Goal: Information Seeking & Learning: Check status

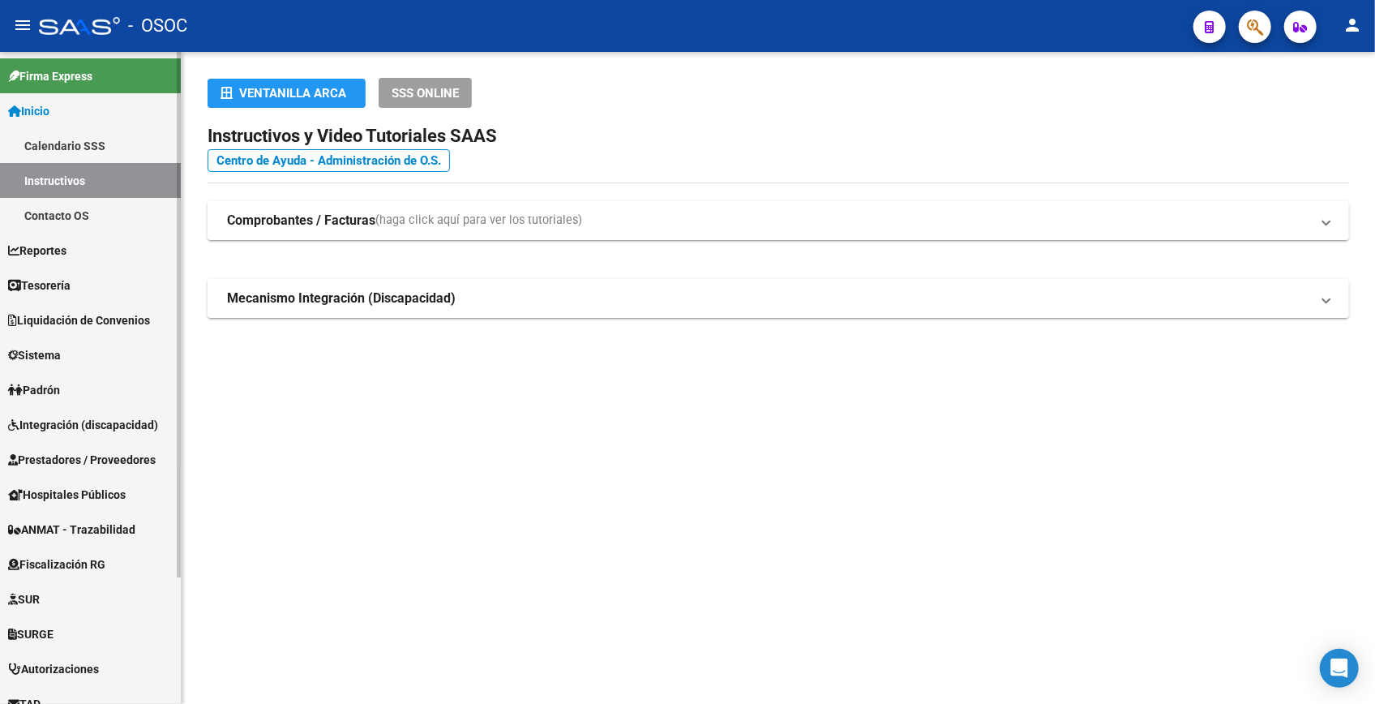
click at [60, 387] on span "Padrón" at bounding box center [34, 390] width 52 height 18
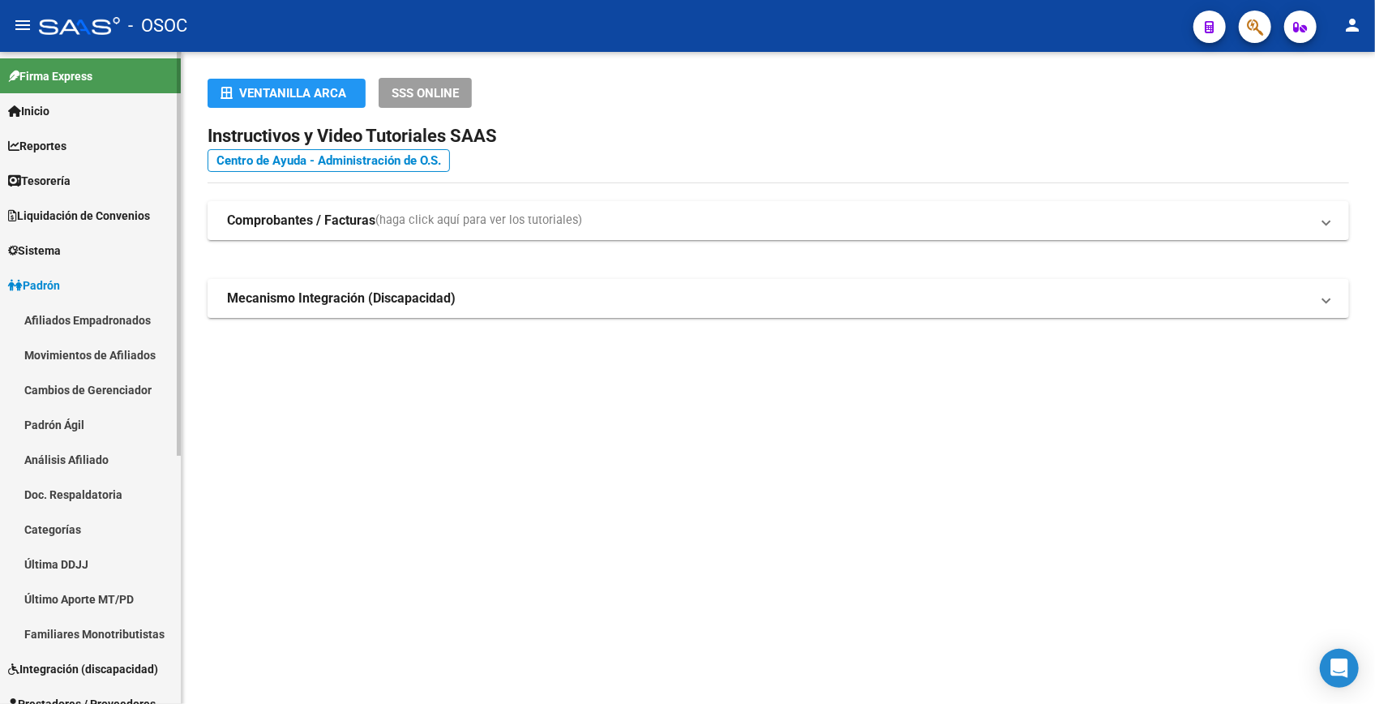
click at [71, 324] on link "Afiliados Empadronados" at bounding box center [90, 319] width 181 height 35
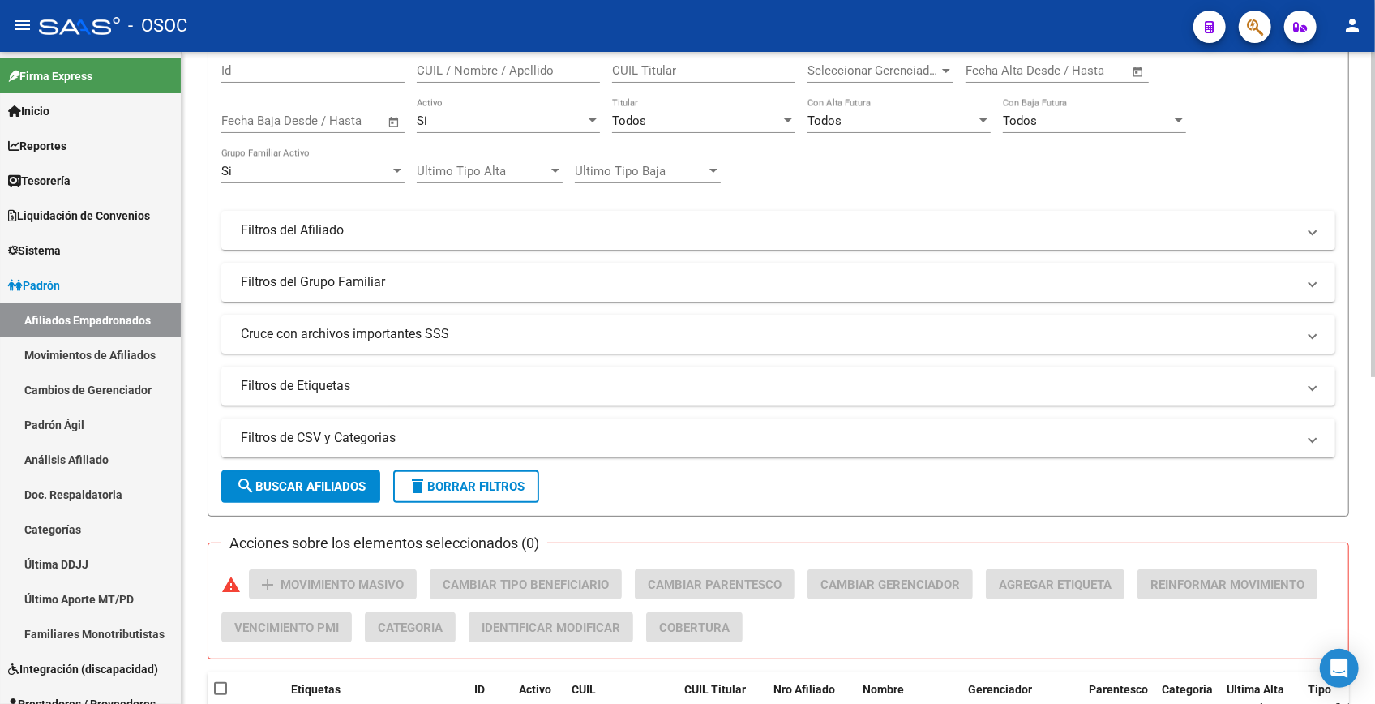
scroll to position [147, 0]
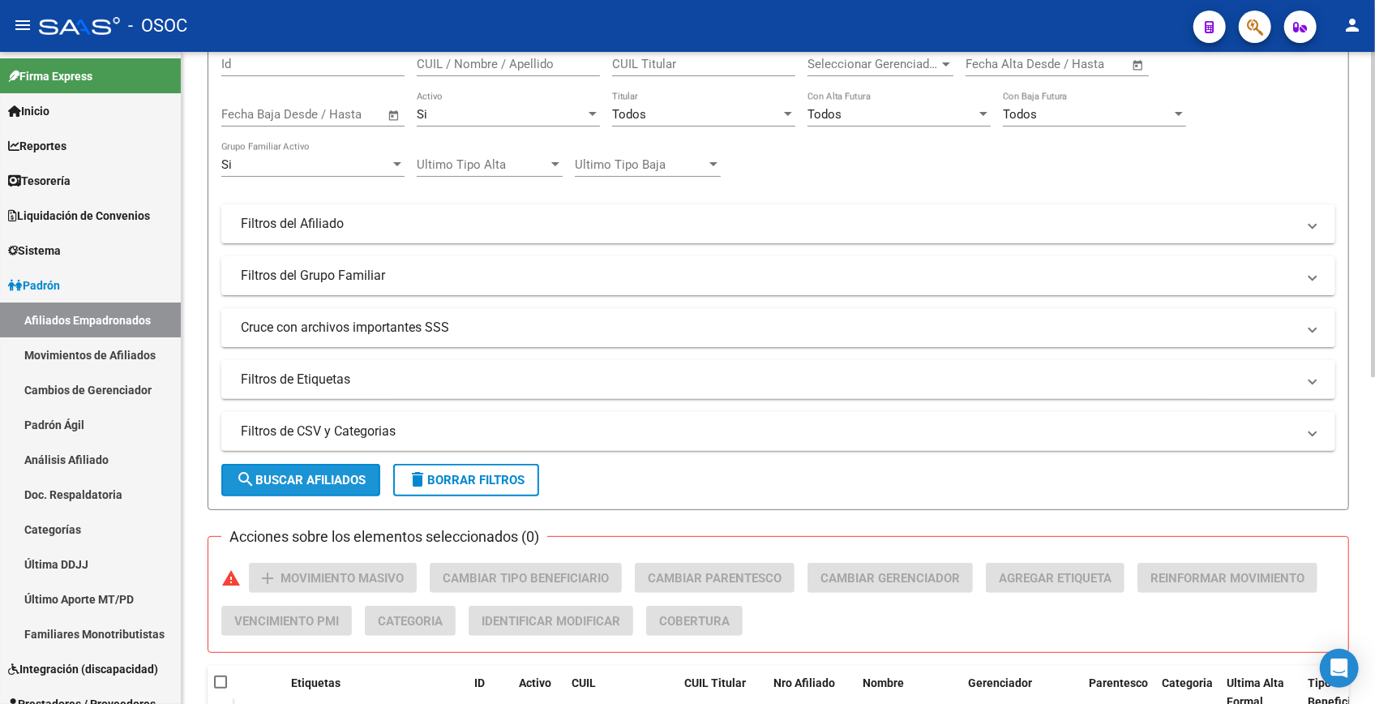
click at [324, 473] on span "search Buscar Afiliados" at bounding box center [301, 480] width 130 height 15
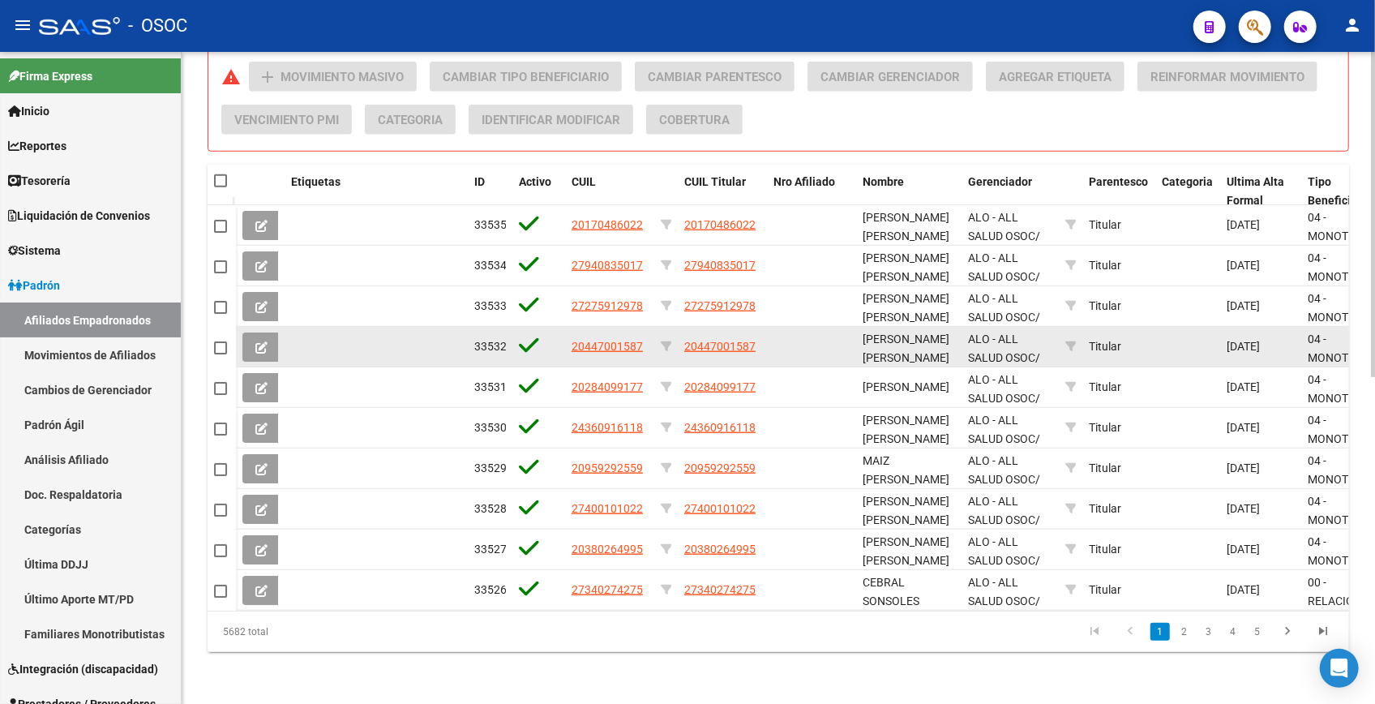
scroll to position [656, 0]
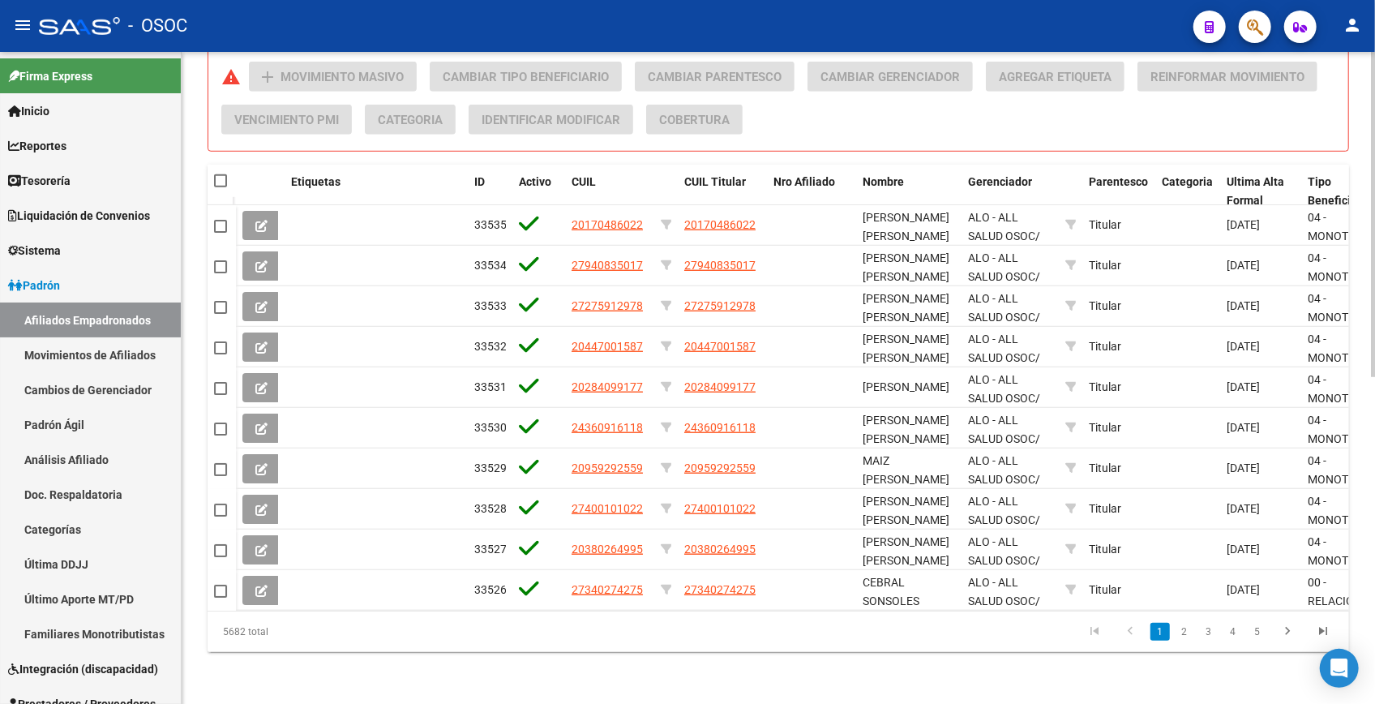
click at [721, 673] on div "PADRON -> Afiliados Empadronados (alt+a) add Crear Afiliado file_download Expor…" at bounding box center [778, 53] width 1193 height 1299
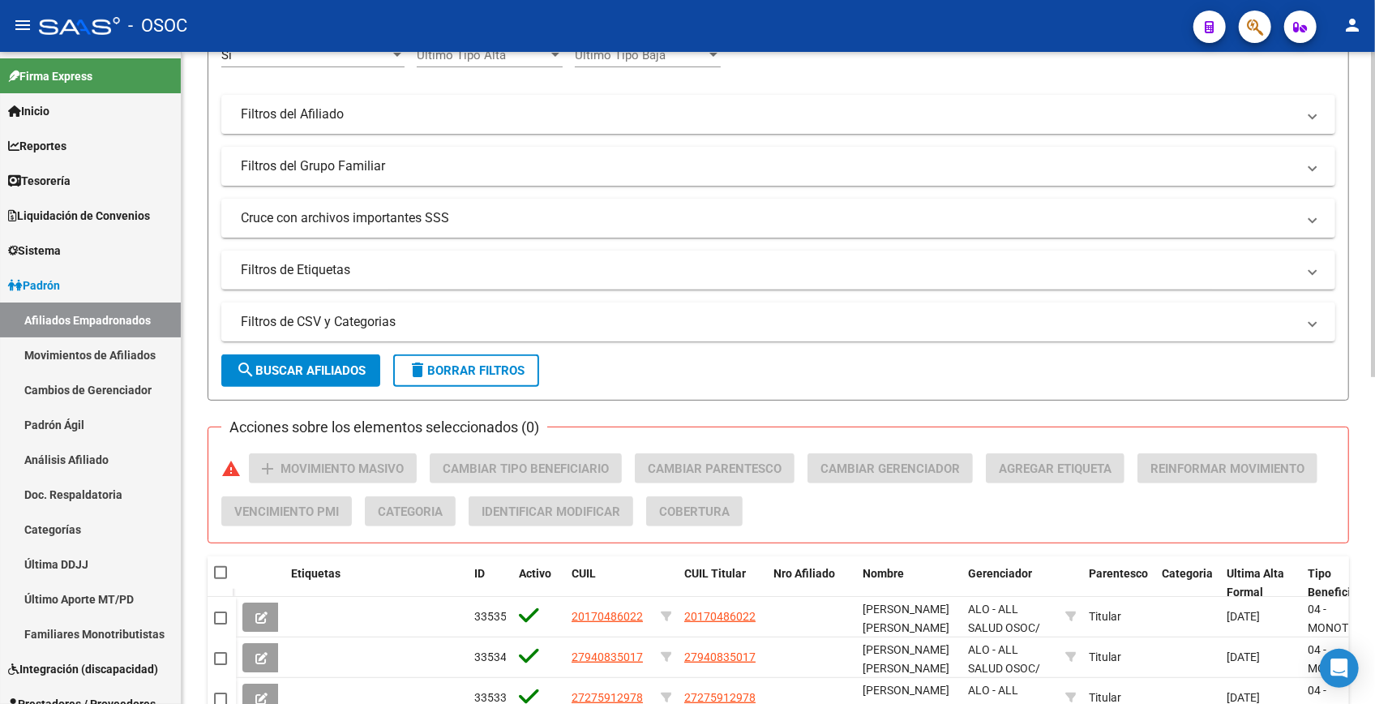
scroll to position [147, 0]
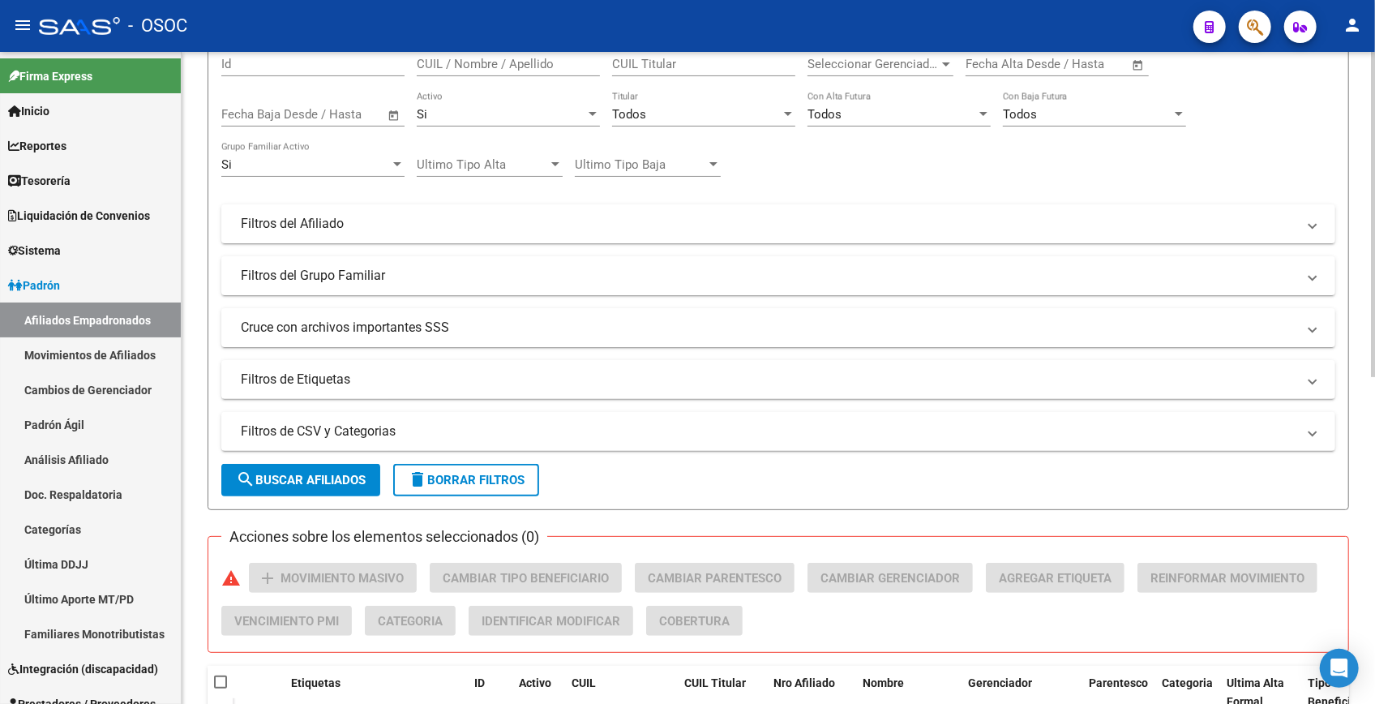
click at [313, 475] on span "search Buscar Afiliados" at bounding box center [301, 480] width 130 height 15
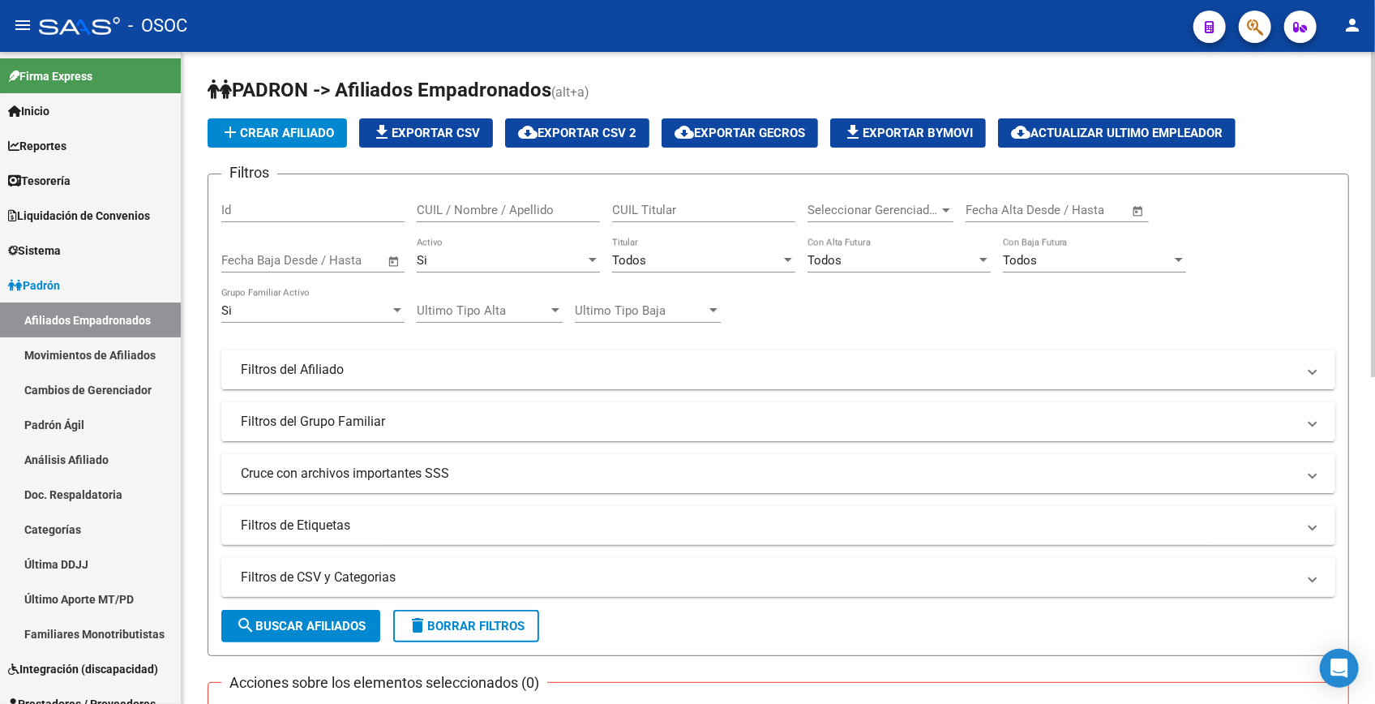
scroll to position [0, 0]
click at [608, 135] on span "cloud_download Exportar CSV 2" at bounding box center [577, 133] width 118 height 15
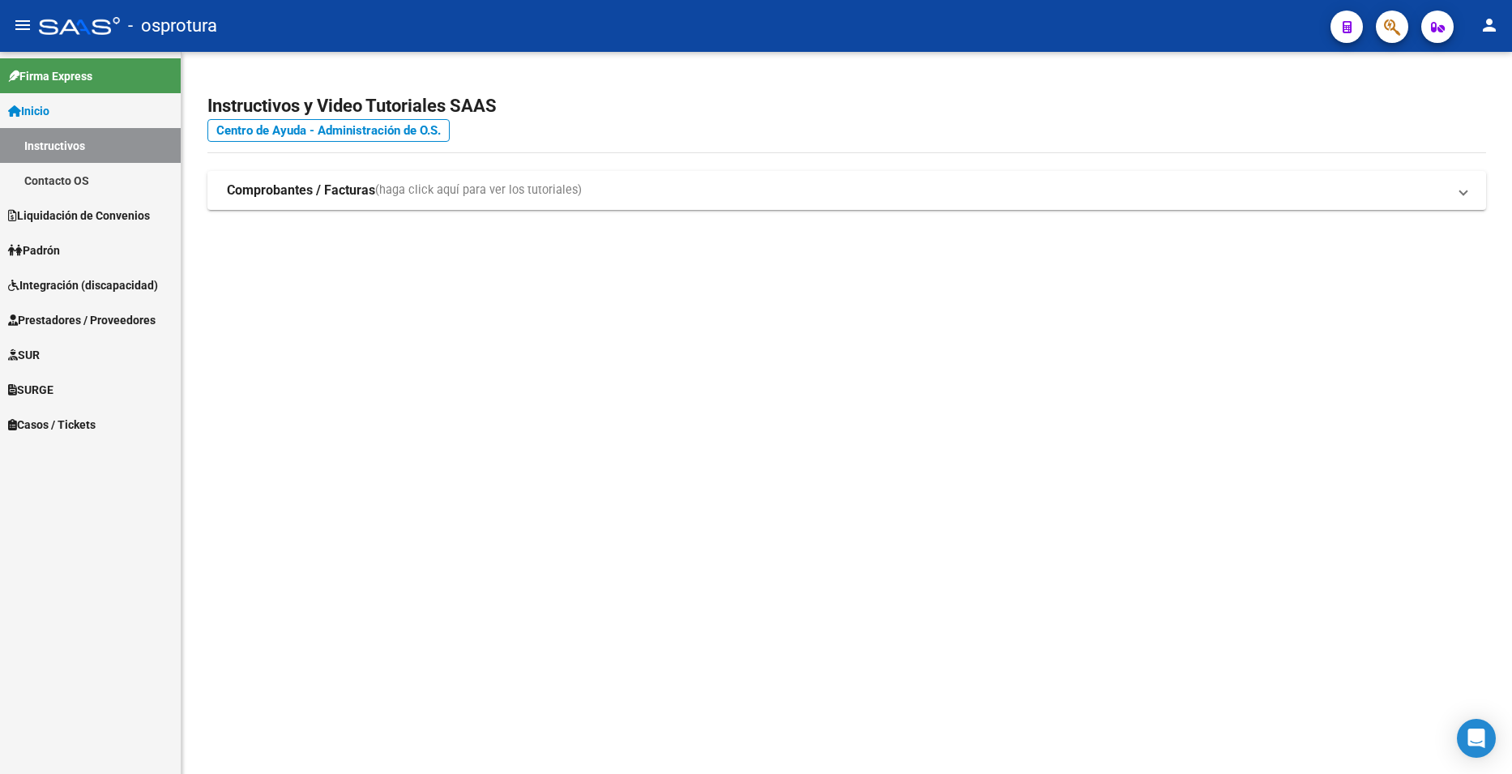
click at [106, 255] on link "Padrón" at bounding box center [90, 250] width 181 height 35
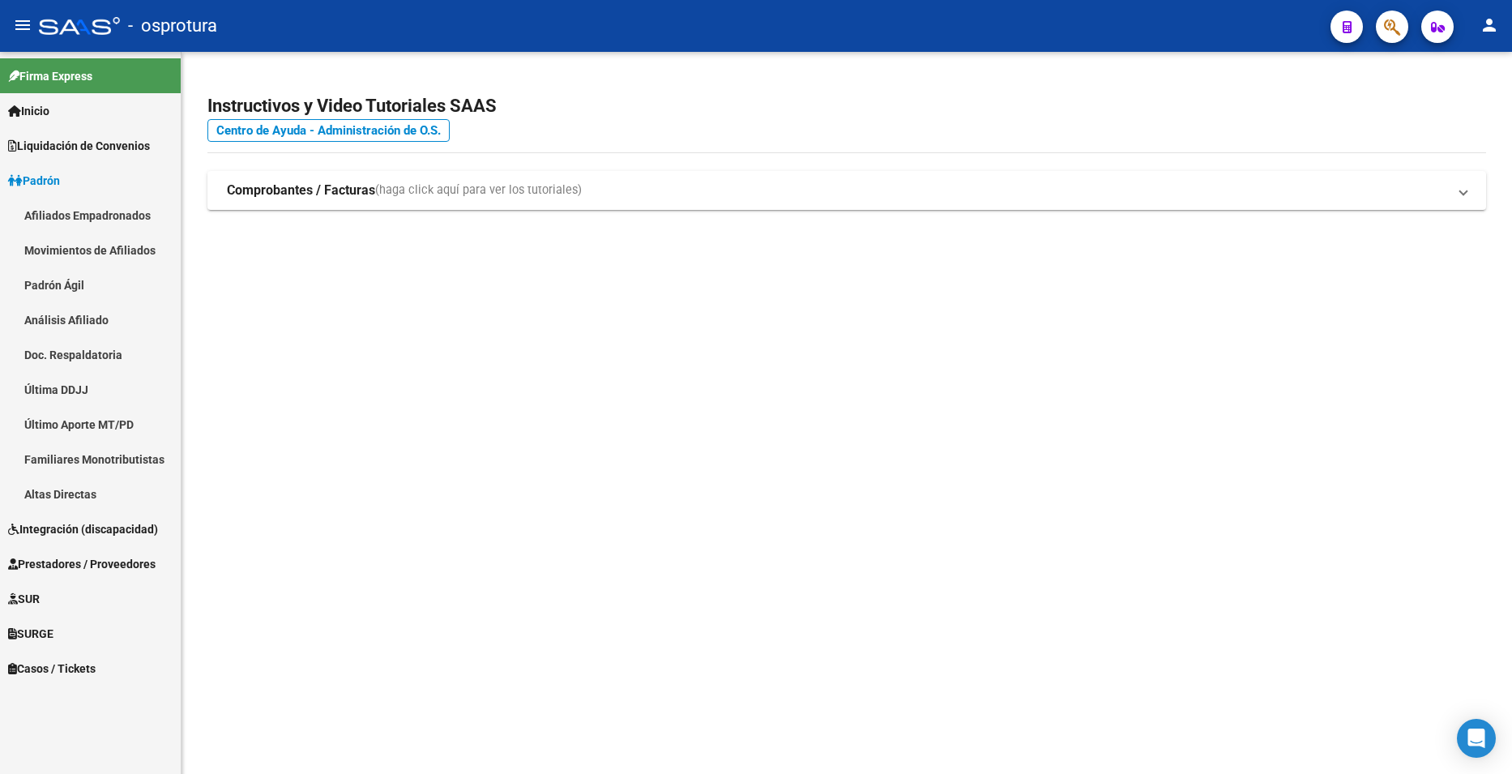
click at [97, 212] on link "Afiliados Empadronados" at bounding box center [90, 215] width 181 height 35
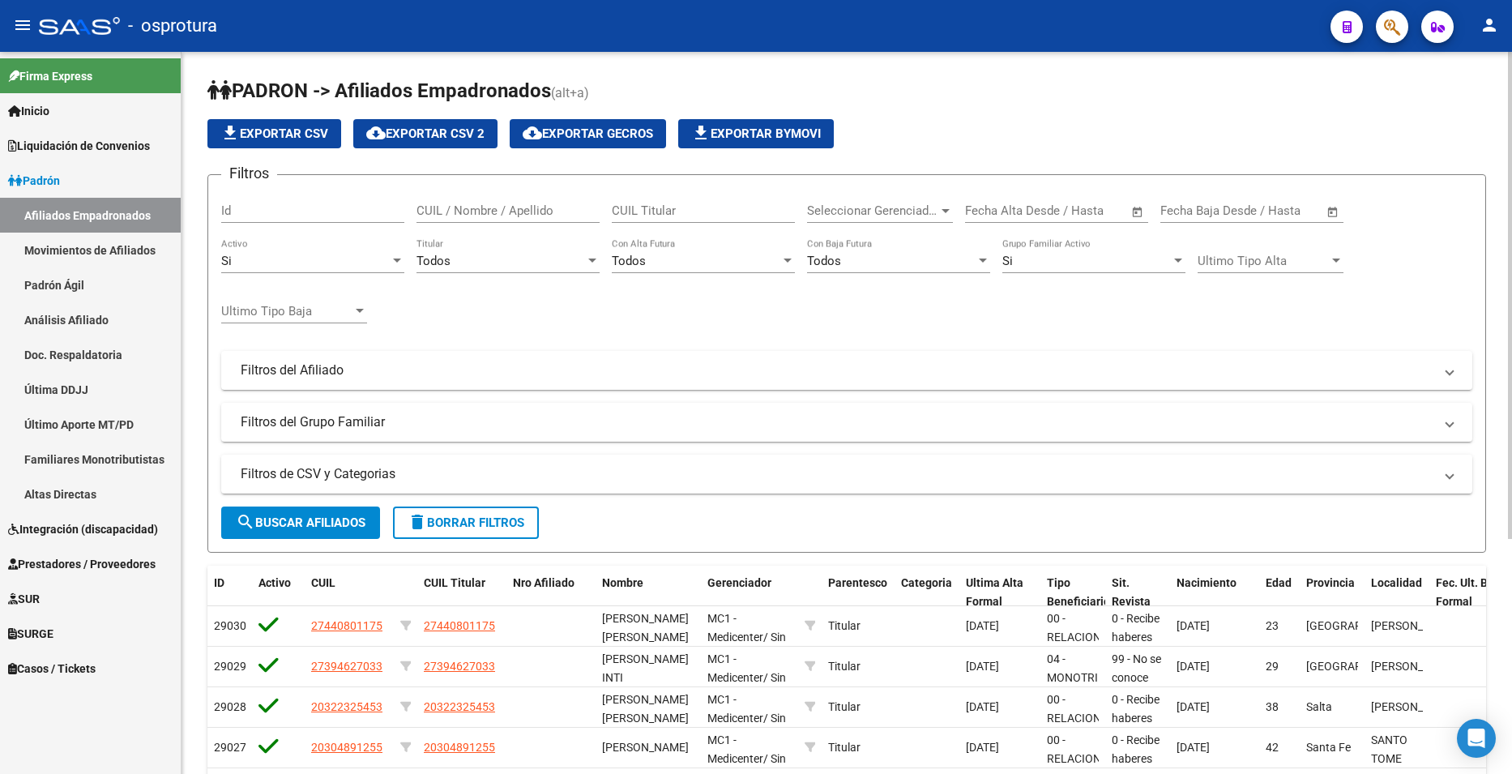
click at [438, 127] on span "cloud_download Exportar CSV 2" at bounding box center [425, 133] width 118 height 15
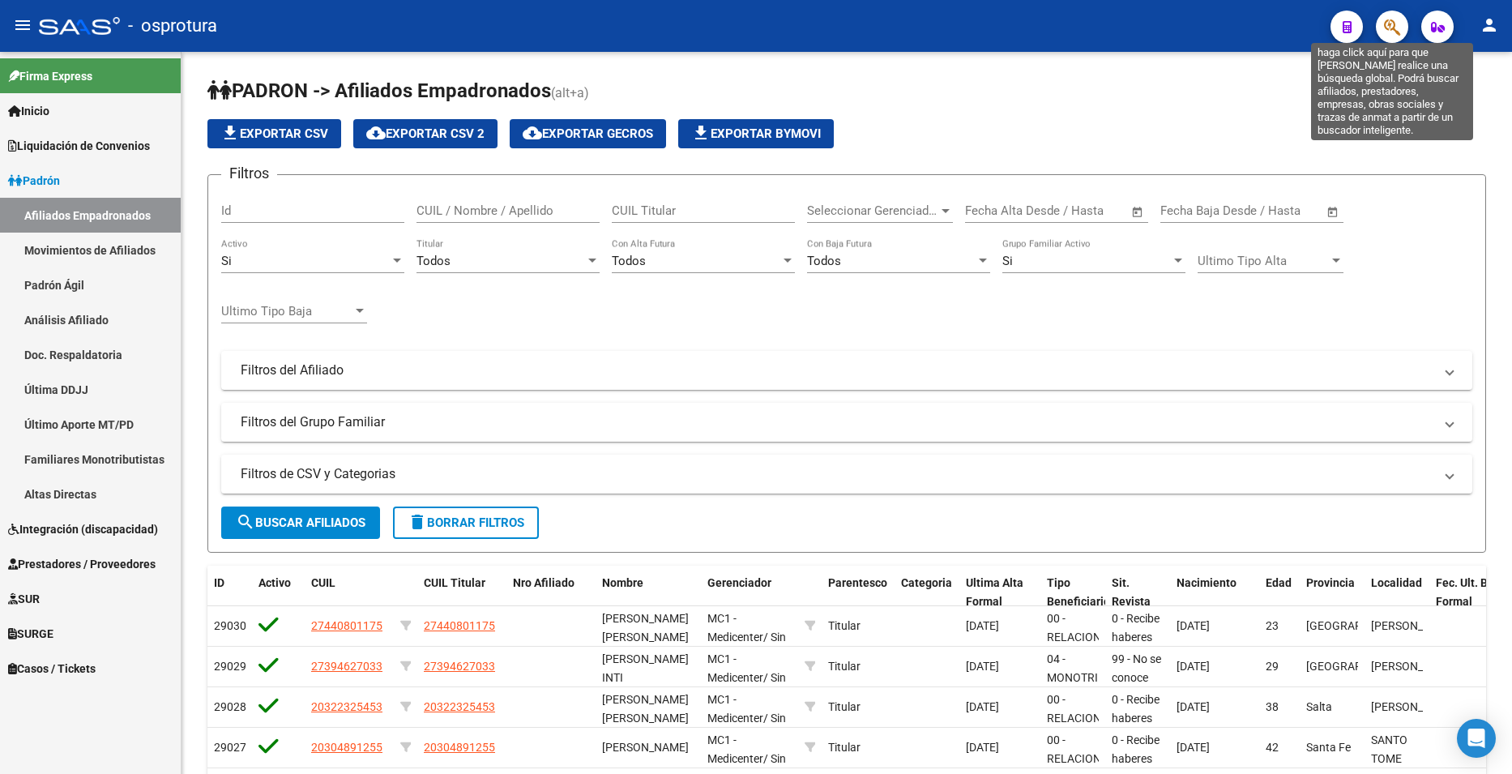
click at [1390, 30] on icon "button" at bounding box center [1392, 27] width 16 height 19
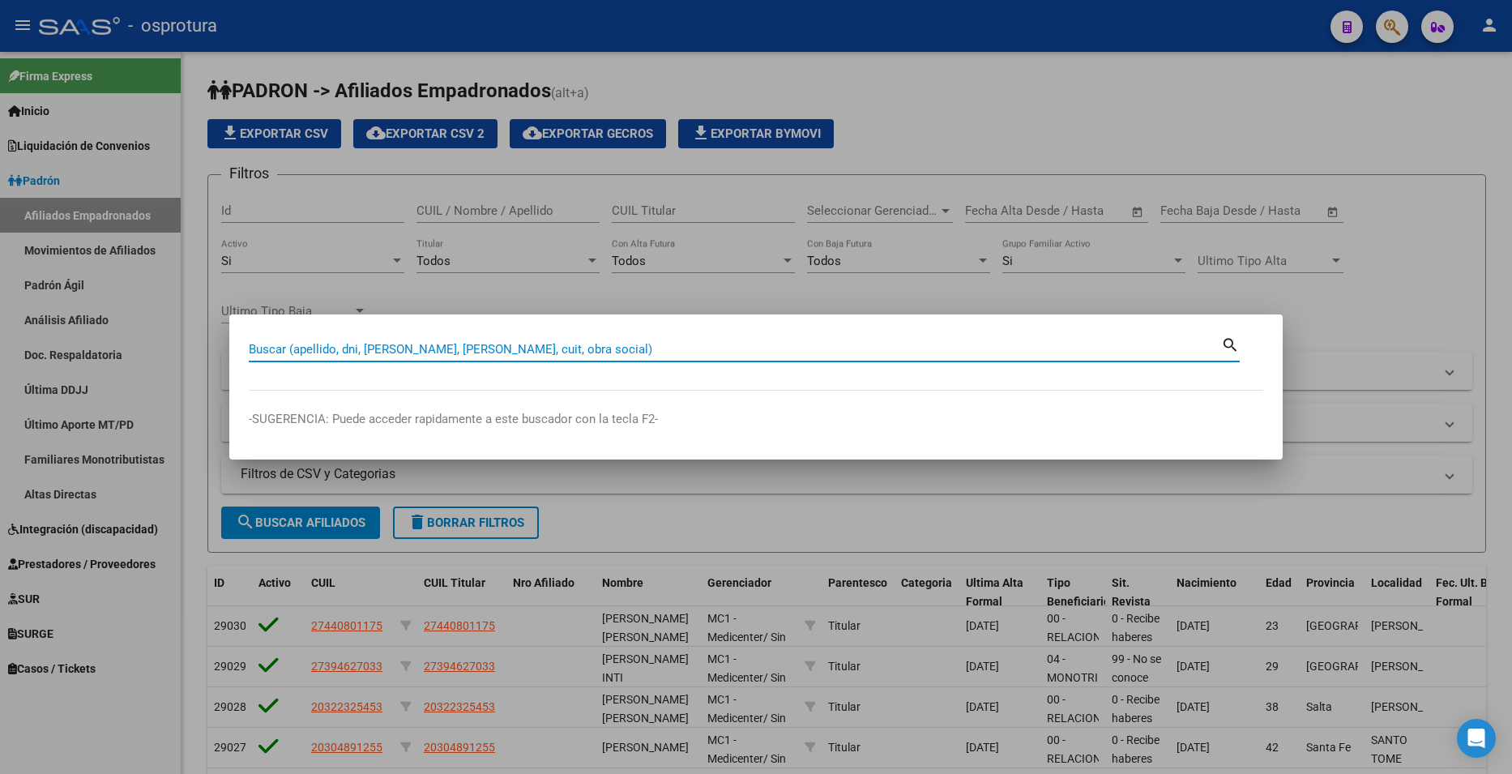
paste input "40378890"
type input "40378890"
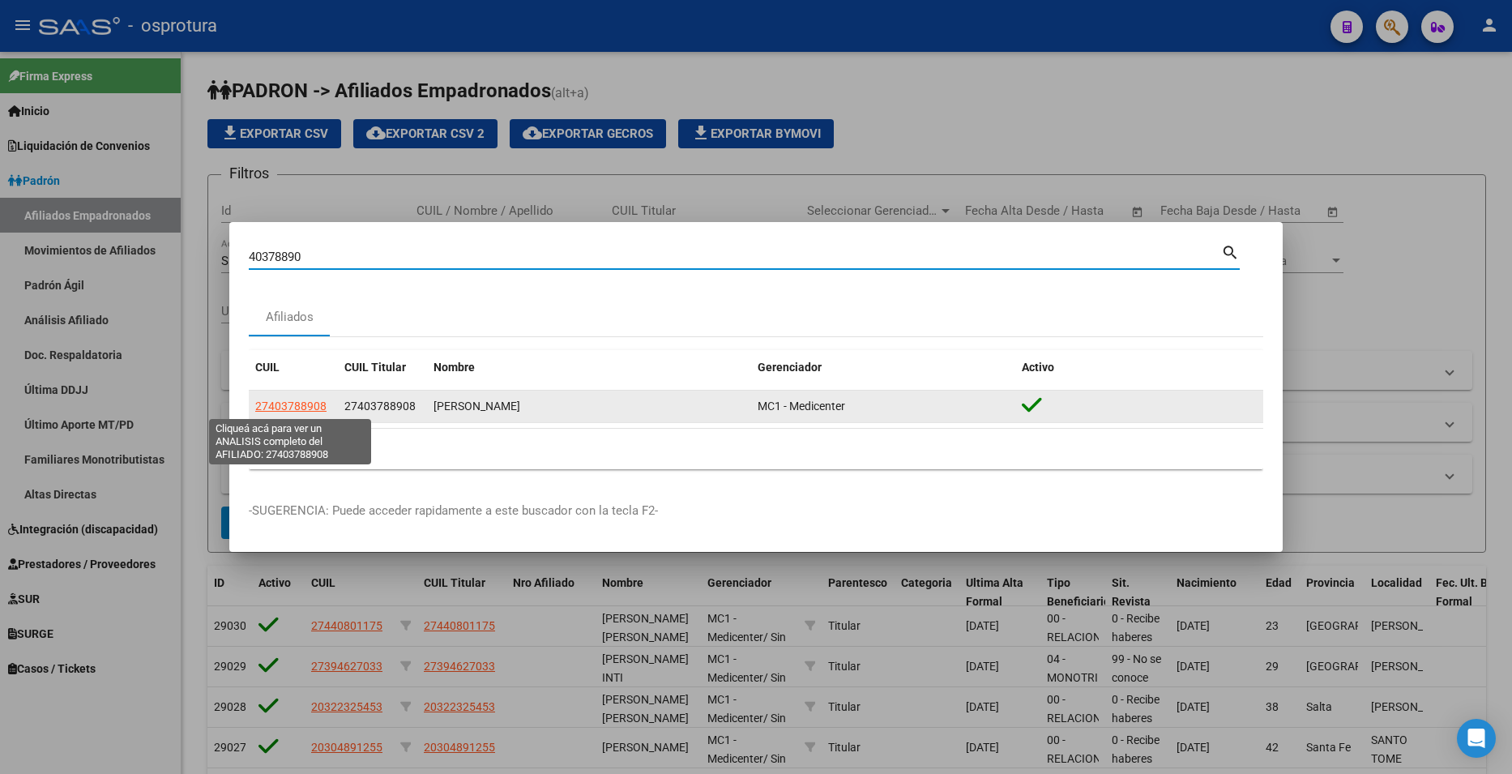
click at [287, 405] on span "27403788908" at bounding box center [290, 406] width 71 height 13
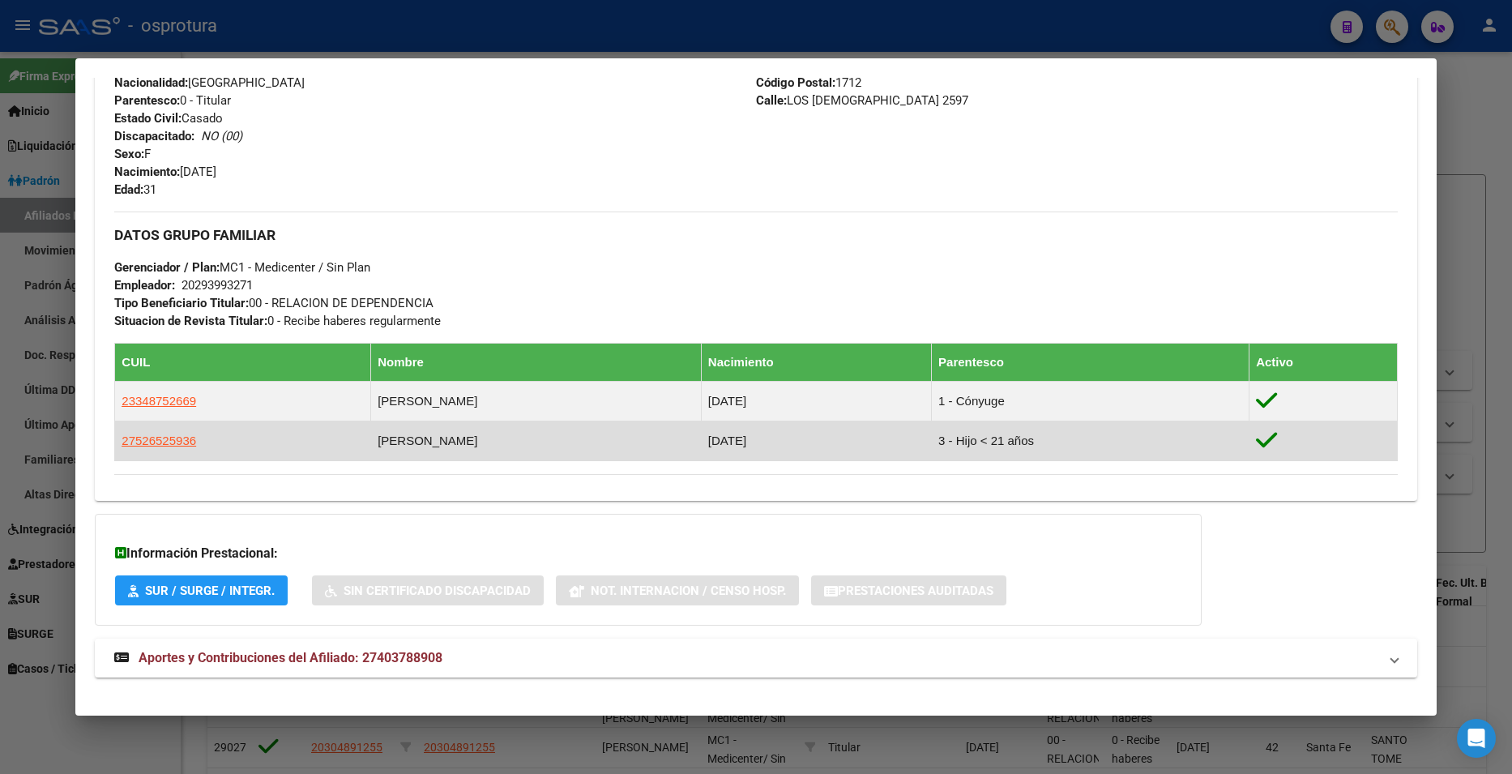
scroll to position [628, 0]
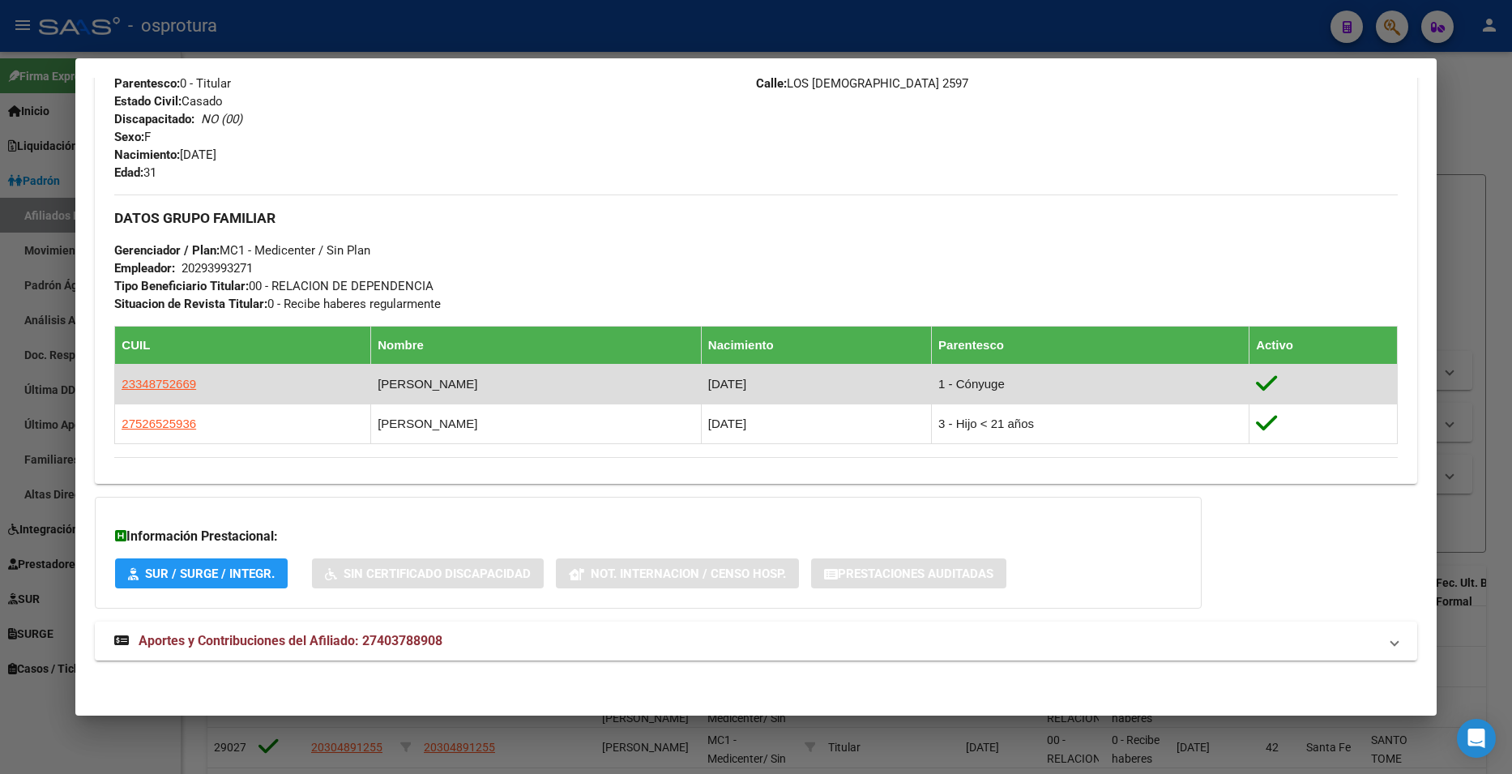
click at [156, 372] on td "23348752669" at bounding box center [243, 384] width 256 height 40
click at [156, 383] on span "23348752669" at bounding box center [159, 384] width 75 height 14
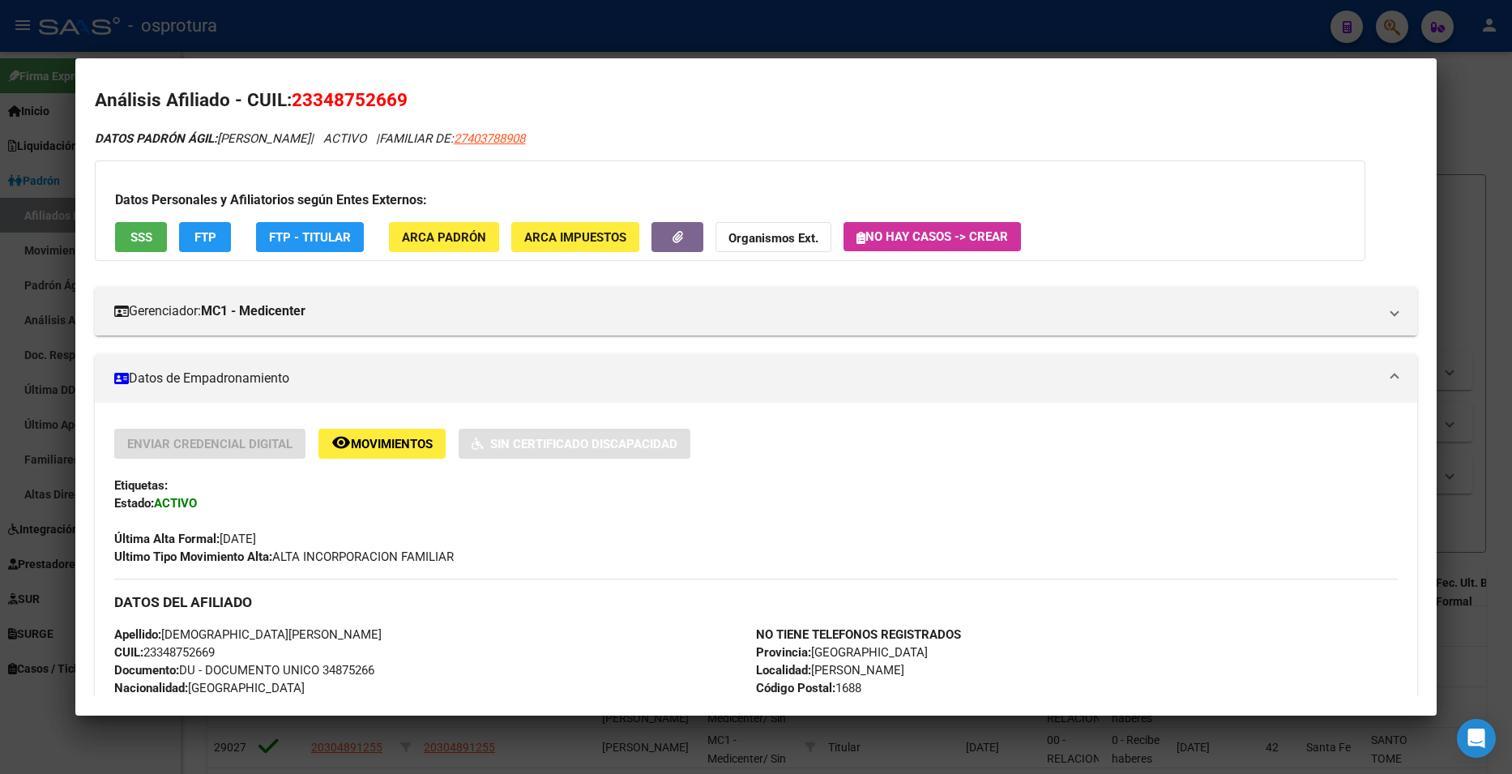
scroll to position [0, 0]
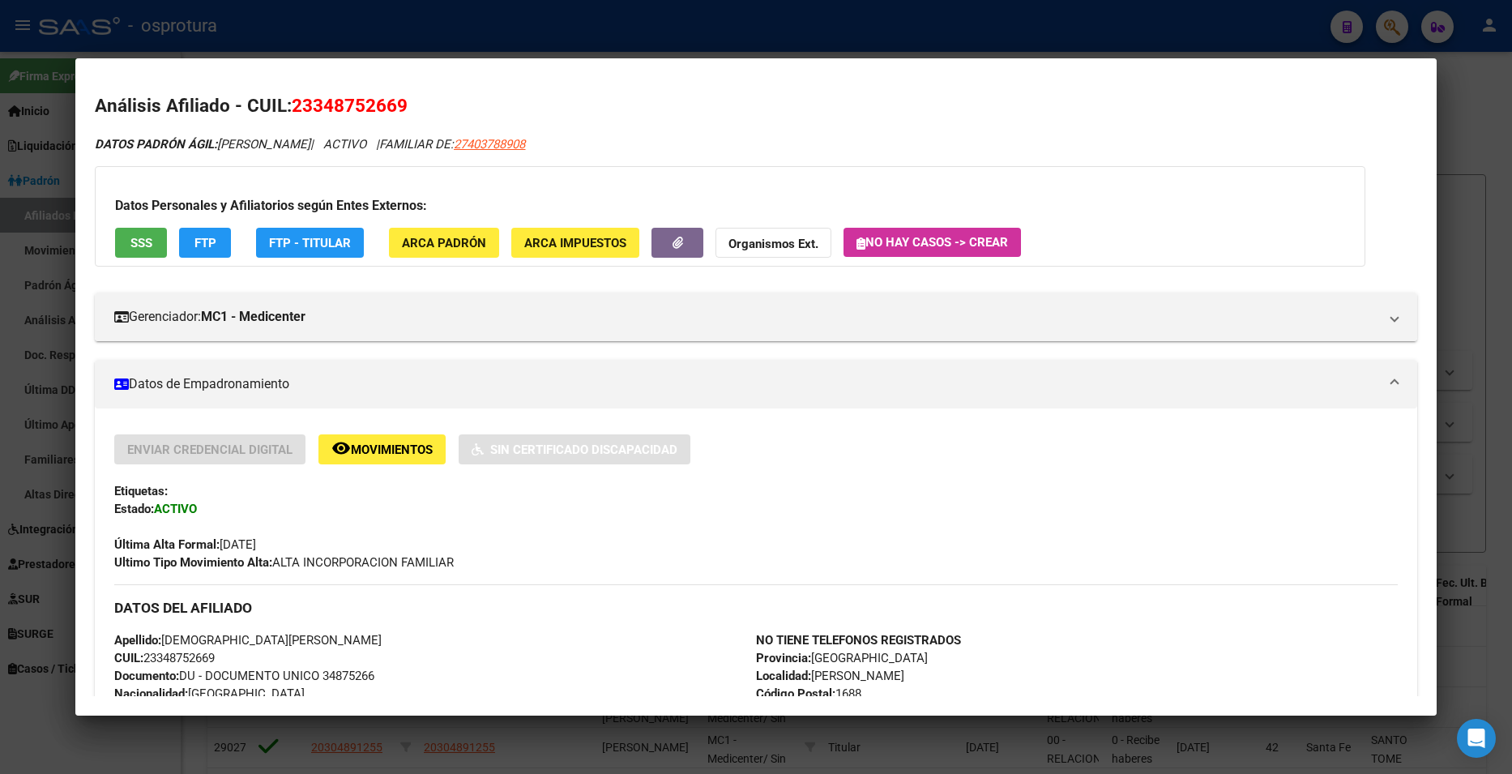
click at [147, 247] on span "SSS" at bounding box center [141, 243] width 22 height 15
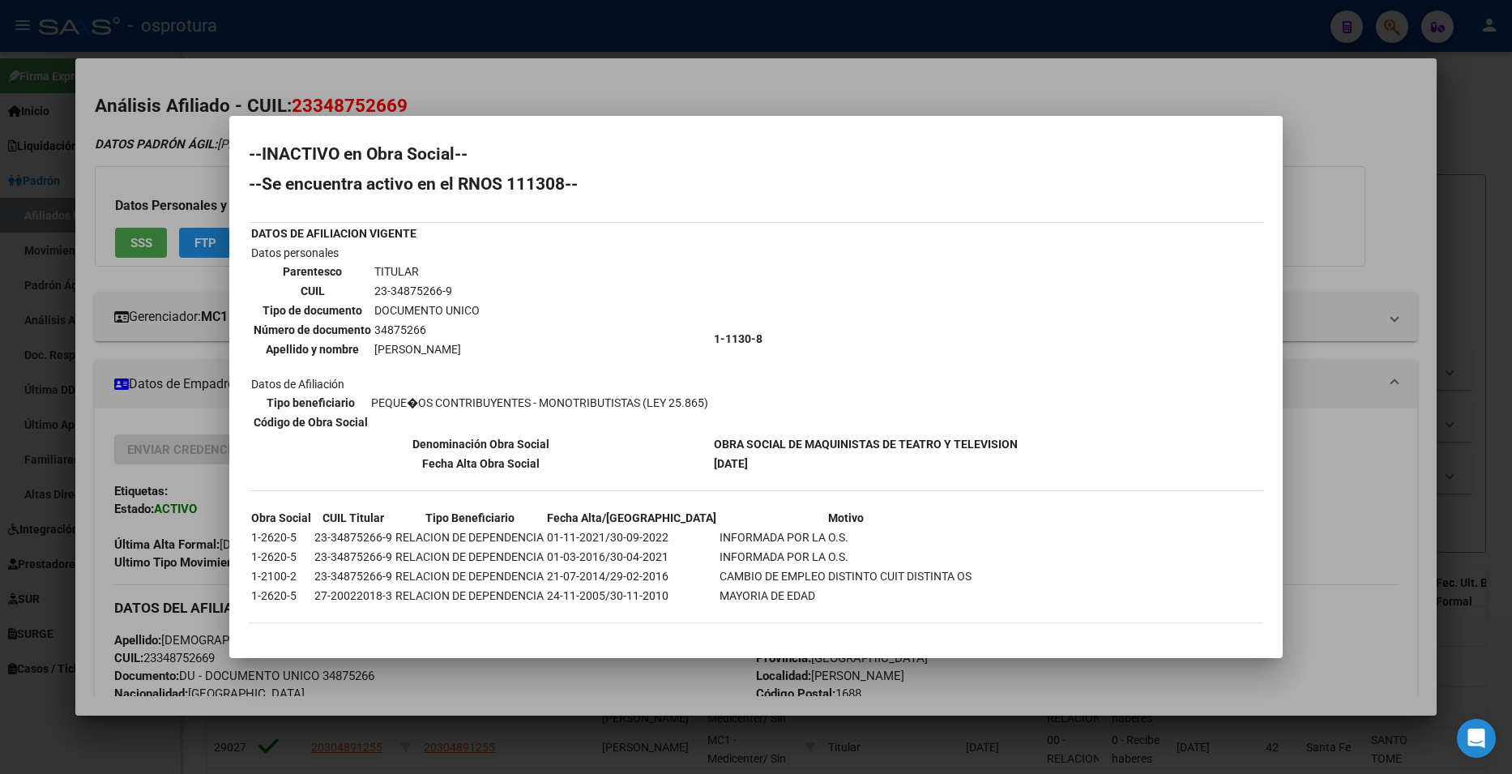
scroll to position [5, 0]
drag, startPoint x: 879, startPoint y: 431, endPoint x: 1018, endPoint y: 444, distance: 139.2
click at [1018, 444] on tbody "DATOS DE AFILIACION VIGENTE Datos personales Parentesco TITULAR CUIL 23-3487526…" at bounding box center [634, 348] width 768 height 248
click at [1217, 471] on div "--INACTIVO en Obra Social-- --Se encuentra activo en el RNOS 111308-- DATOS DE …" at bounding box center [756, 392] width 1015 height 494
drag, startPoint x: 1386, startPoint y: 507, endPoint x: 1378, endPoint y: 467, distance: 41.3
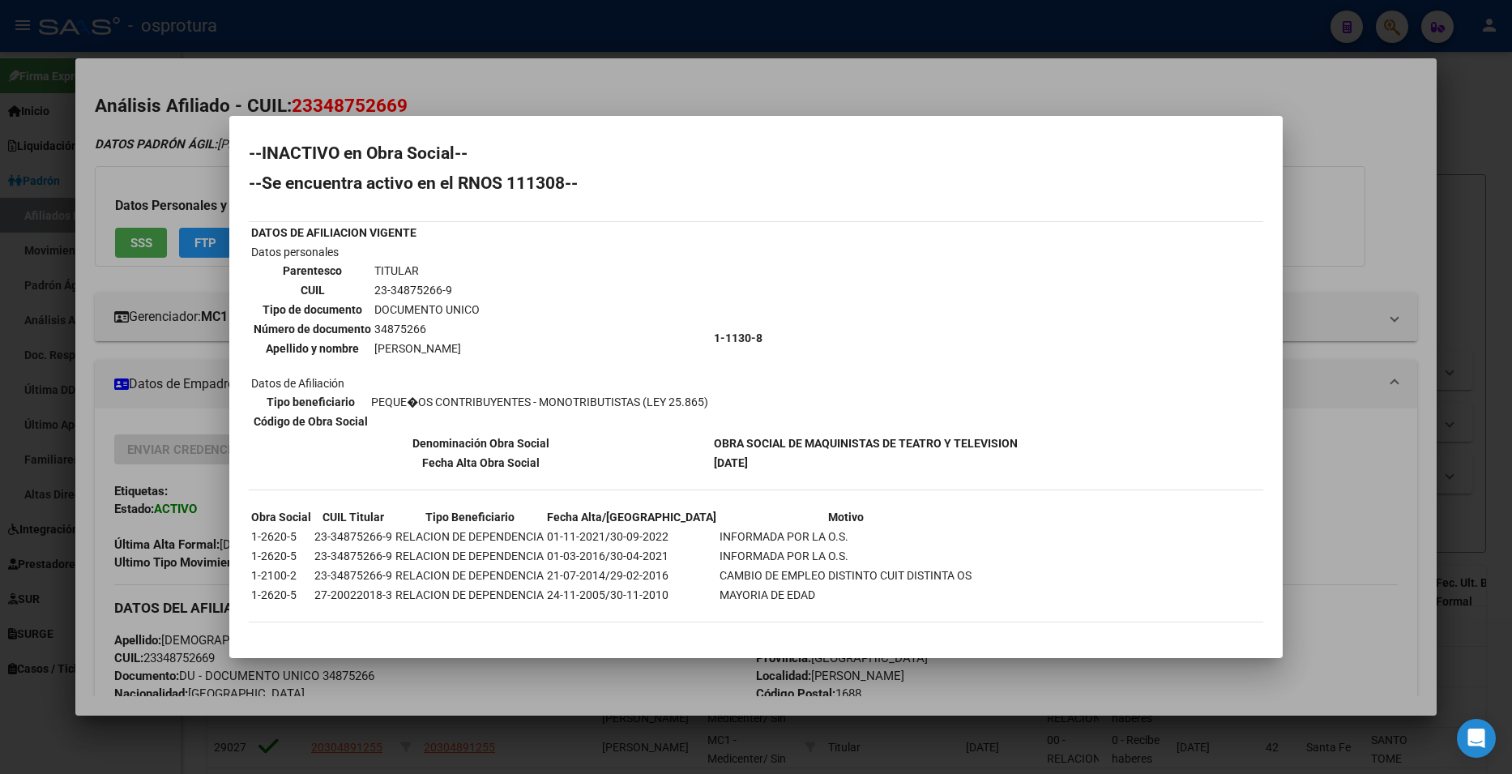
click at [1386, 506] on div at bounding box center [756, 387] width 1512 height 774
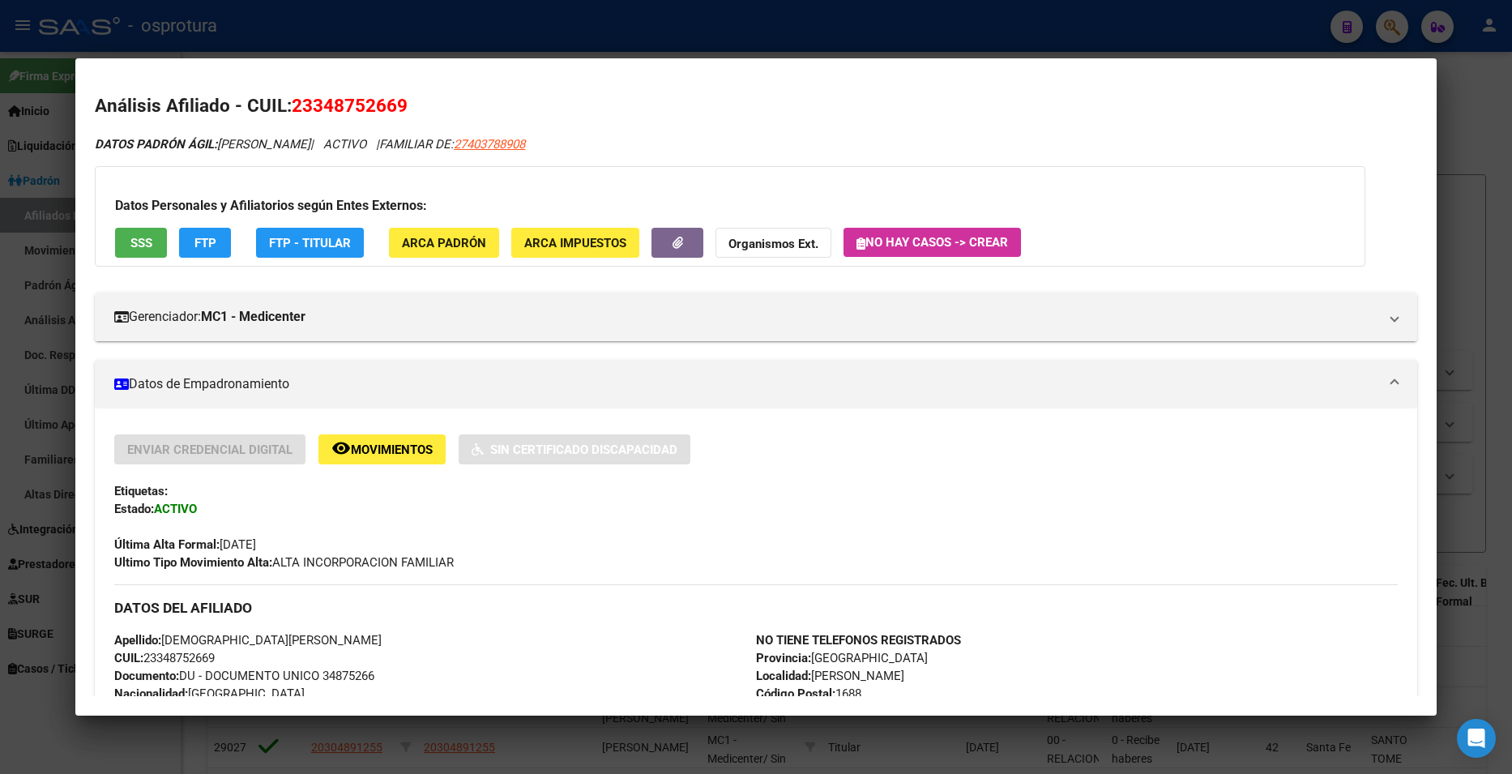
click at [1455, 142] on div at bounding box center [756, 387] width 1512 height 774
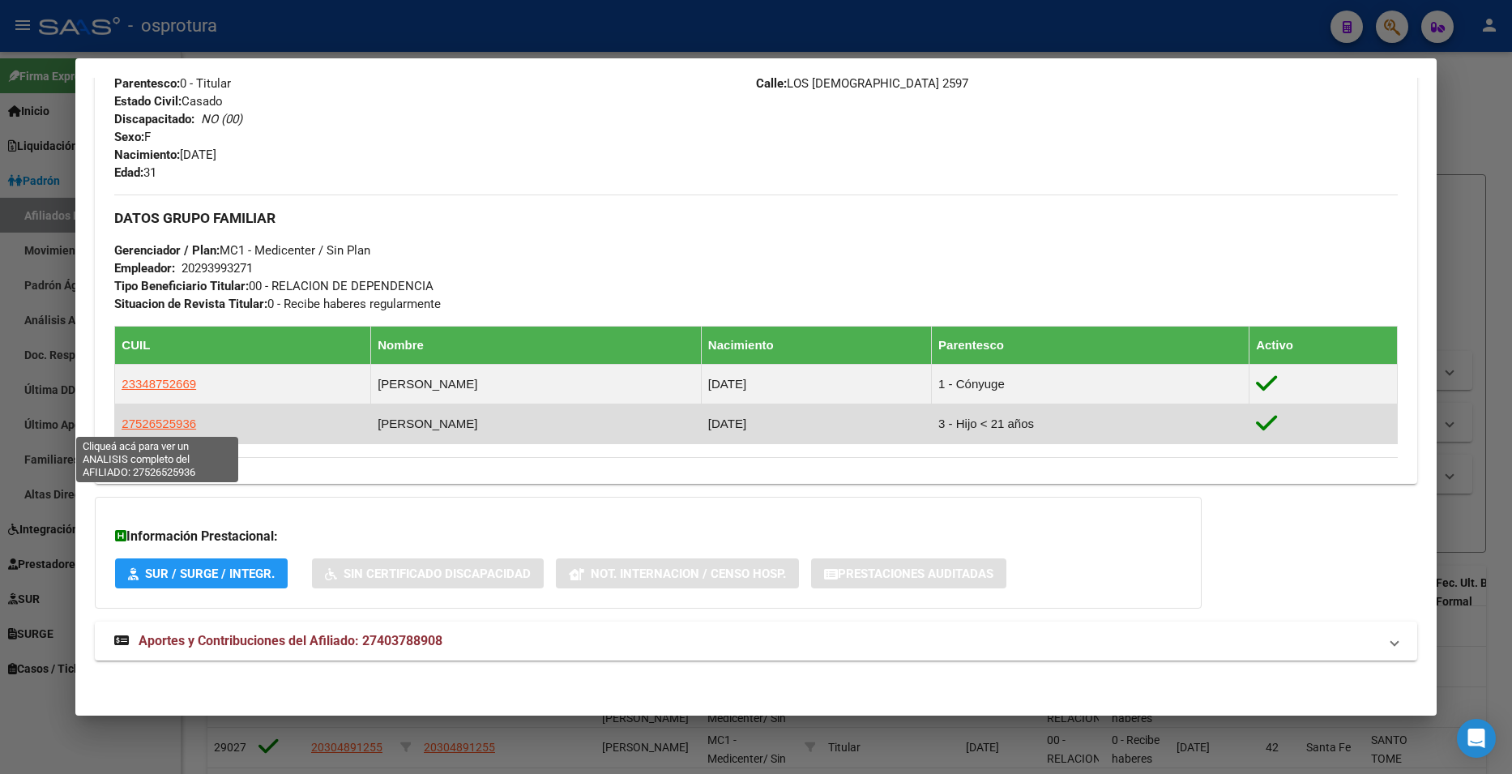
click at [143, 421] on span "27526525936" at bounding box center [159, 424] width 75 height 14
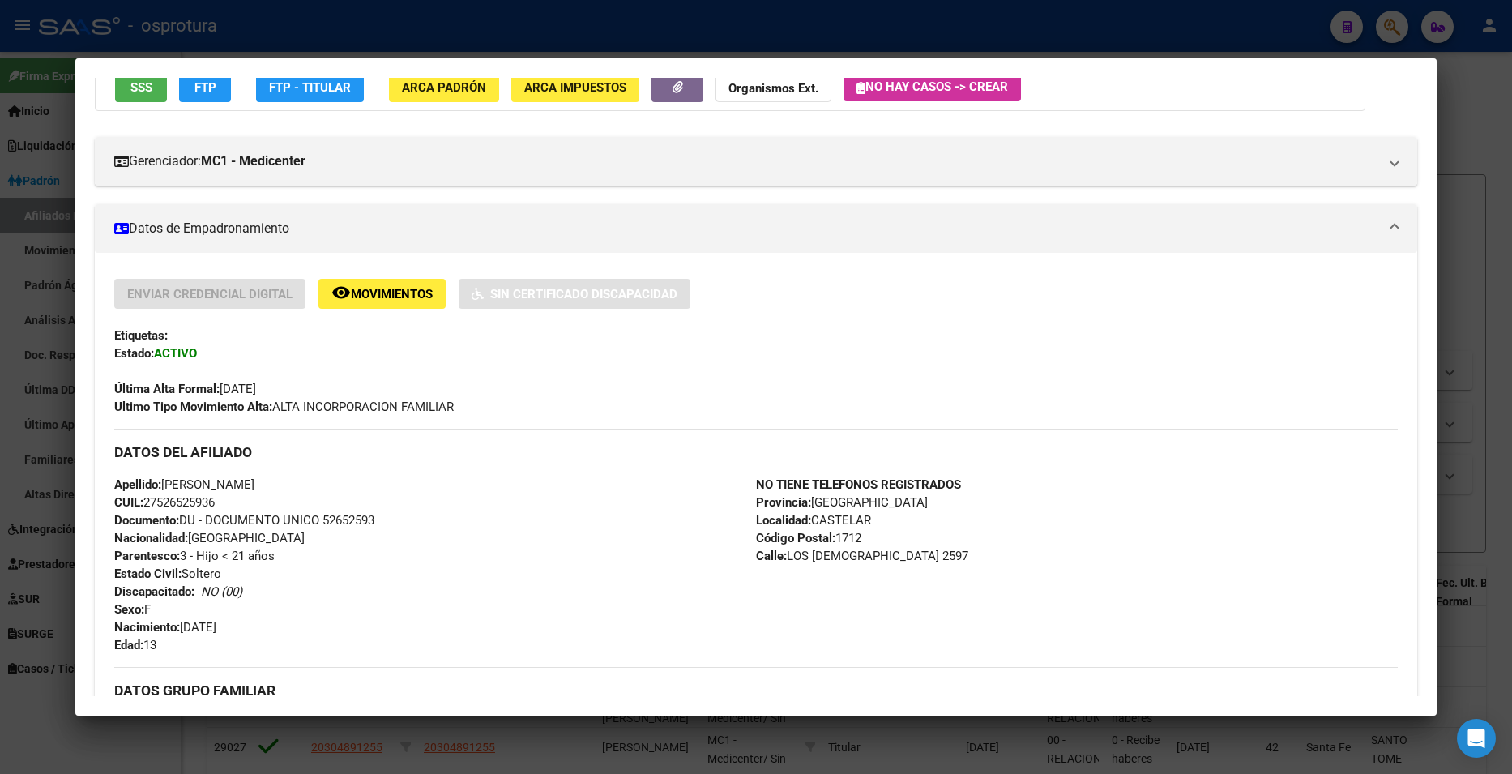
scroll to position [0, 0]
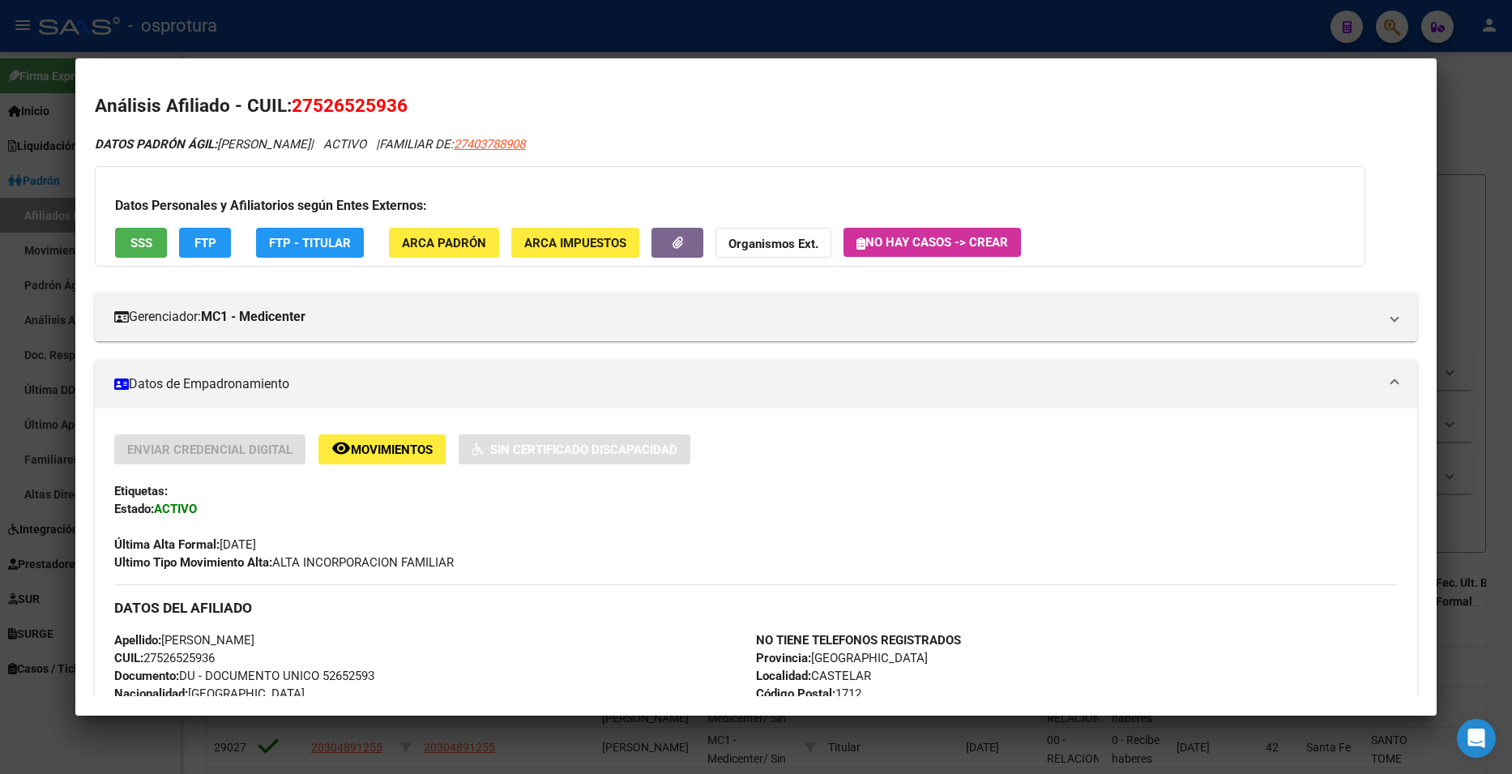
click at [149, 239] on span "SSS" at bounding box center [141, 243] width 22 height 15
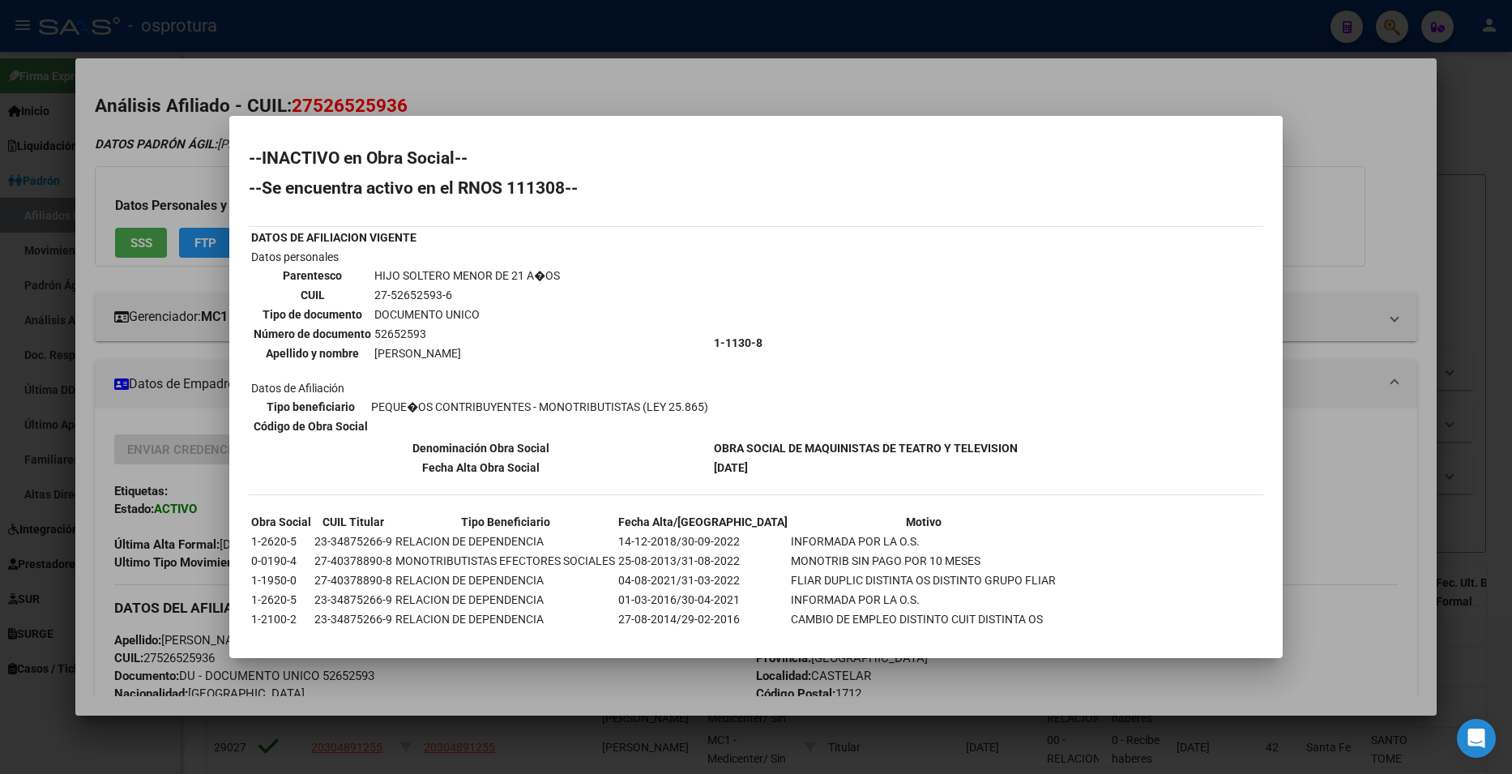
drag, startPoint x: 757, startPoint y: 444, endPoint x: 1029, endPoint y: 443, distance: 272.3
click at [1029, 443] on div "--INACTIVO en Obra Social-- --Se encuentra activo en el RNOS 111308-- DATOS DE …" at bounding box center [756, 407] width 1015 height 514
drag, startPoint x: 1096, startPoint y: 295, endPoint x: 1185, endPoint y: 303, distance: 89.5
click at [1096, 295] on div "--INACTIVO en Obra Social-- --Se encuentra activo en el RNOS 111308-- DATOS DE …" at bounding box center [756, 407] width 1015 height 514
click at [1448, 222] on div at bounding box center [756, 387] width 1512 height 774
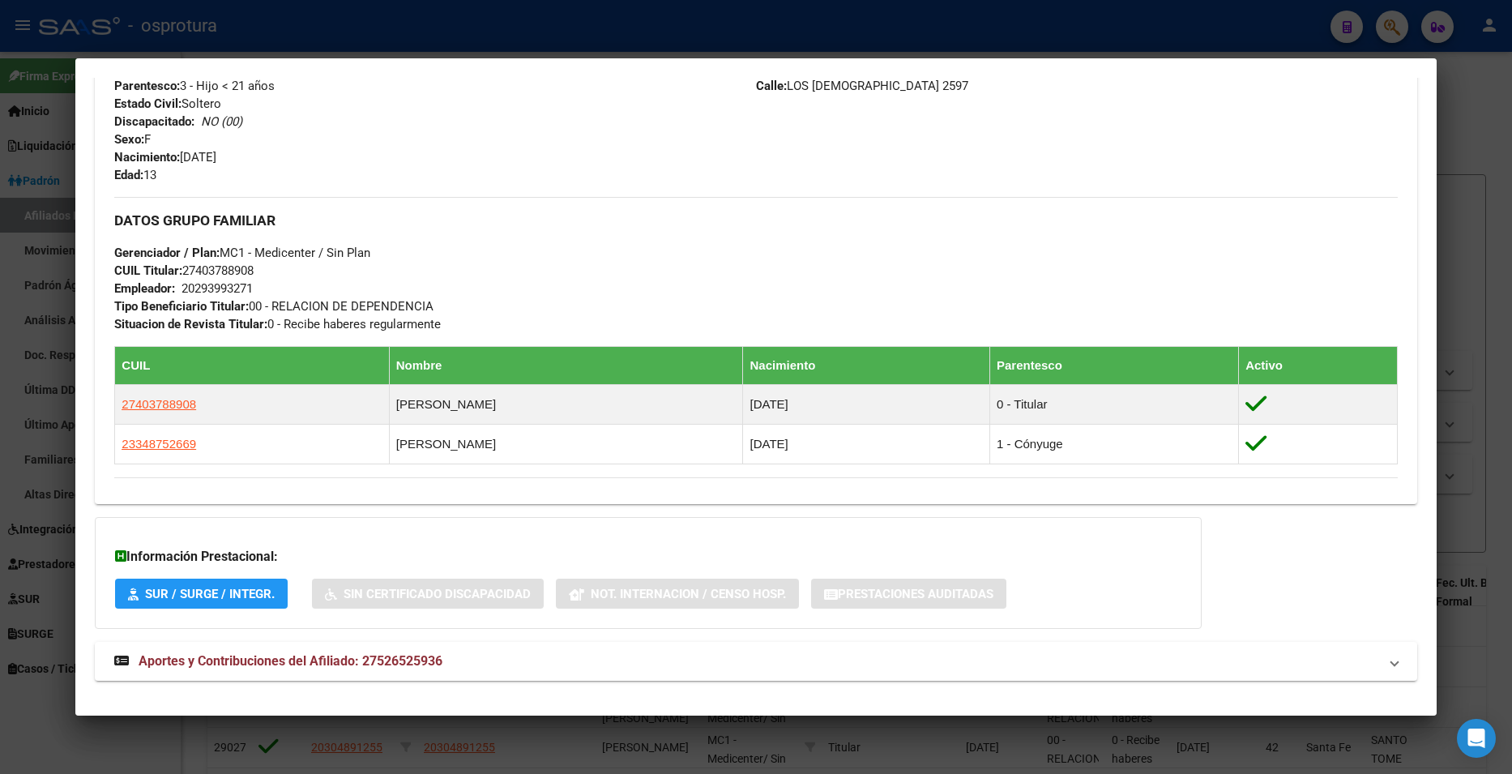
scroll to position [685, 0]
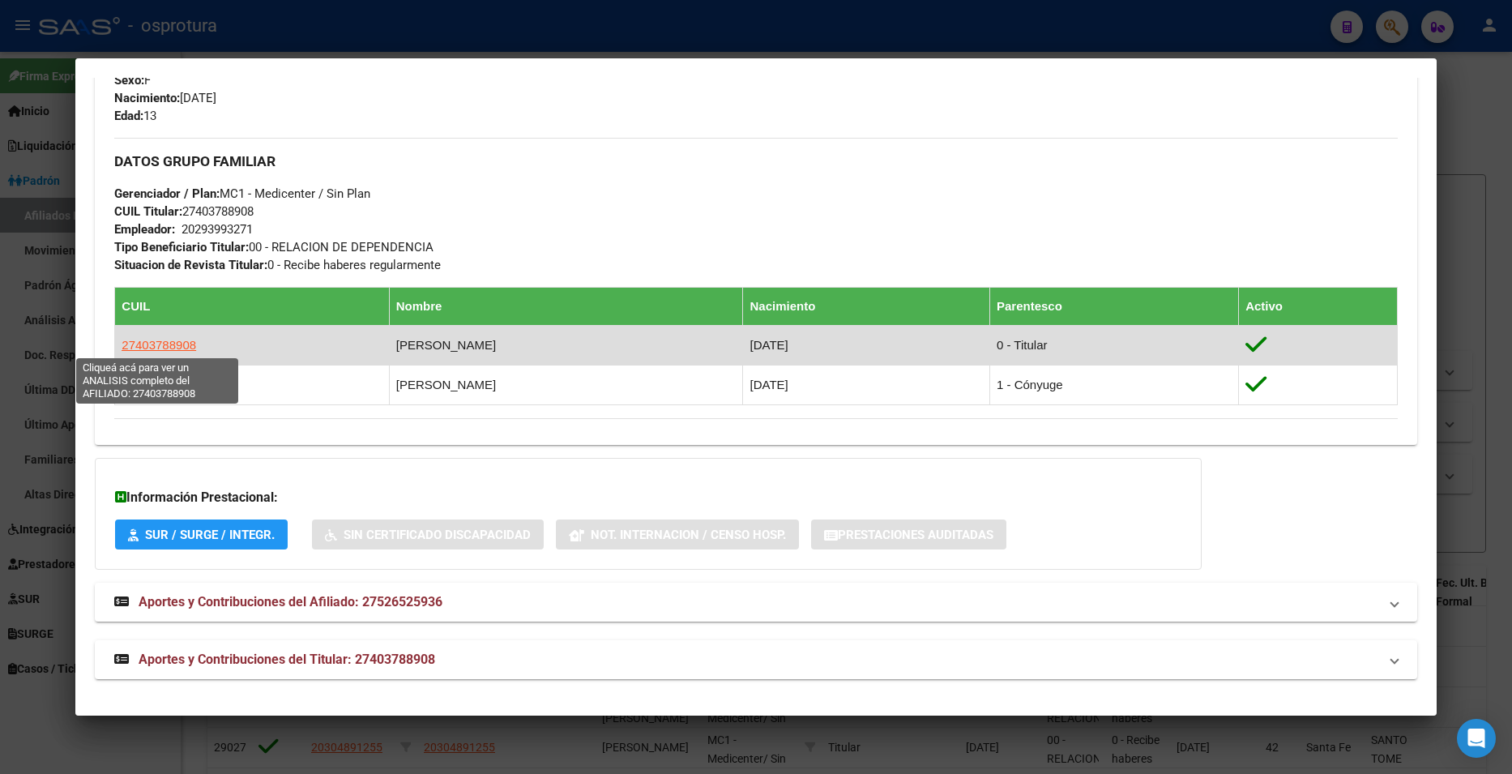
click at [159, 345] on span "27403788908" at bounding box center [159, 345] width 75 height 14
type textarea "27403788908"
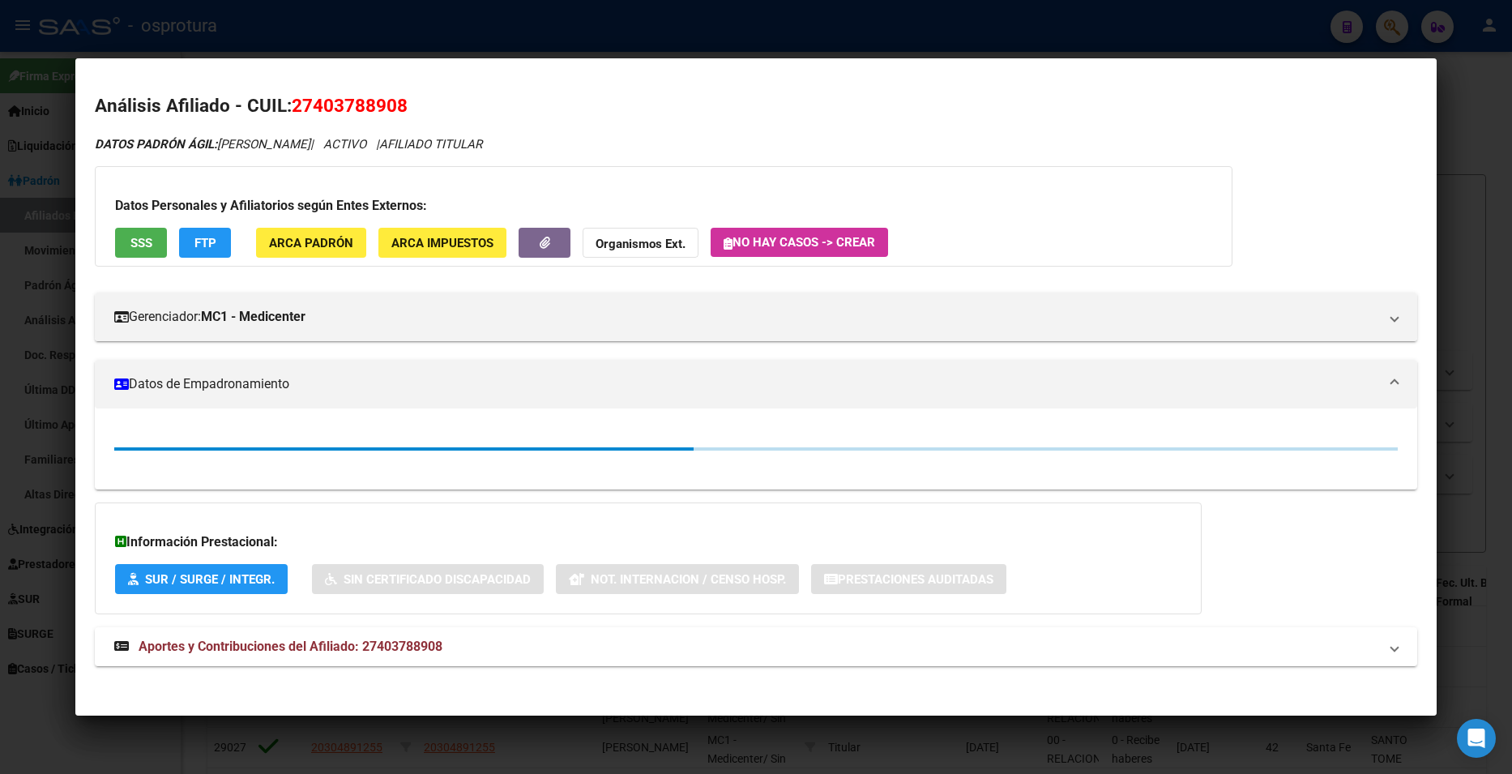
click at [1464, 225] on div at bounding box center [756, 387] width 1512 height 774
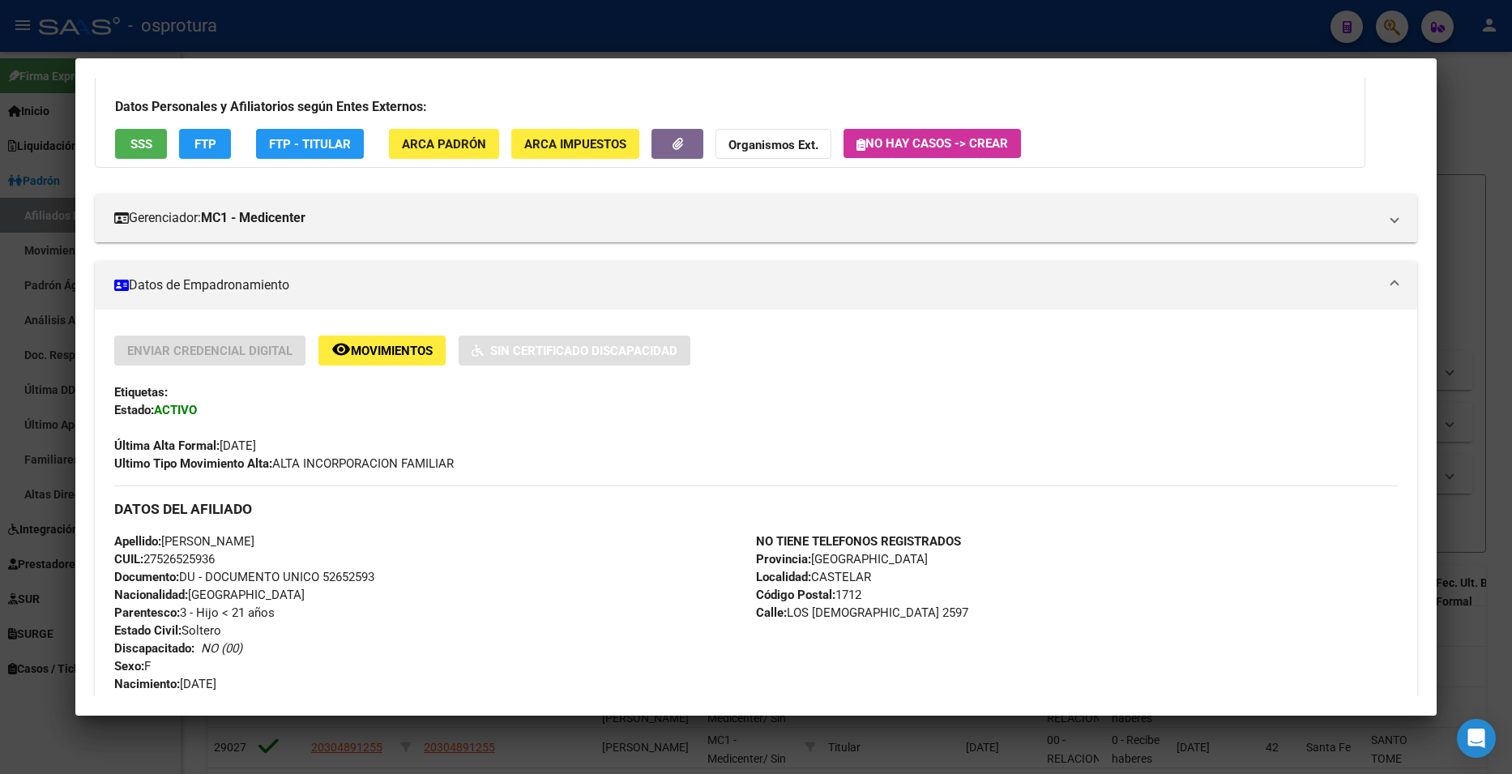
scroll to position [0, 0]
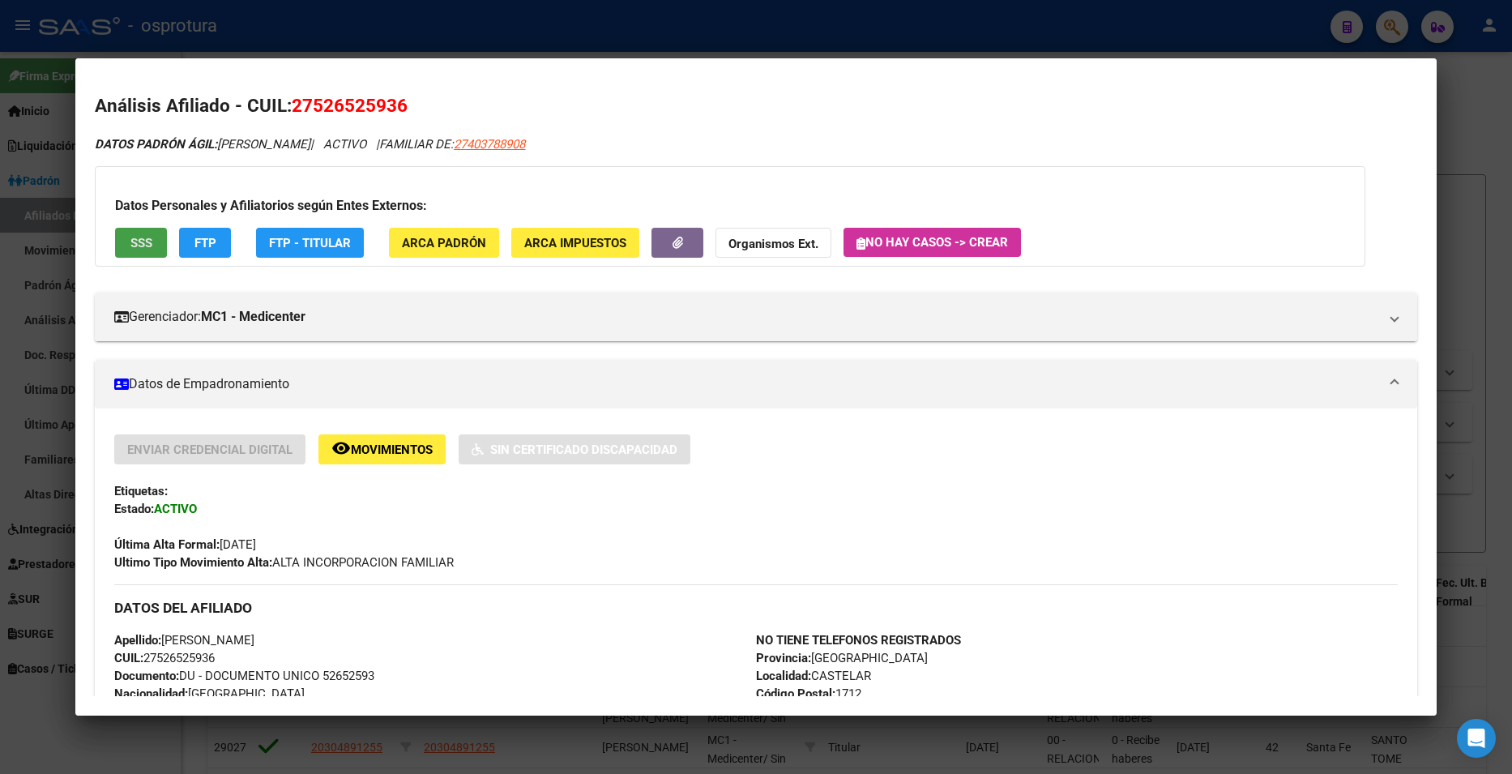
click at [144, 237] on span "SSS" at bounding box center [141, 243] width 22 height 15
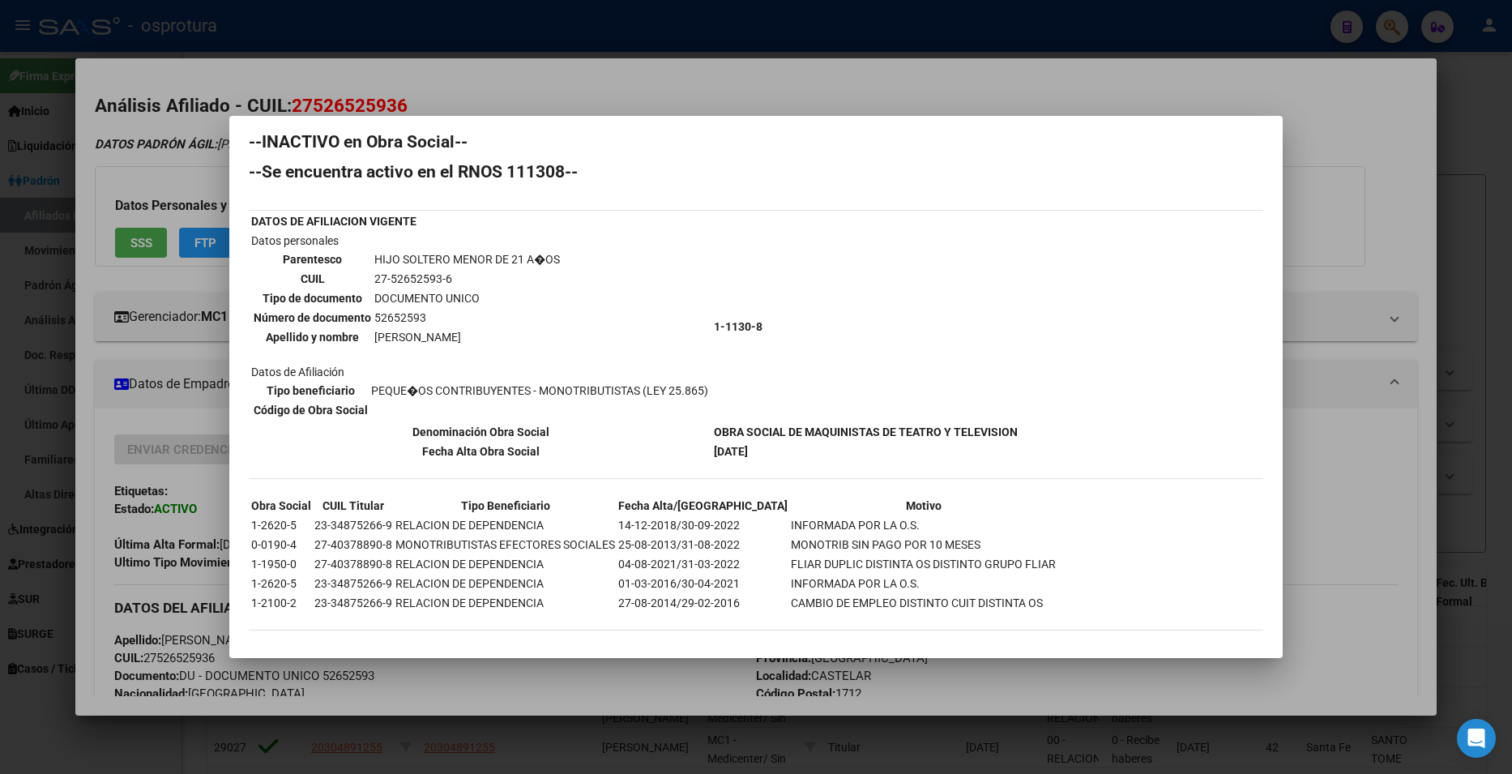
scroll to position [24, 0]
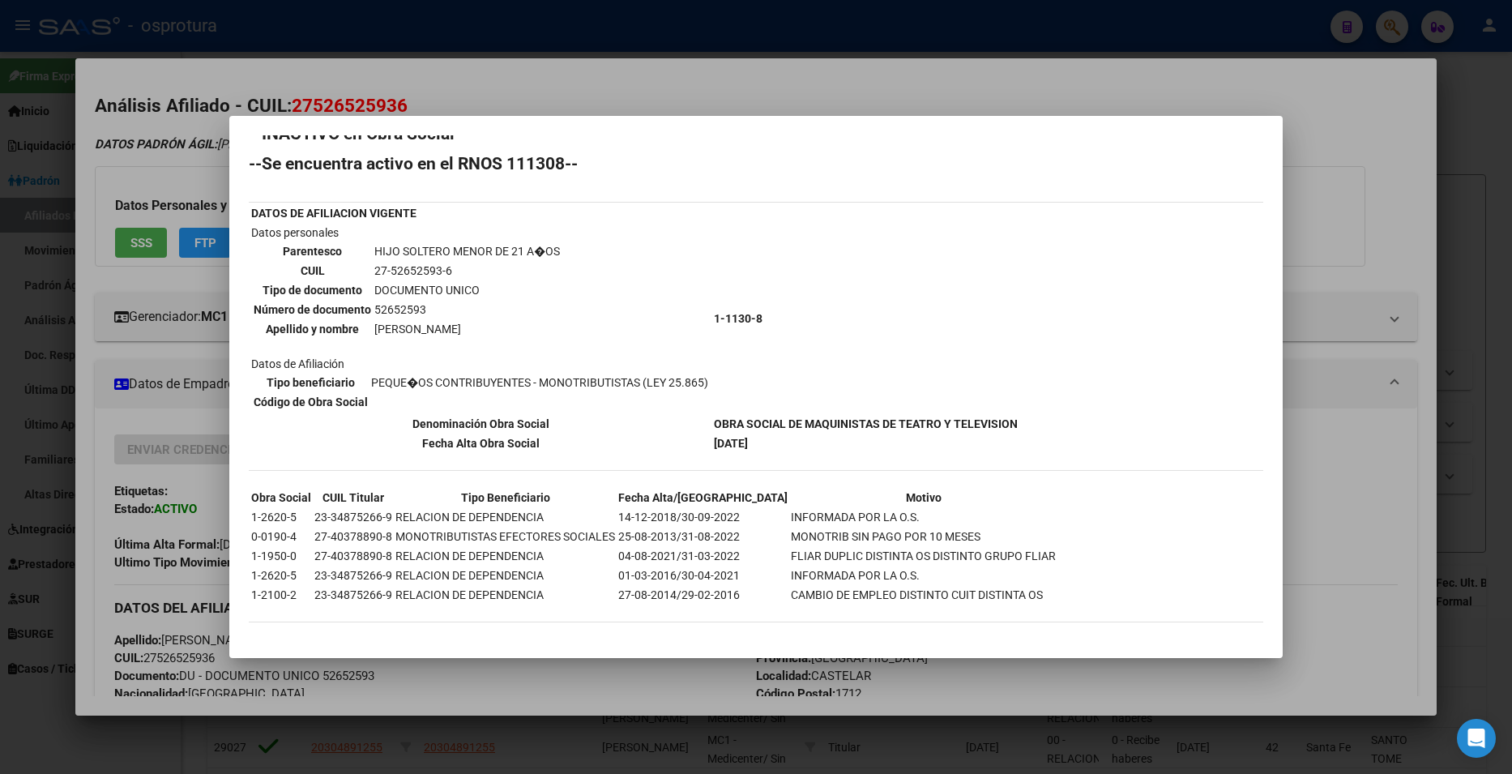
click at [1360, 340] on div at bounding box center [756, 387] width 1512 height 774
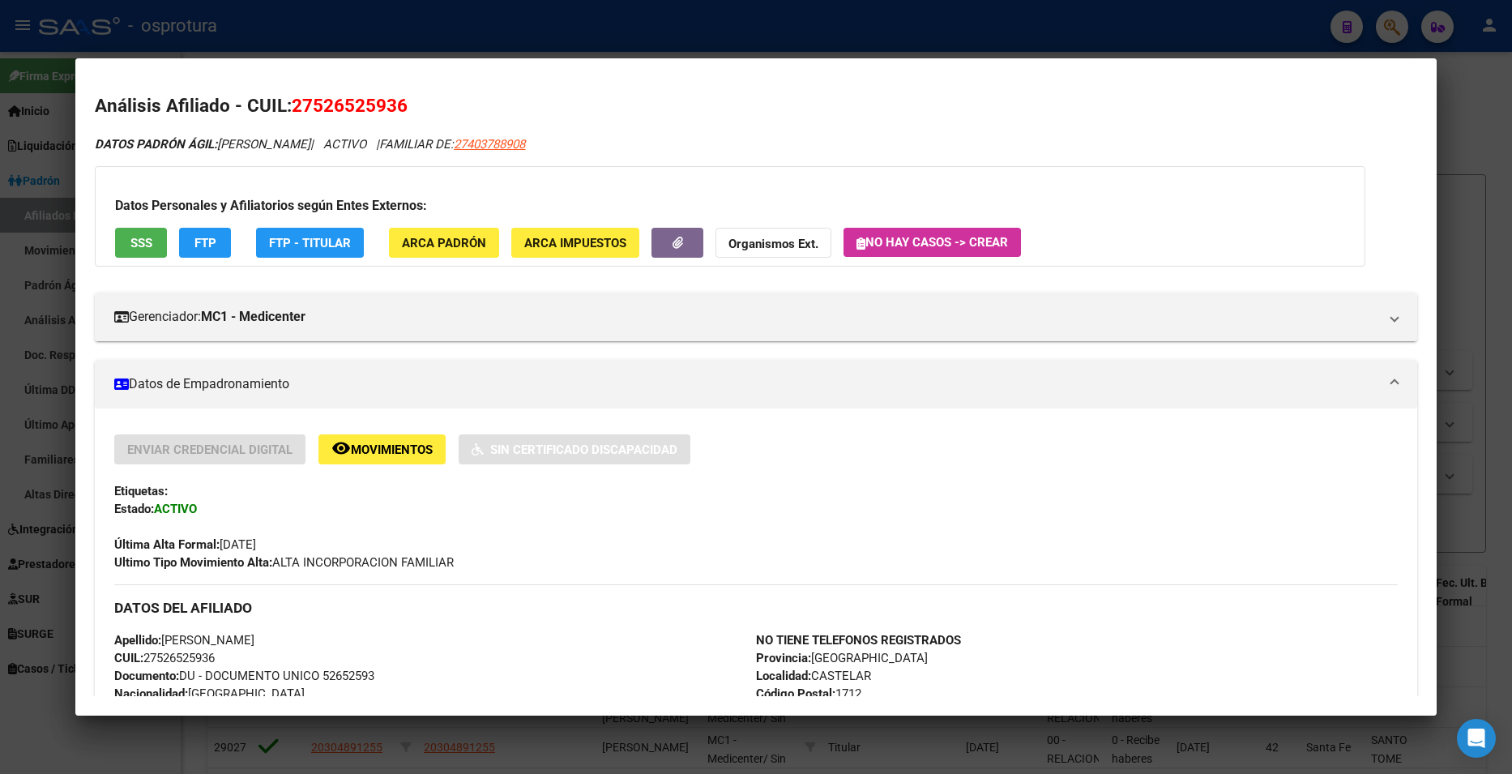
click at [1463, 143] on div at bounding box center [756, 387] width 1512 height 774
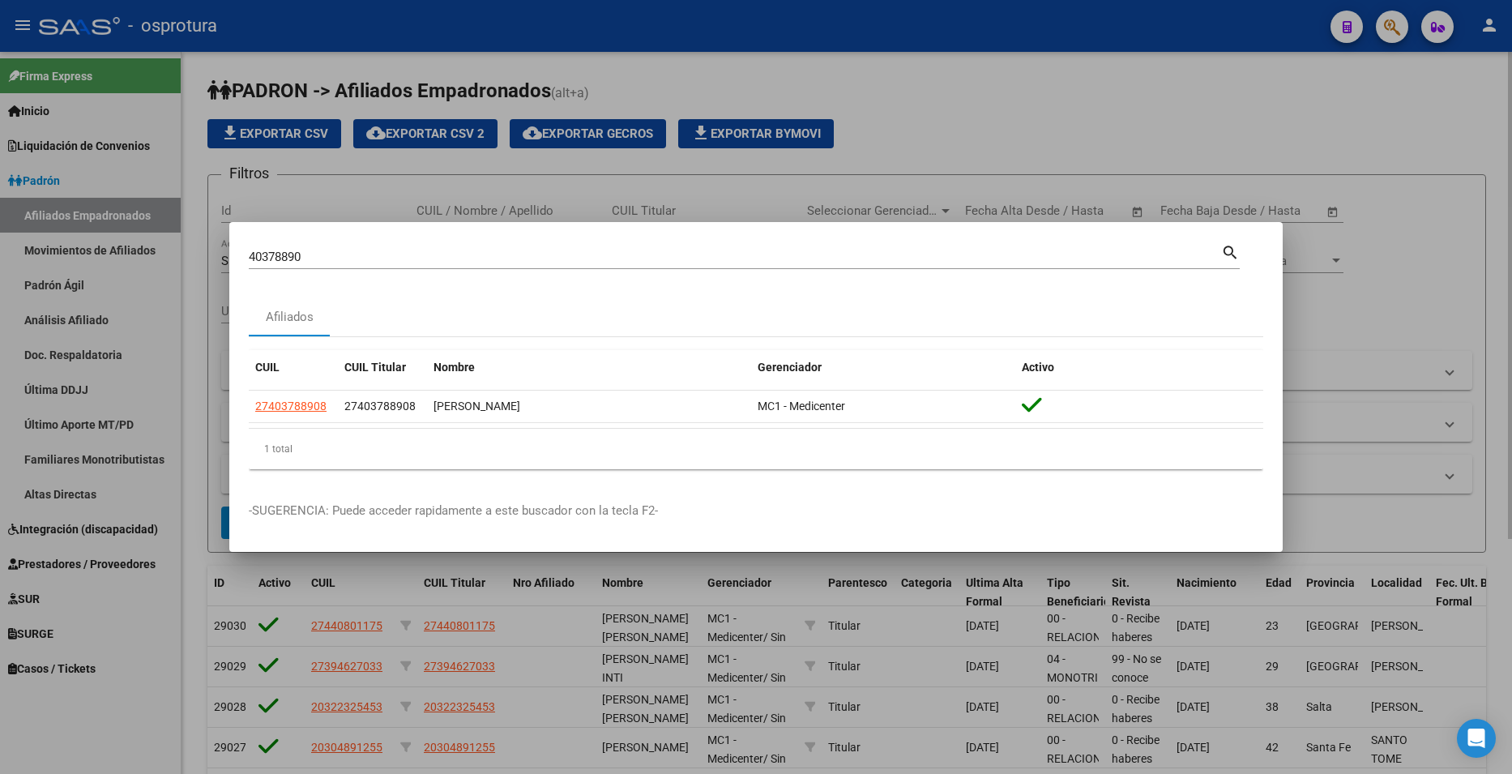
click at [1256, 118] on div at bounding box center [756, 387] width 1512 height 774
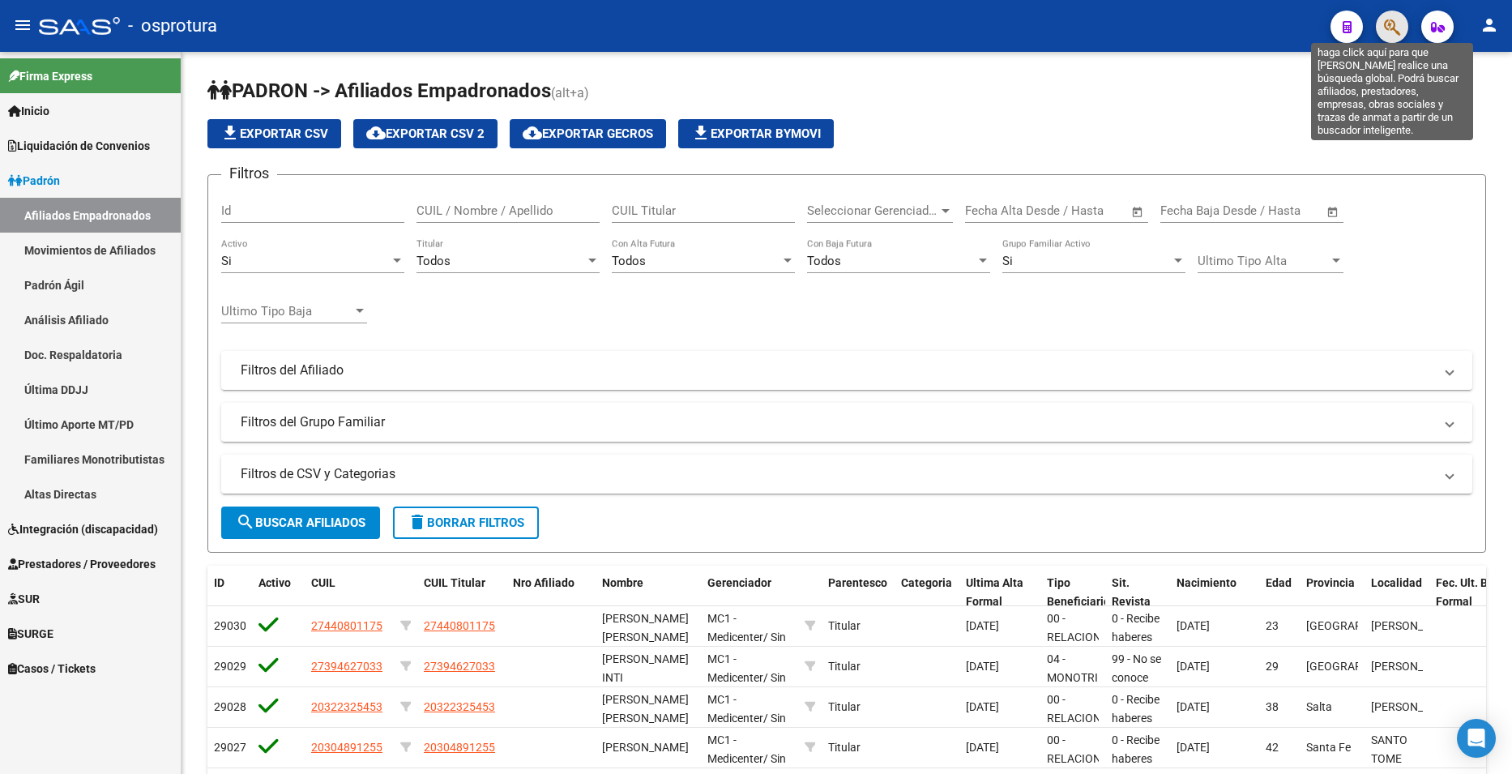
click at [1397, 26] on icon "button" at bounding box center [1392, 27] width 16 height 19
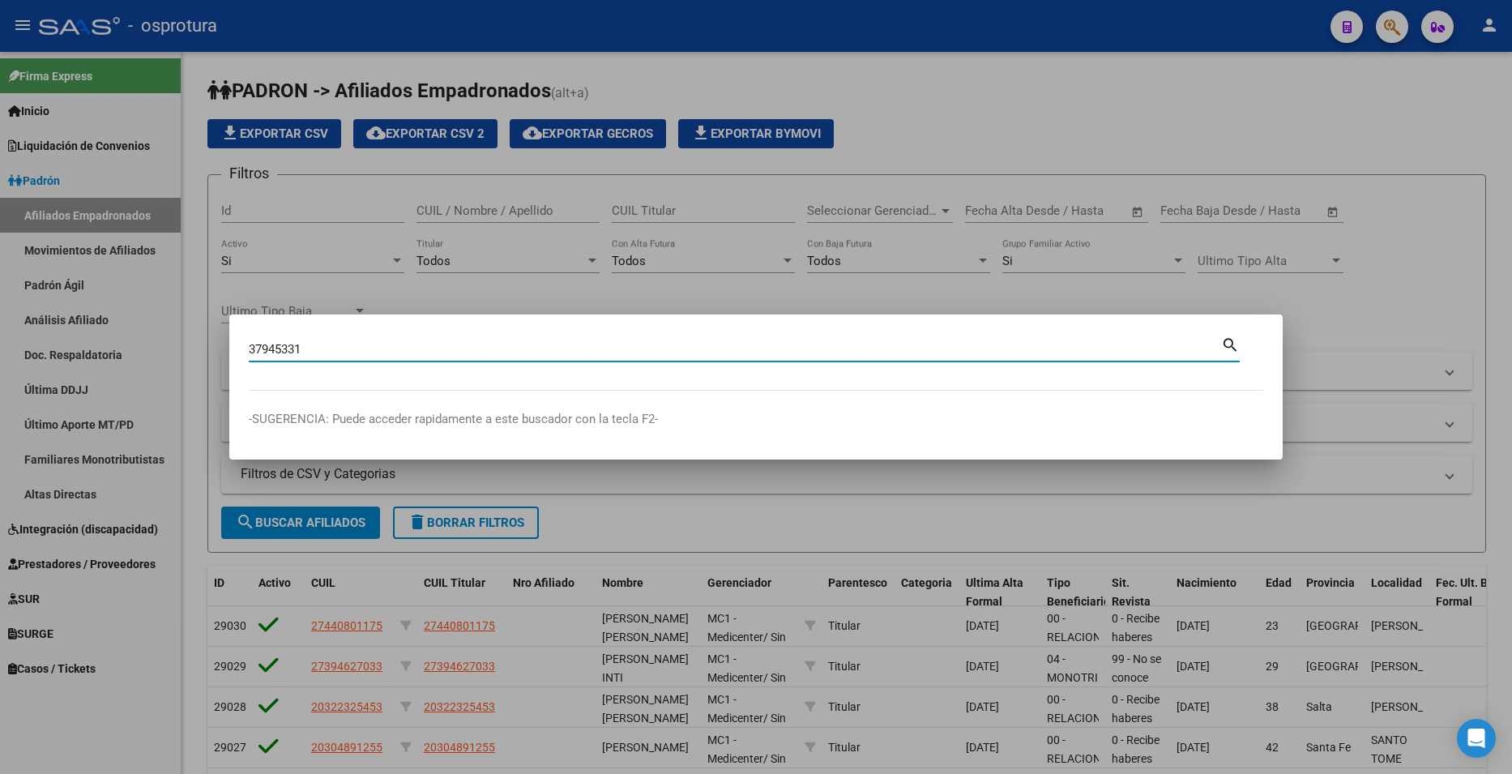
type input "37945331"
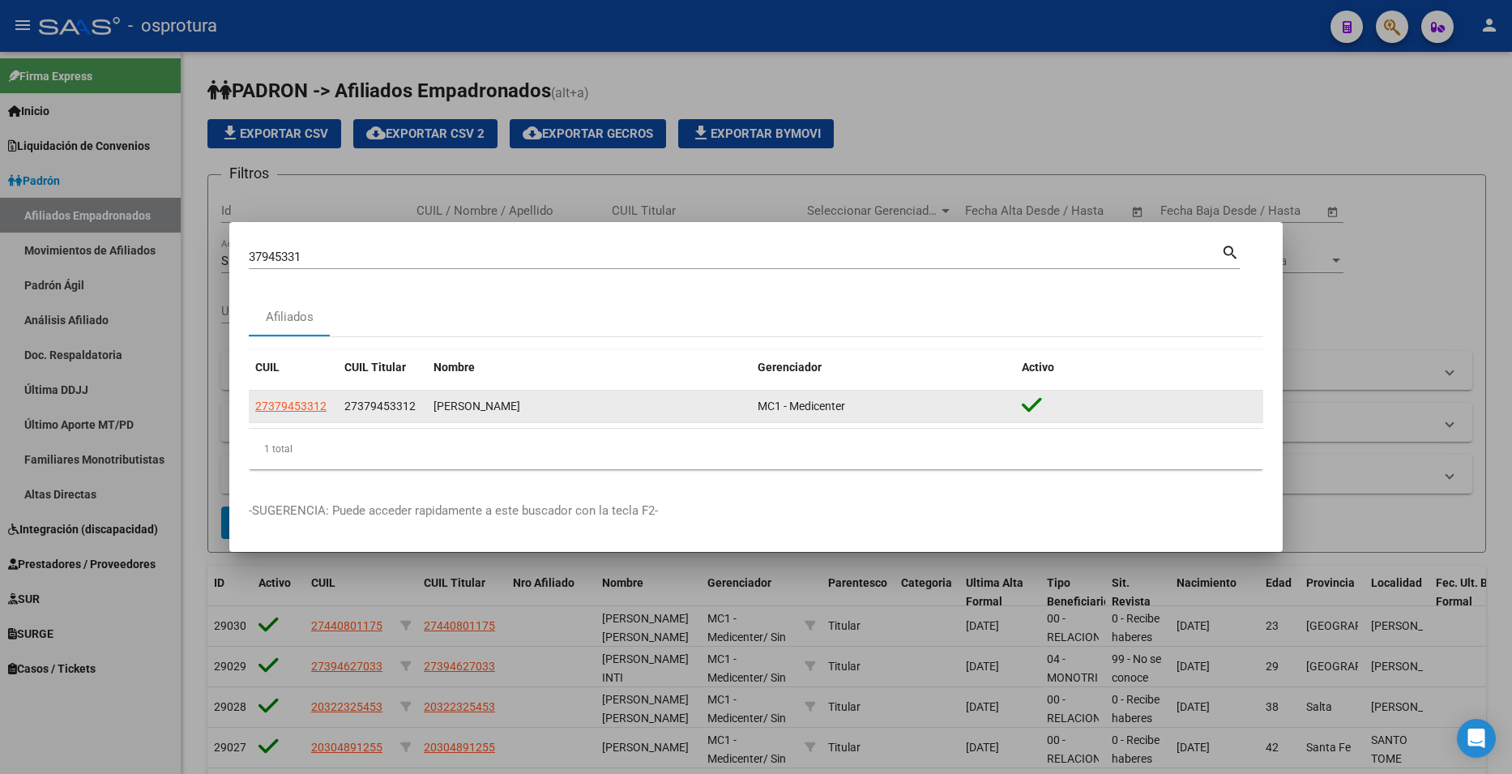
click at [327, 414] on div "27379453312" at bounding box center [293, 406] width 76 height 19
click at [313, 405] on span "27379453312" at bounding box center [290, 406] width 71 height 13
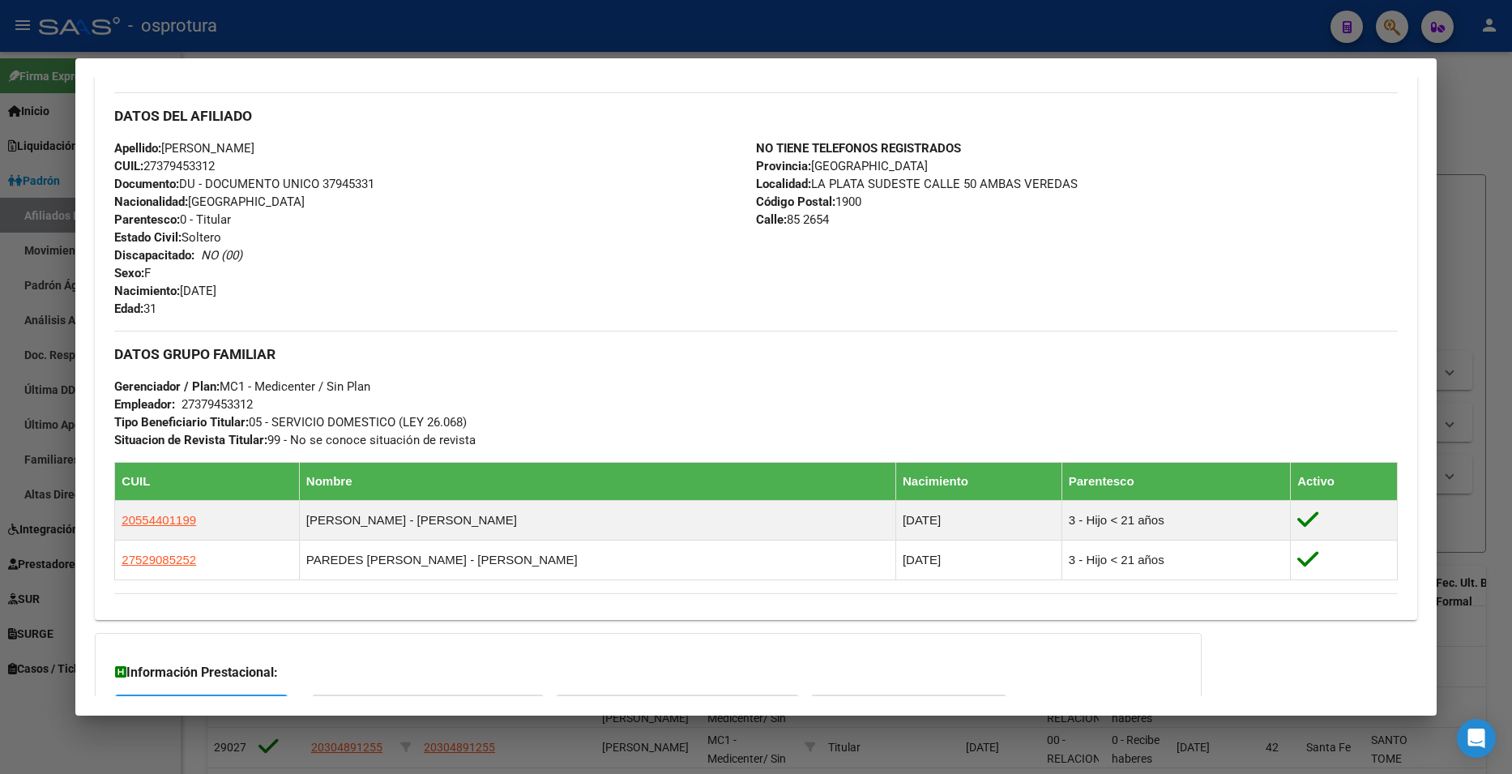
scroll to position [628, 0]
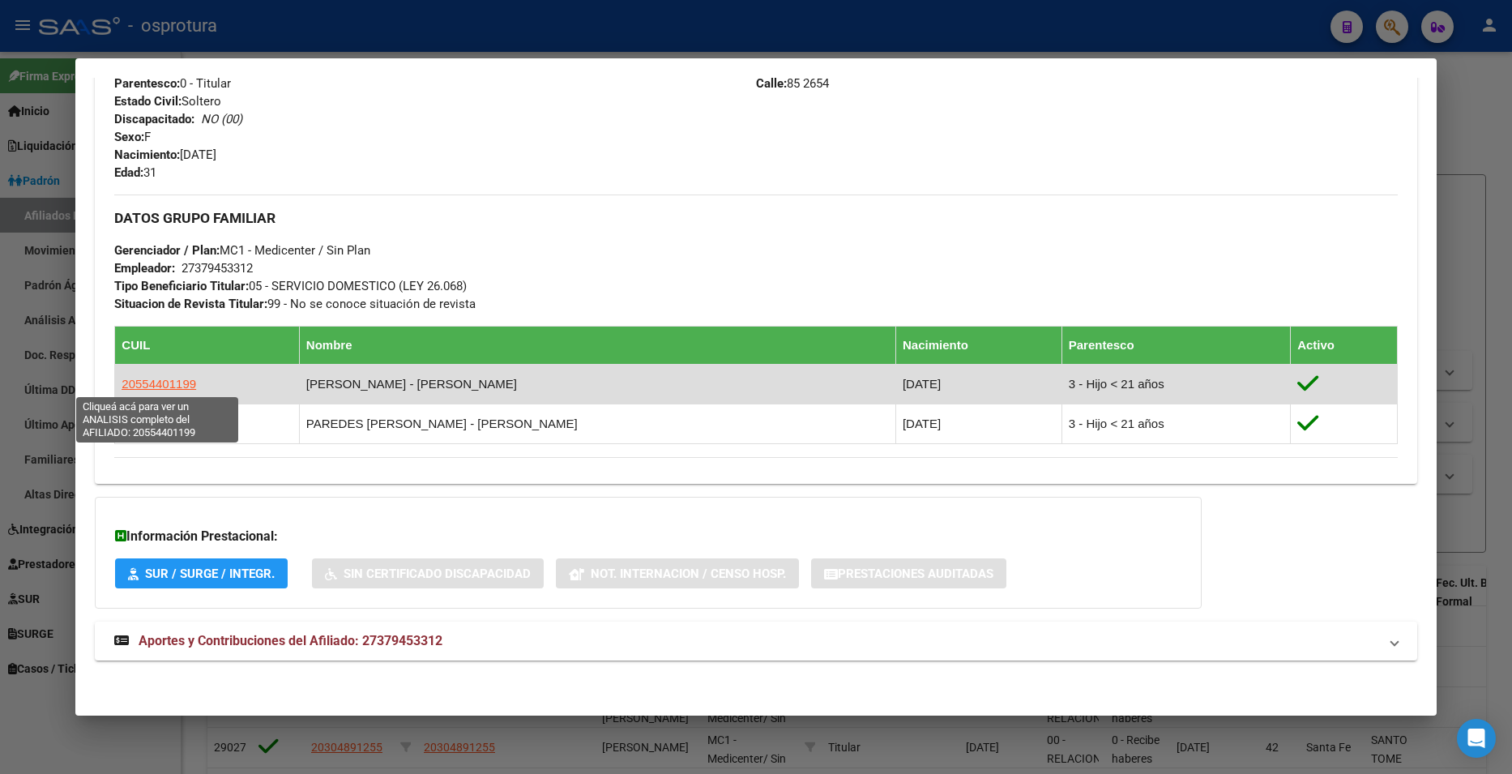
click at [168, 388] on span "20554401199" at bounding box center [159, 384] width 75 height 14
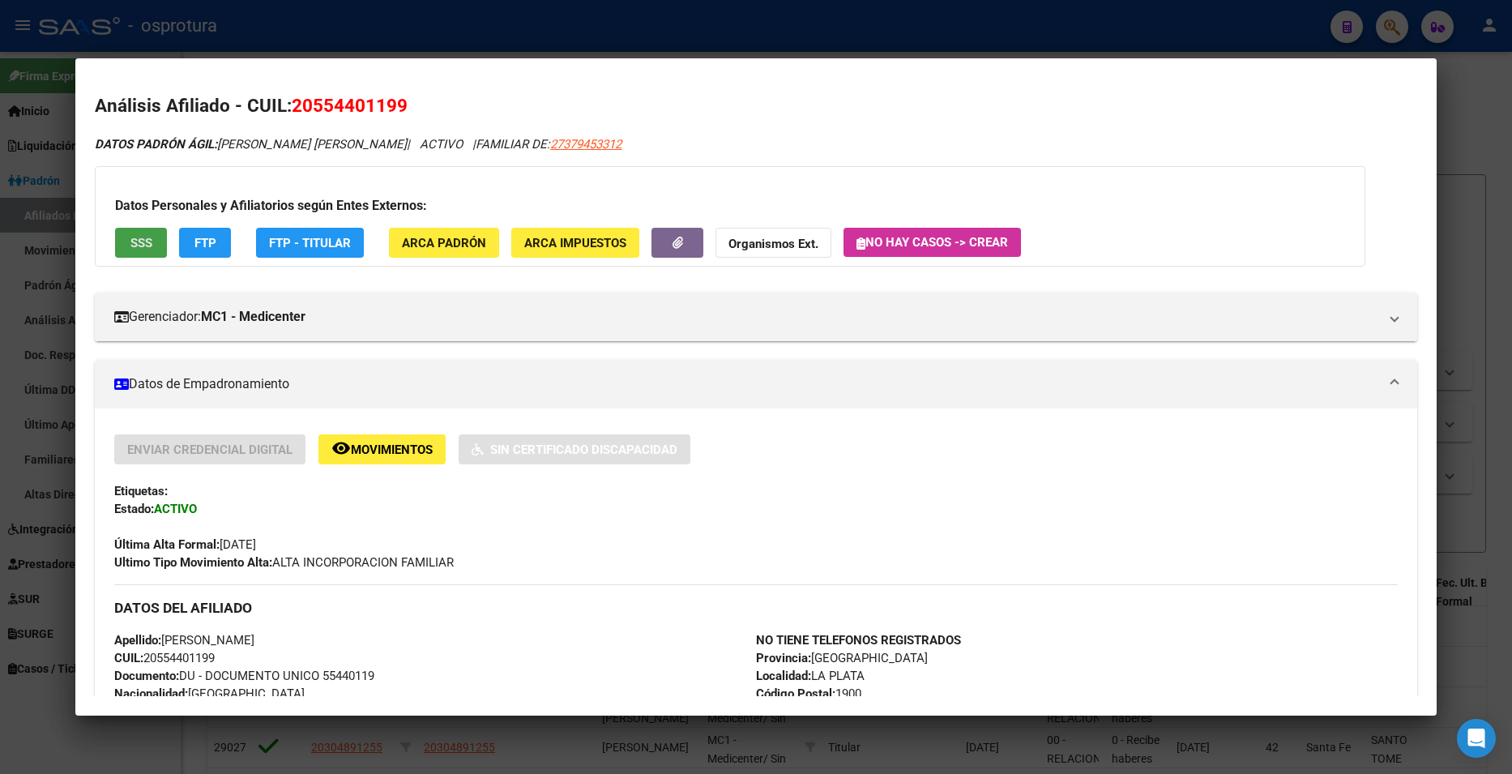
click at [159, 241] on button "SSS" at bounding box center [141, 243] width 52 height 30
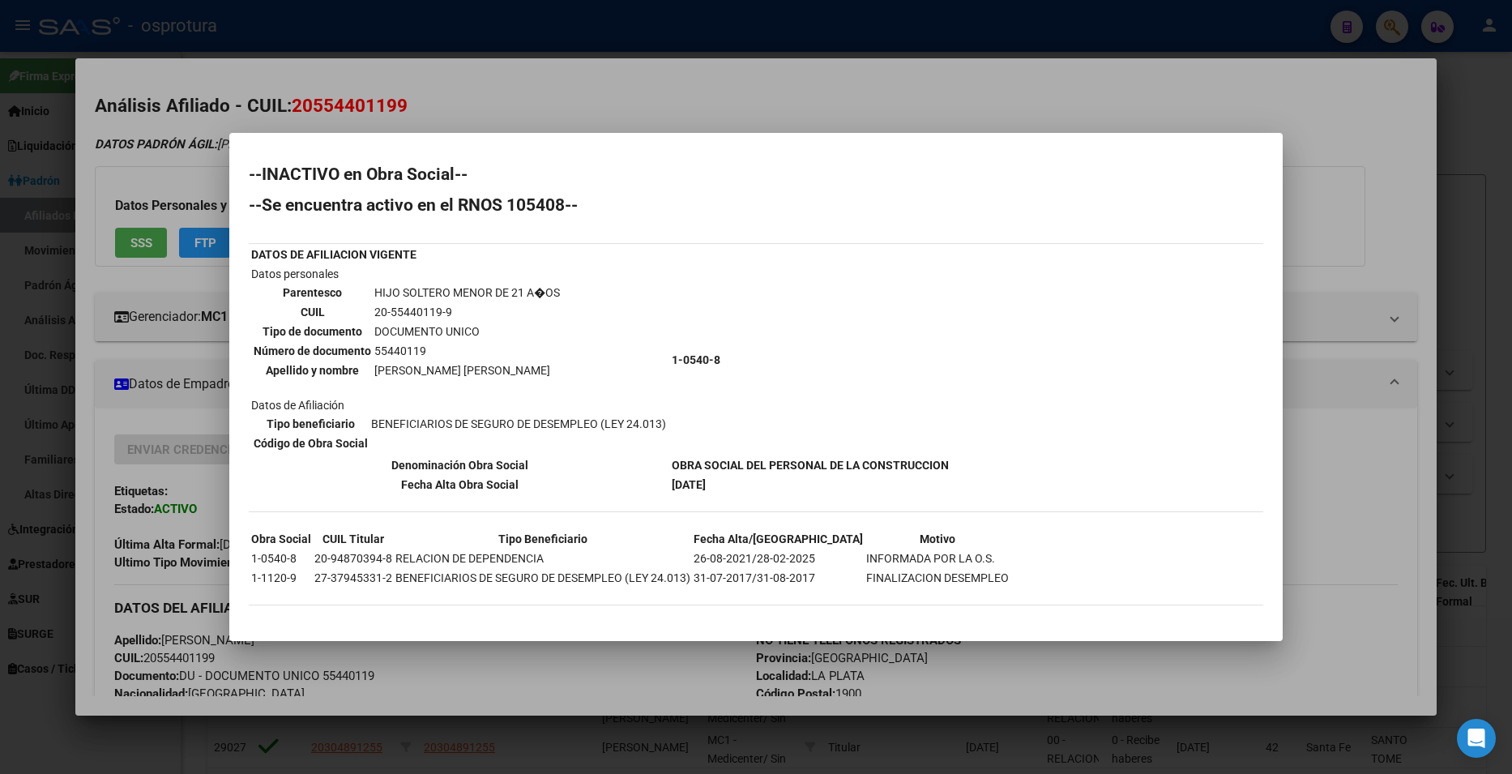
drag, startPoint x: 418, startPoint y: 430, endPoint x: 635, endPoint y: 432, distance: 216.4
click at [635, 432] on td "BENEFICIARIOS DE SEGURO DE DESEMPLEO (LEY 24.013)" at bounding box center [518, 424] width 297 height 18
click at [571, 465] on th "Denominación Obra Social" at bounding box center [459, 465] width 419 height 18
click at [1390, 376] on div at bounding box center [756, 387] width 1512 height 774
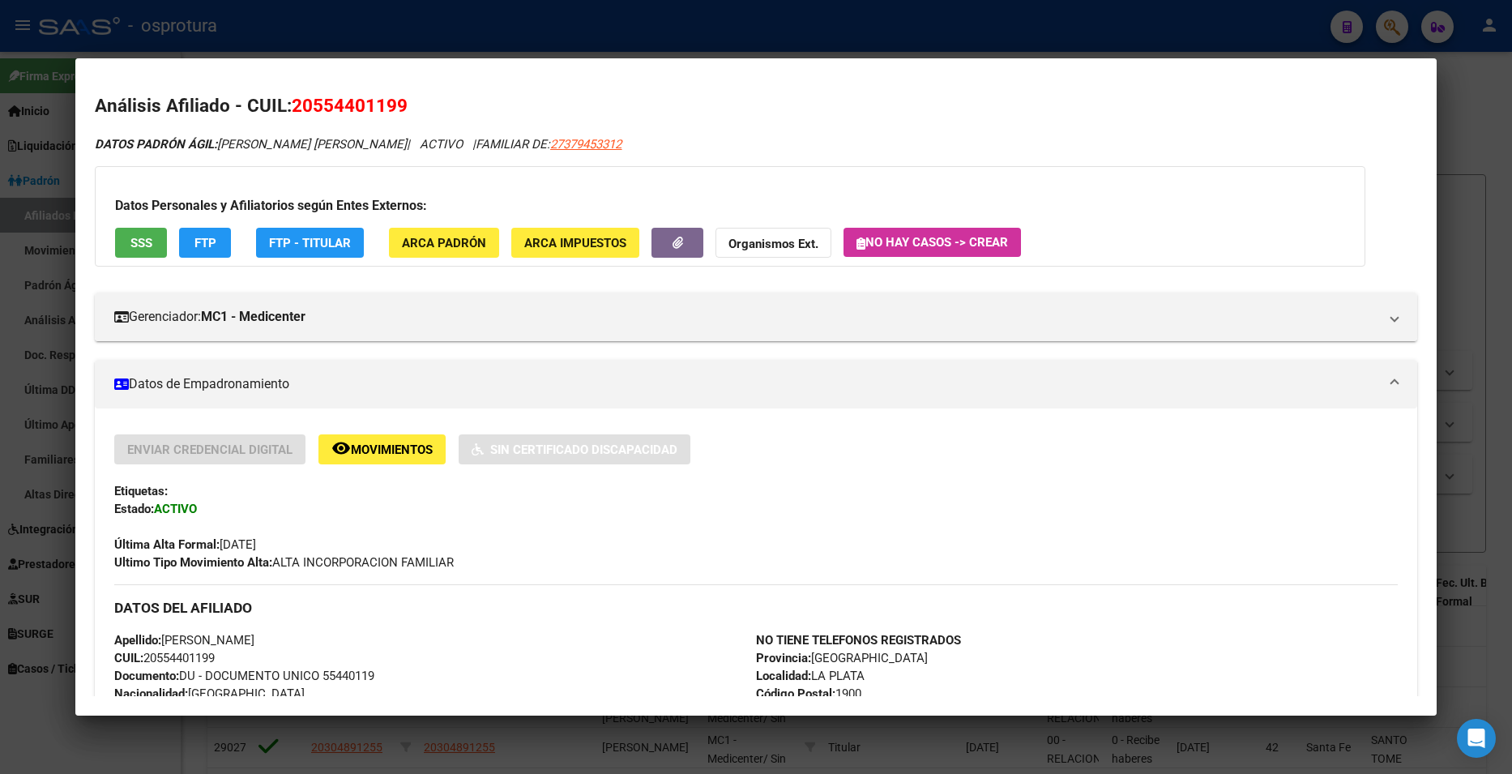
click at [1463, 160] on div at bounding box center [756, 387] width 1512 height 774
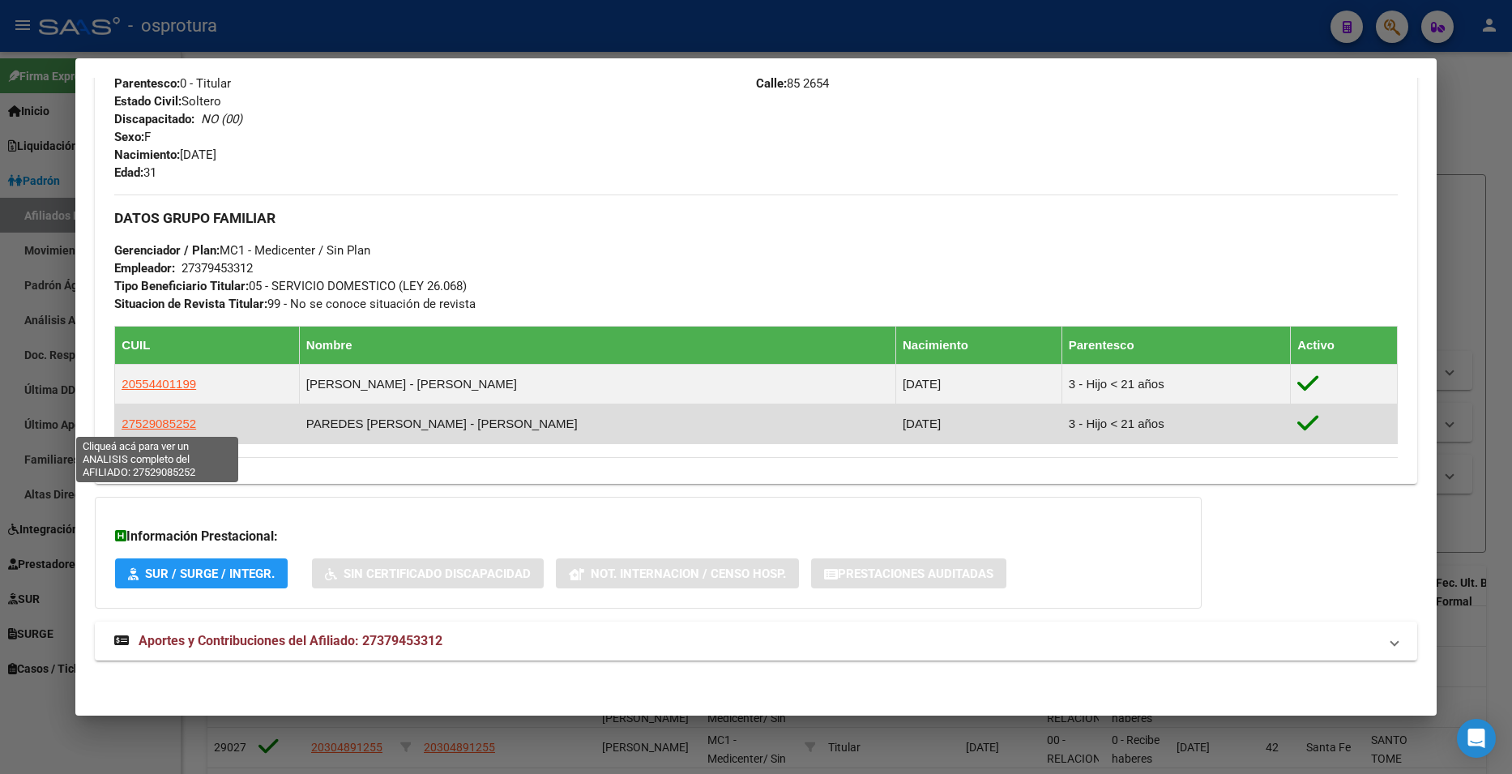
click at [177, 426] on span "27529085252" at bounding box center [159, 424] width 75 height 14
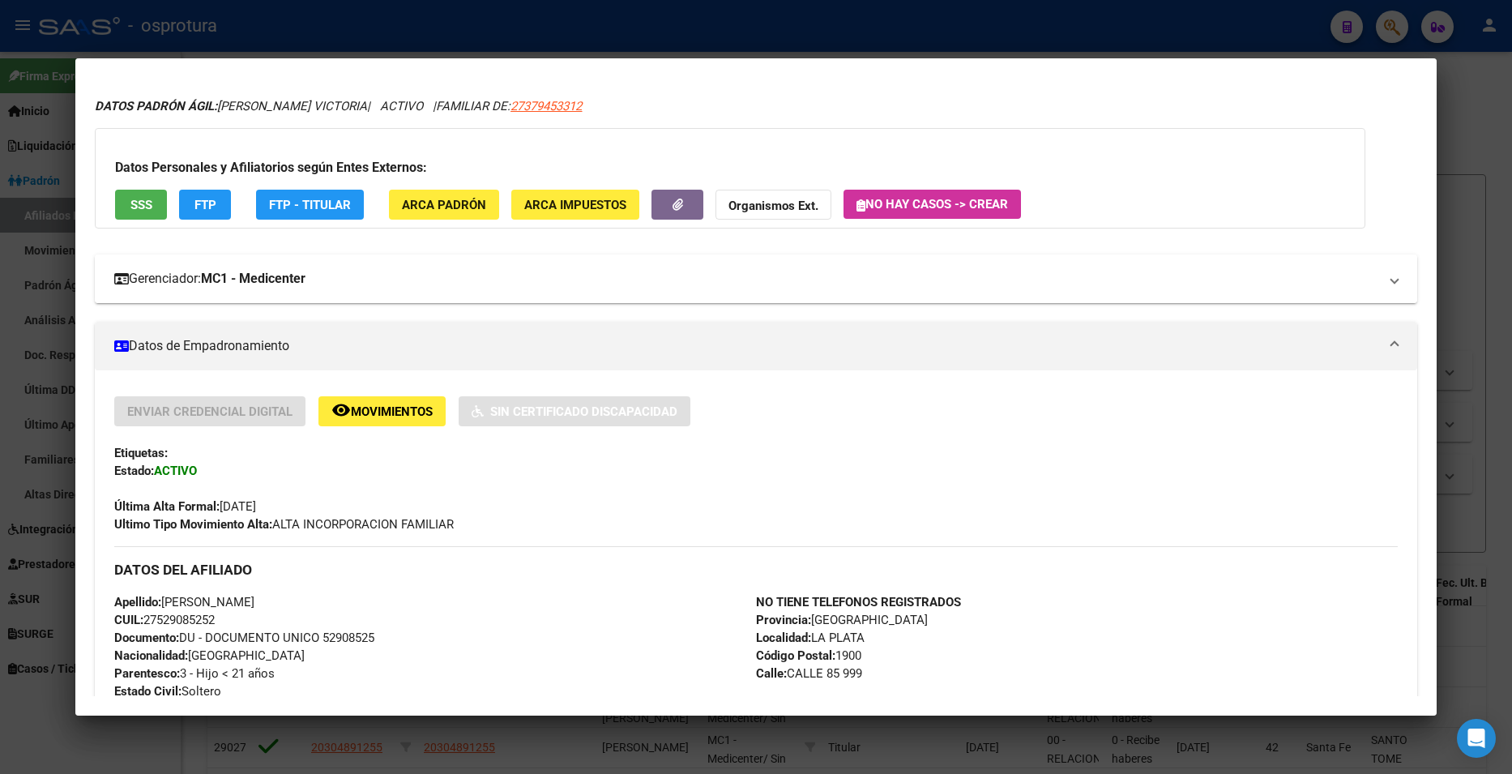
scroll to position [81, 0]
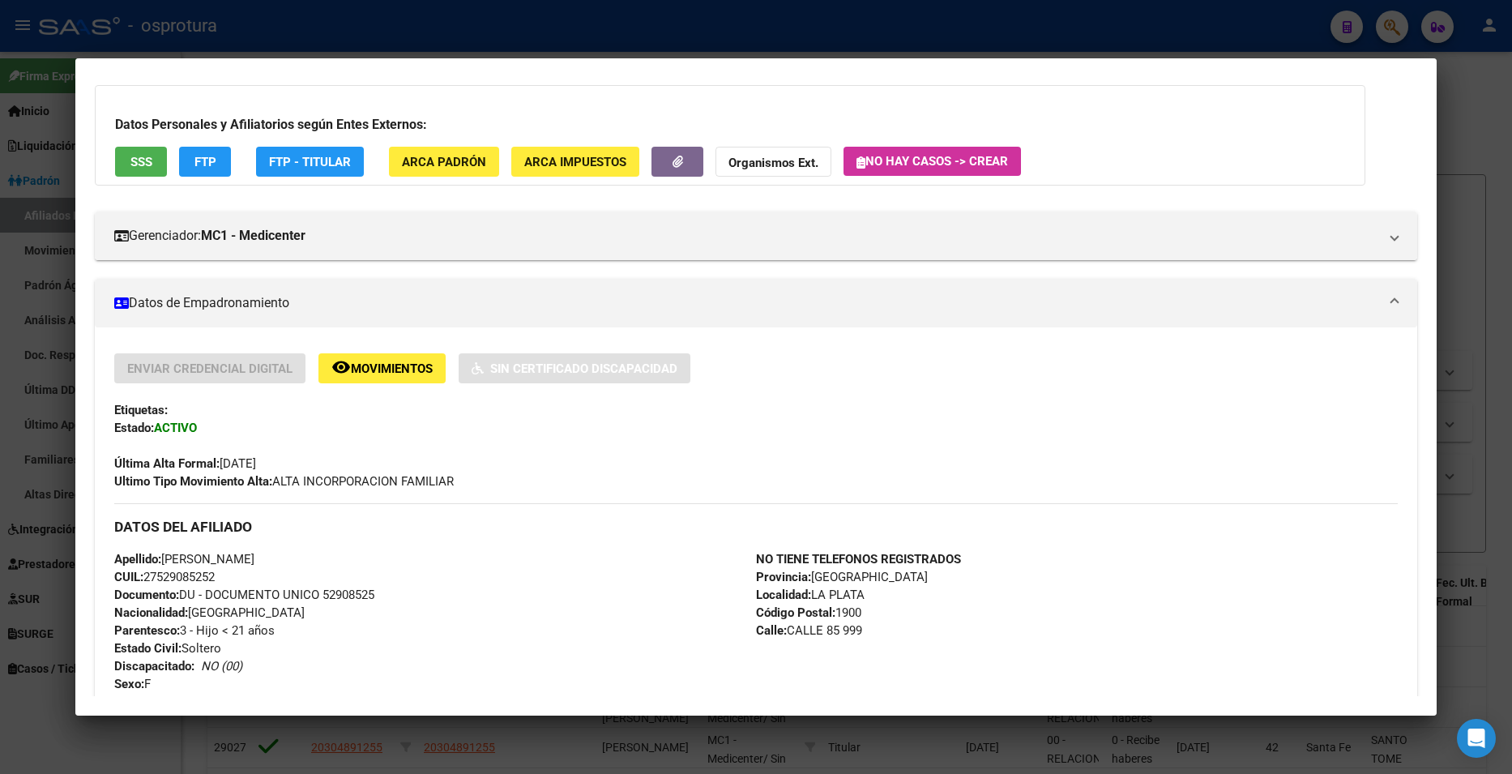
click at [154, 176] on button "SSS" at bounding box center [141, 162] width 52 height 30
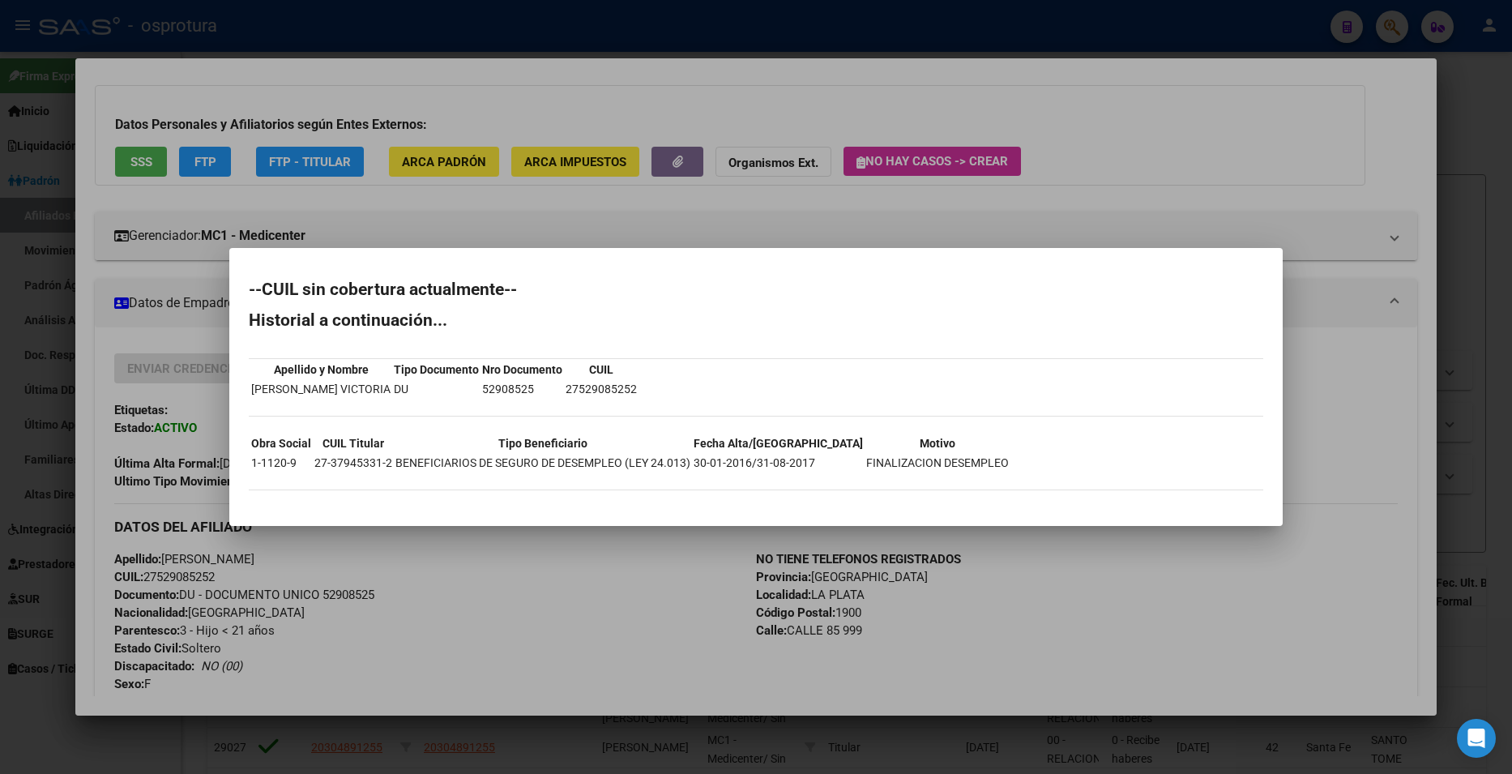
drag, startPoint x: 421, startPoint y: 207, endPoint x: 199, endPoint y: 136, distance: 233.3
click at [421, 207] on div at bounding box center [756, 387] width 1512 height 774
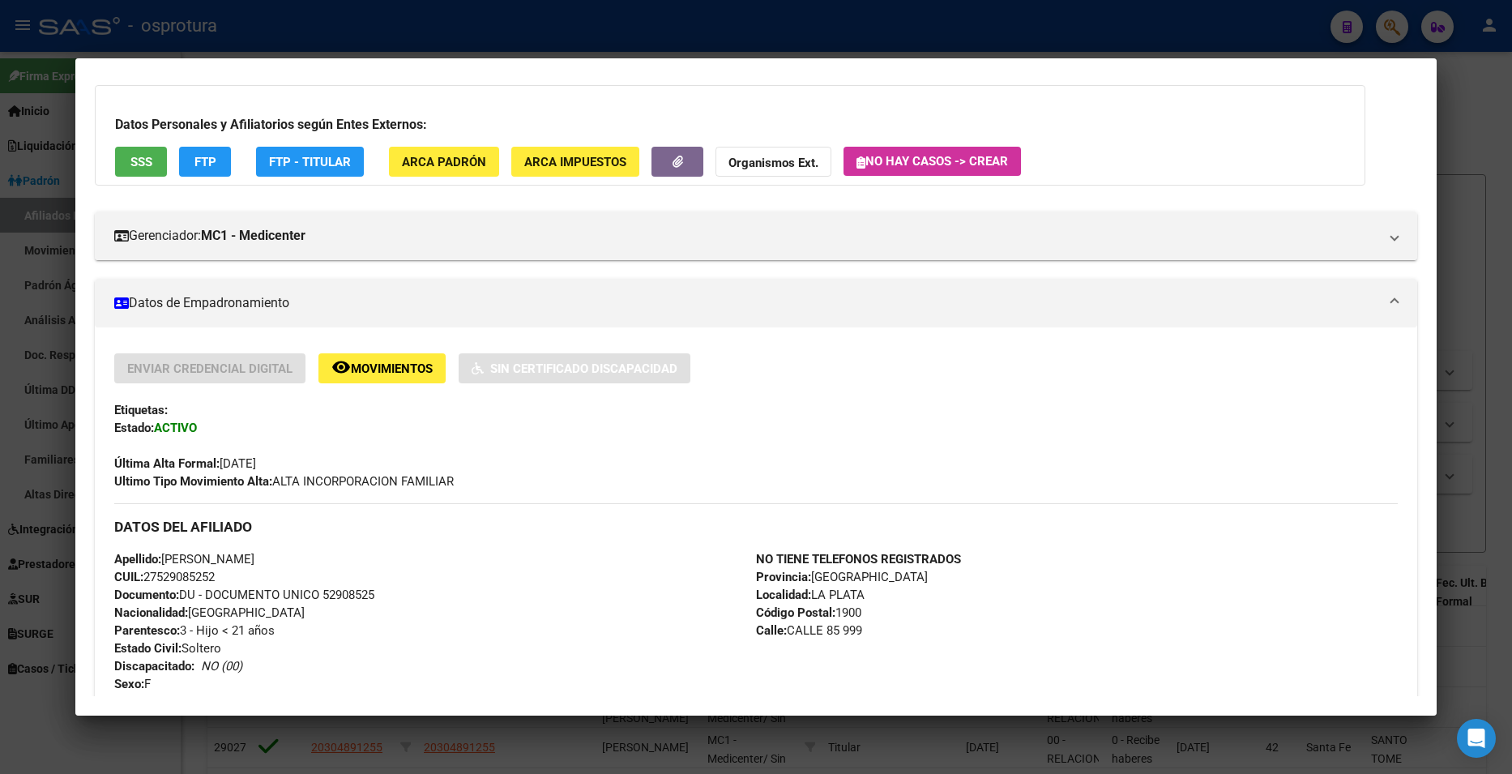
click at [186, 162] on button "FTP" at bounding box center [205, 162] width 52 height 30
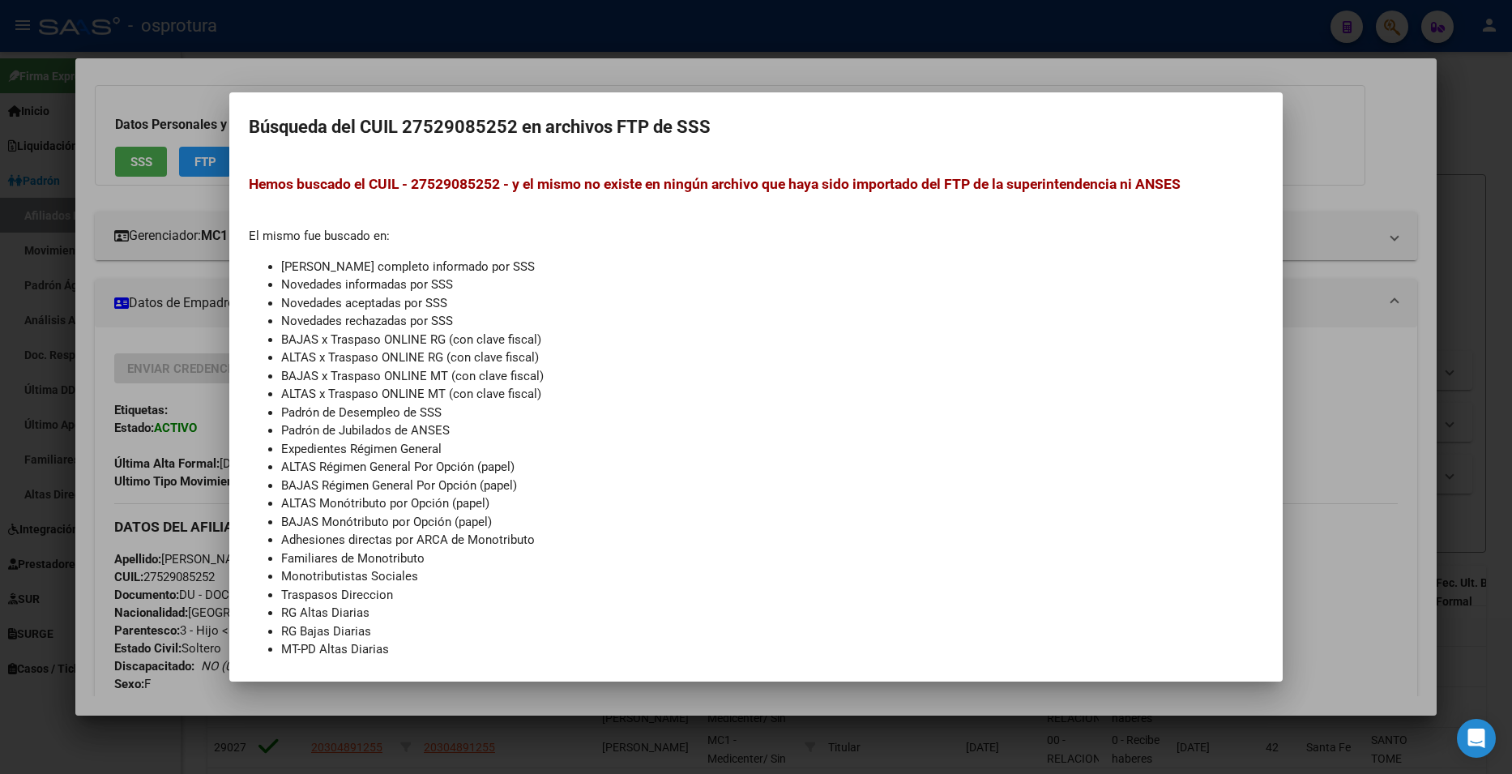
click at [1374, 383] on div at bounding box center [756, 387] width 1512 height 774
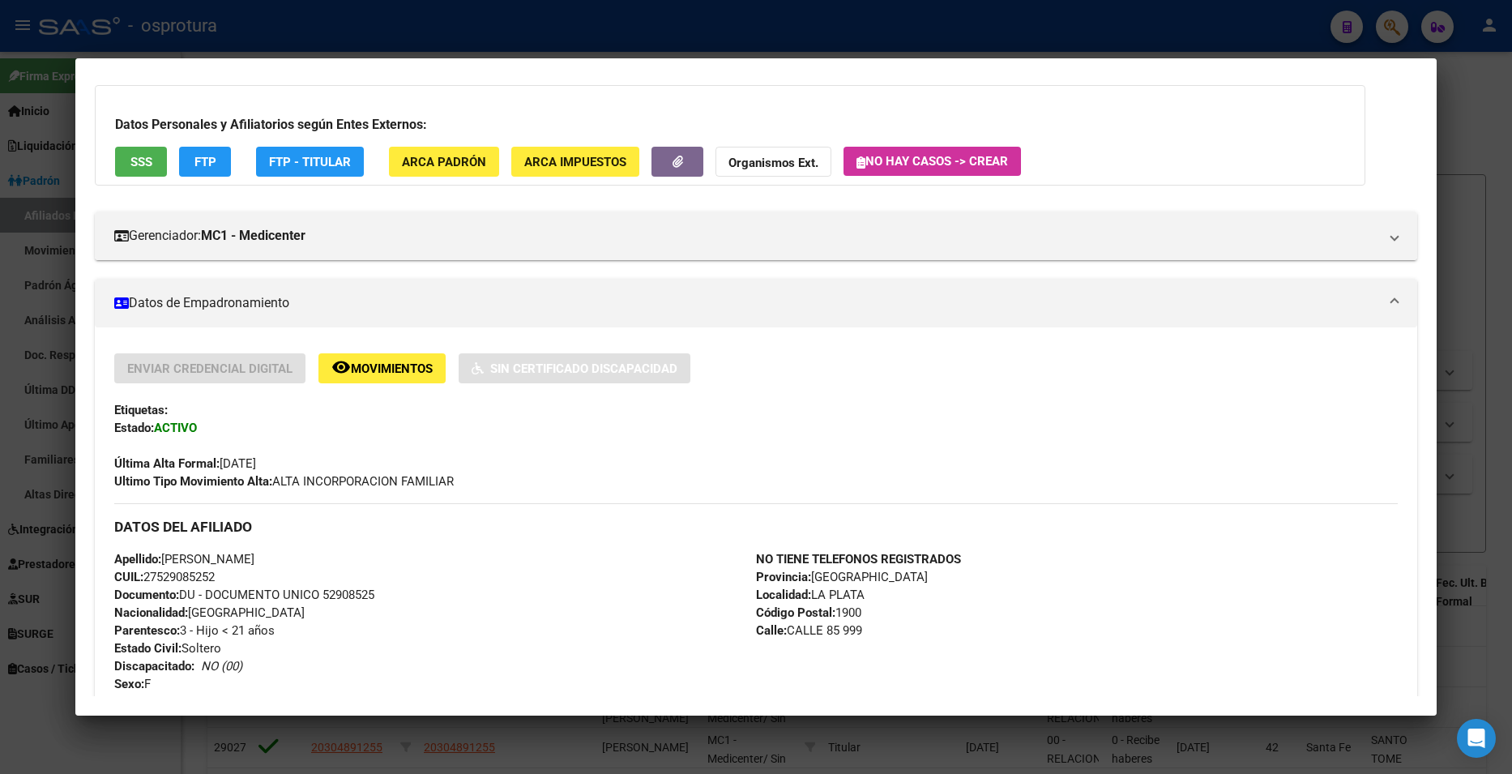
click at [1466, 242] on div at bounding box center [756, 387] width 1512 height 774
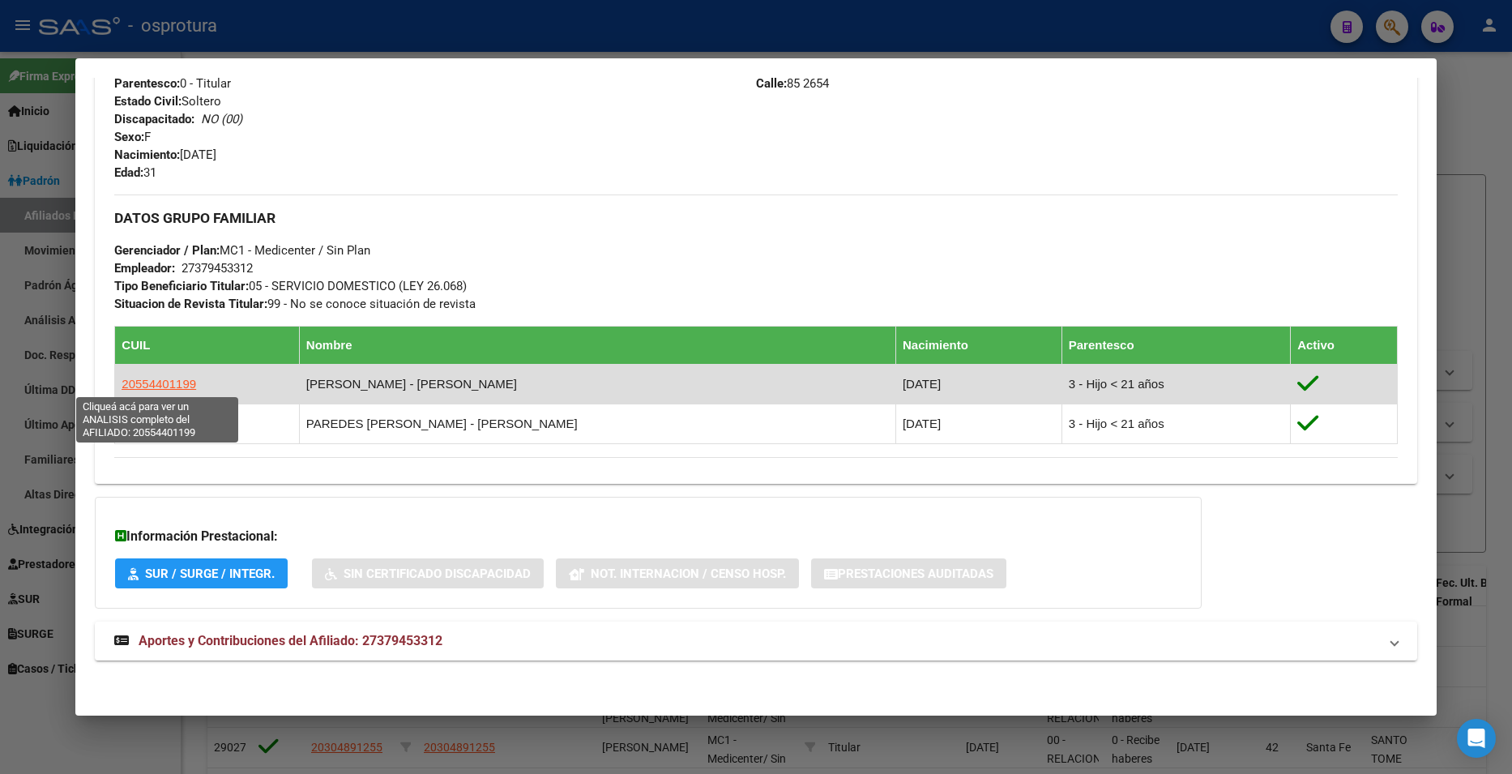
click at [142, 385] on span "20554401199" at bounding box center [159, 384] width 75 height 14
type textarea "20554401199"
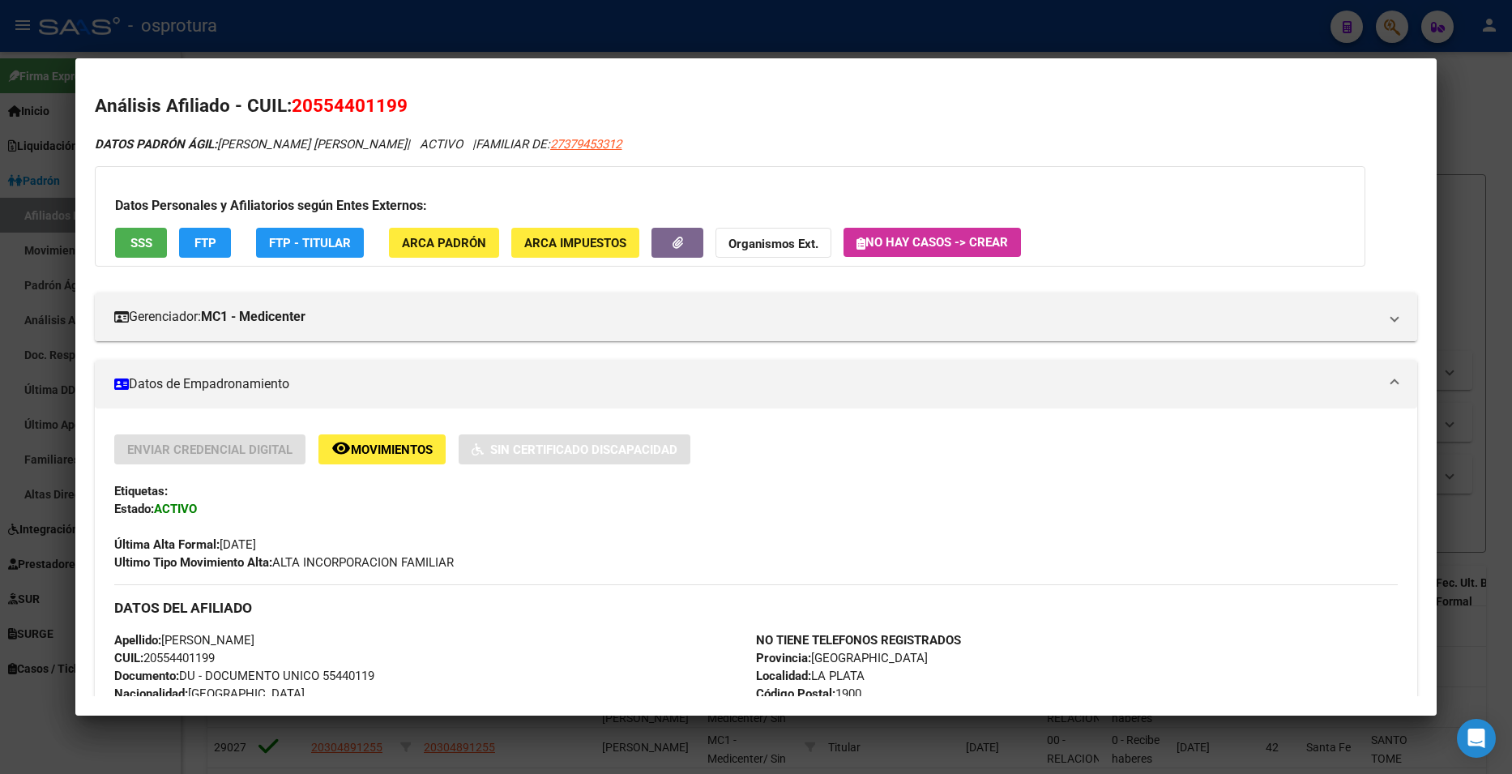
click at [188, 239] on button "FTP" at bounding box center [205, 243] width 52 height 30
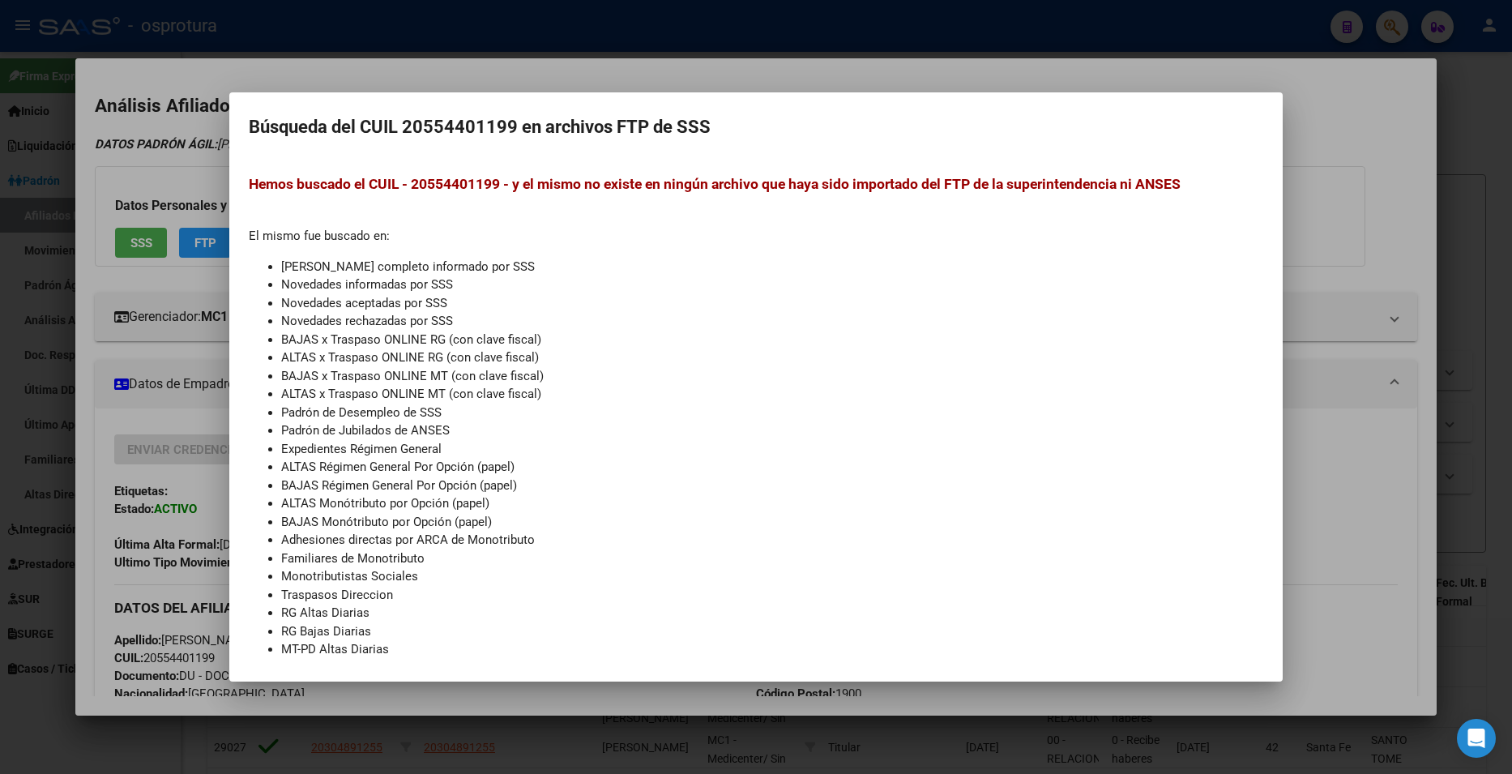
click at [1388, 271] on div at bounding box center [756, 387] width 1512 height 774
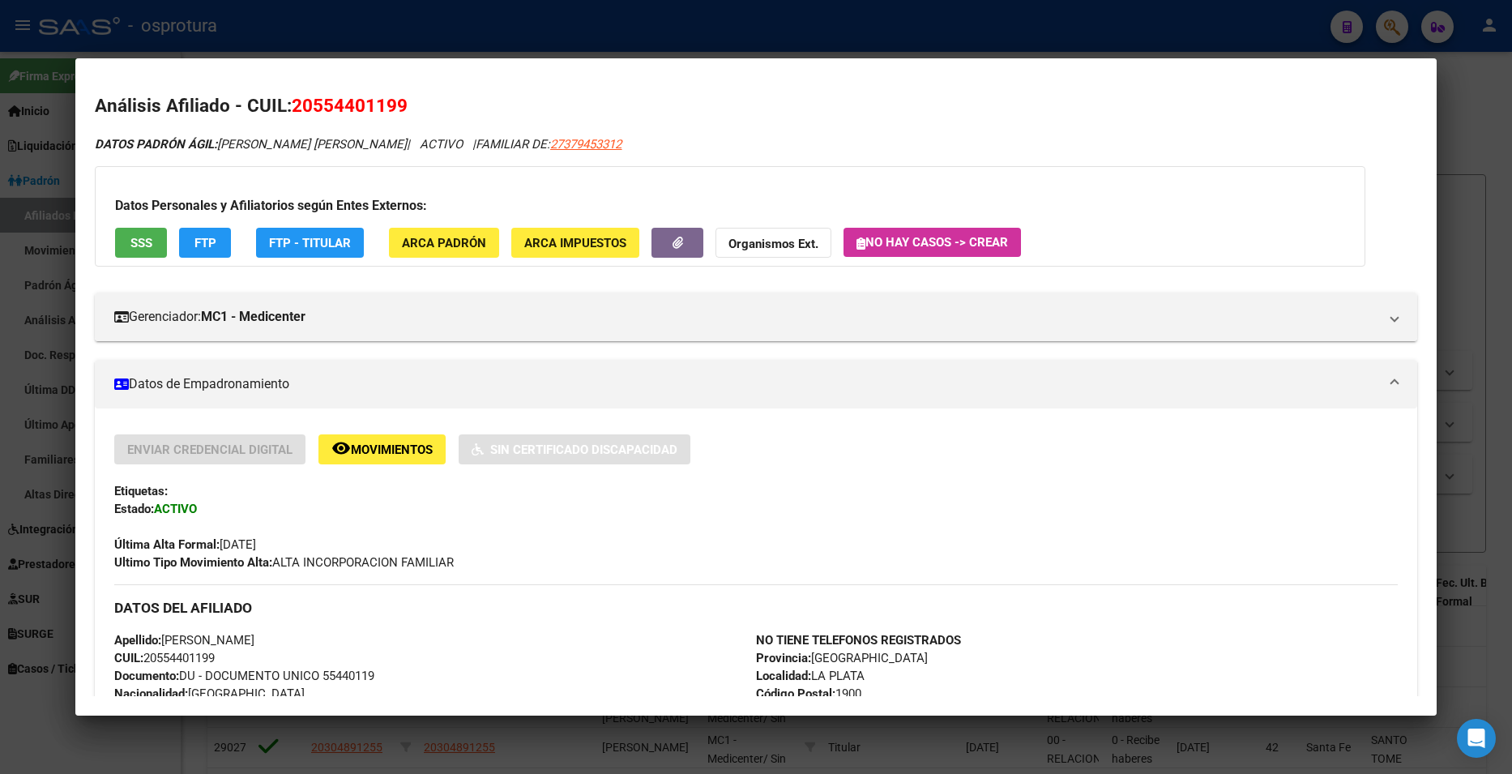
click at [1467, 262] on div at bounding box center [756, 387] width 1512 height 774
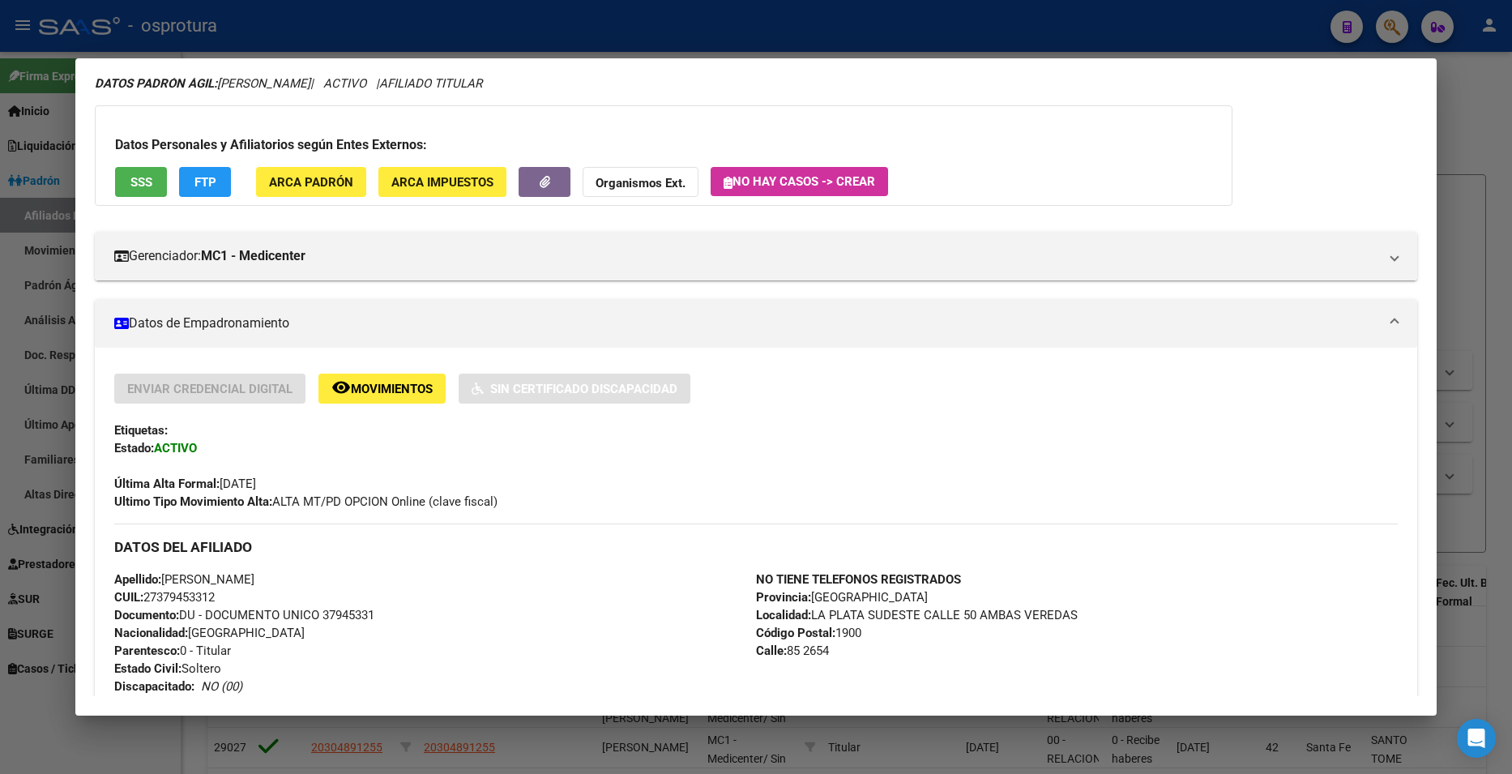
scroll to position [0, 0]
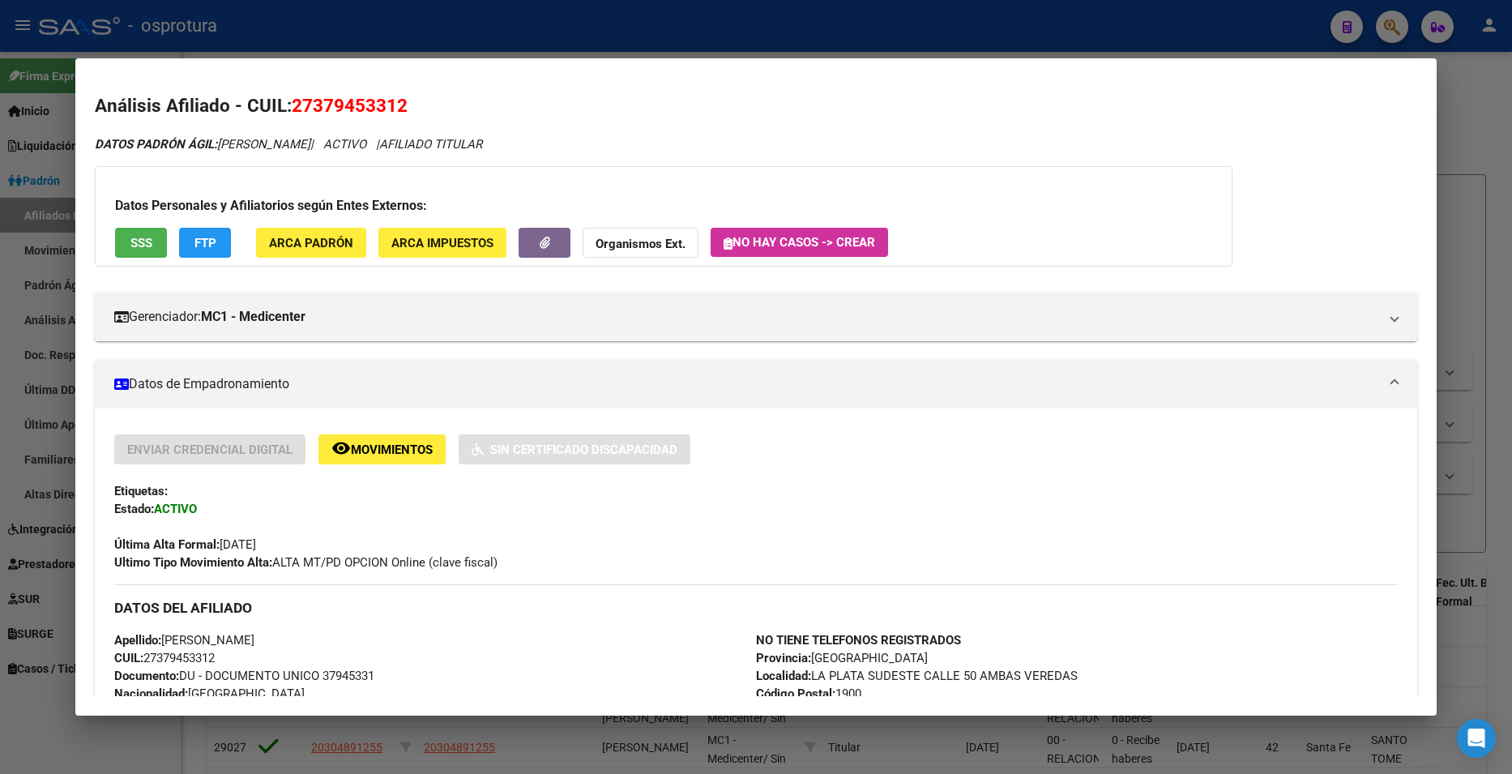
click at [1462, 116] on div at bounding box center [756, 387] width 1512 height 774
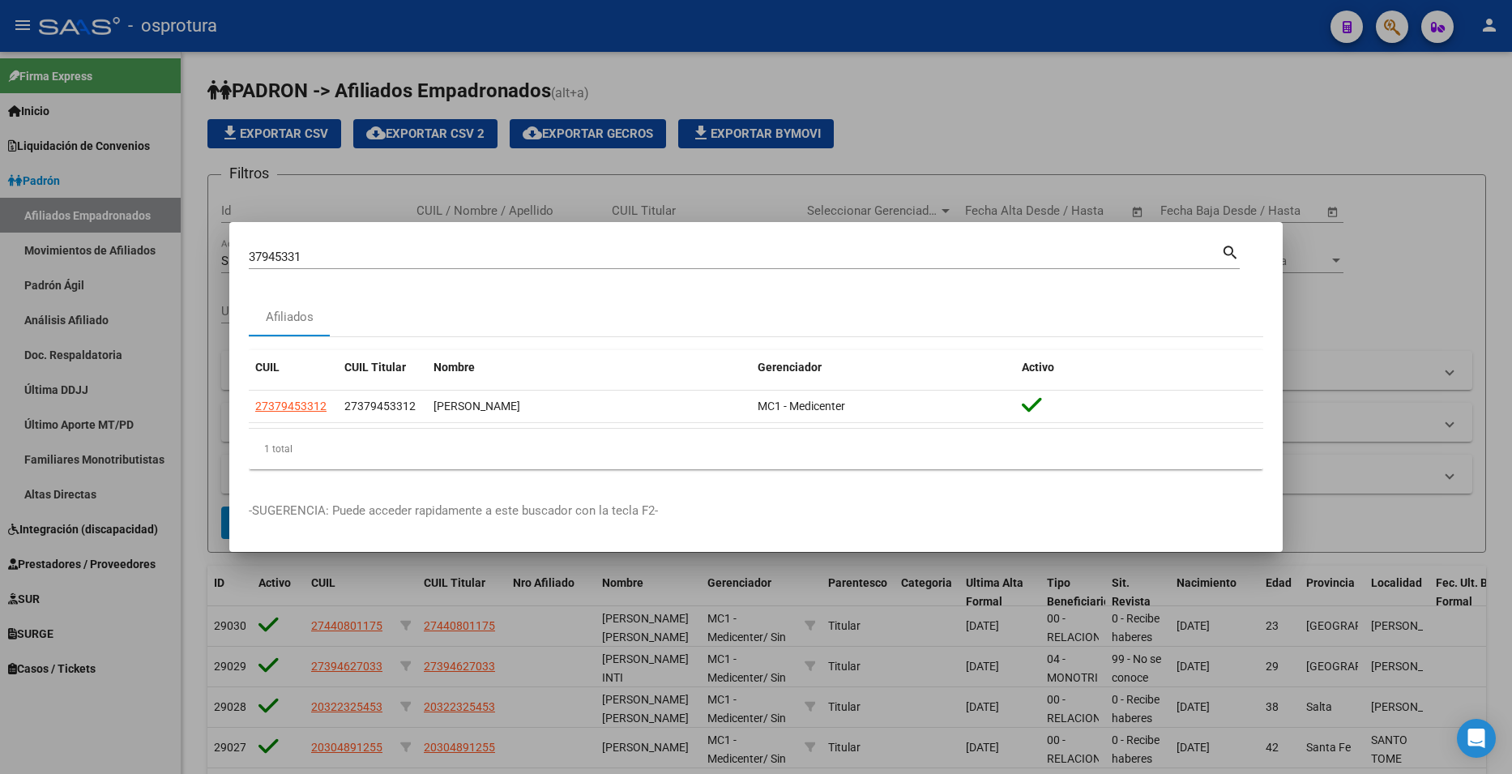
click at [1091, 132] on div at bounding box center [756, 387] width 1512 height 774
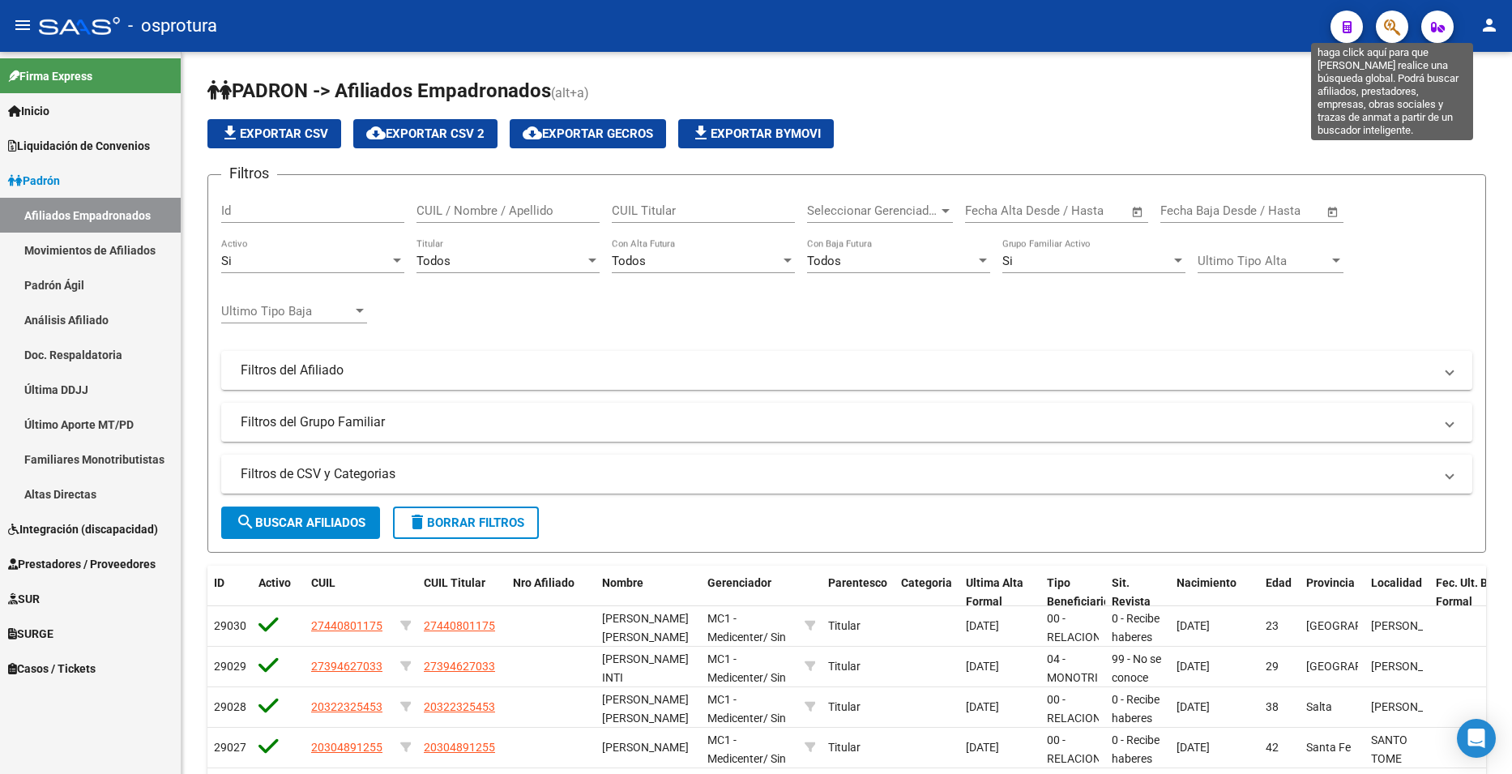
click at [1390, 26] on icon "button" at bounding box center [1392, 27] width 16 height 19
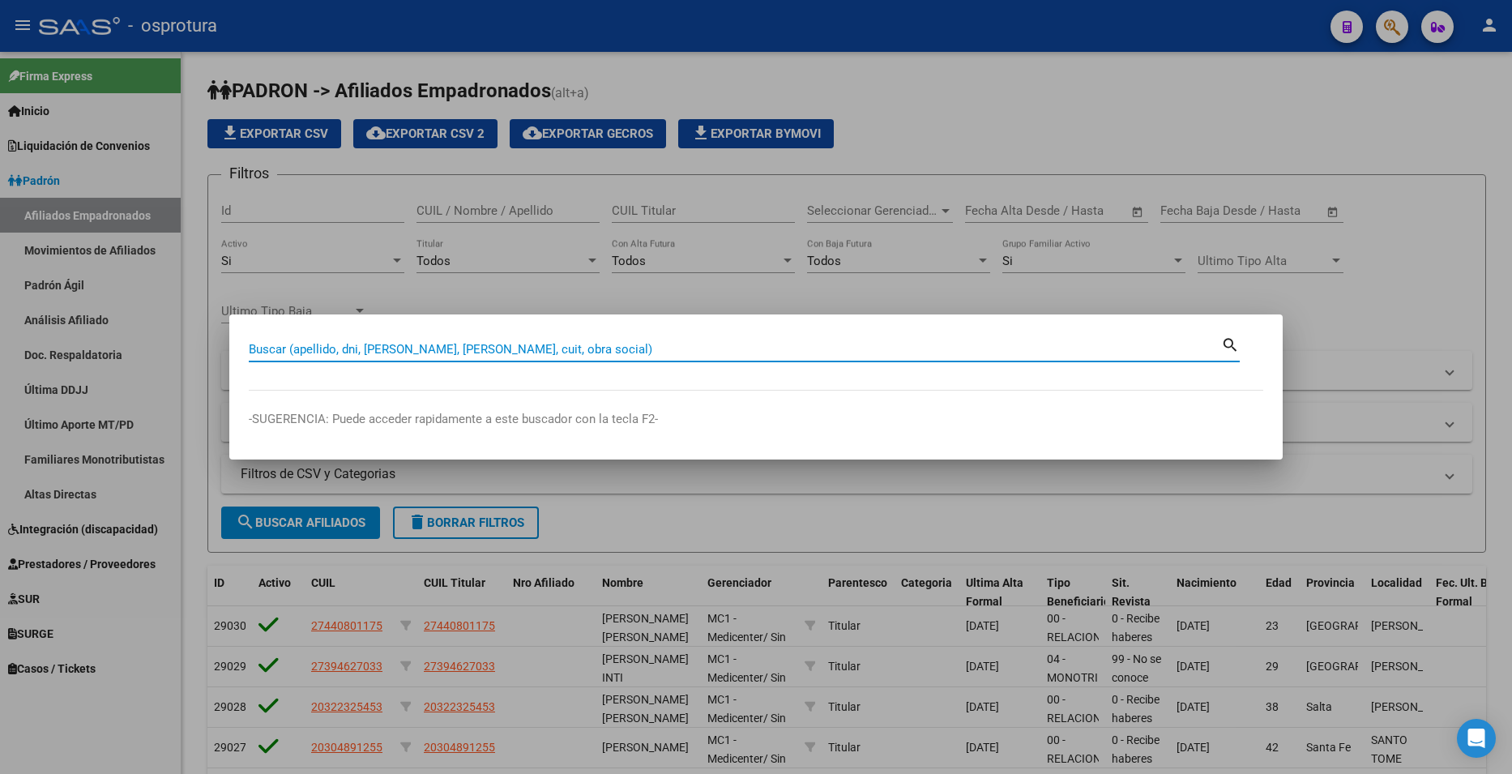
paste input "34875266 GERMAN MARCELO CAVIGLIA 52652593 MARTINA AYMARA CAVIGLIA"
type input "34875266 GERMAN MARCELO CAVIGLIA 52652593 MARTINA AYMARA CAVIGLIA"
drag, startPoint x: 802, startPoint y: 350, endPoint x: -43, endPoint y: 228, distance: 853.4
click at [0, 228] on html "menu - osprotura person Firma Express Inicio Instructivos Contacto OS Liquidaci…" at bounding box center [756, 387] width 1512 height 774
click at [720, 350] on input "Buscar (apellido, dni, [PERSON_NAME], [PERSON_NAME], cuit, obra social)" at bounding box center [735, 349] width 973 height 15
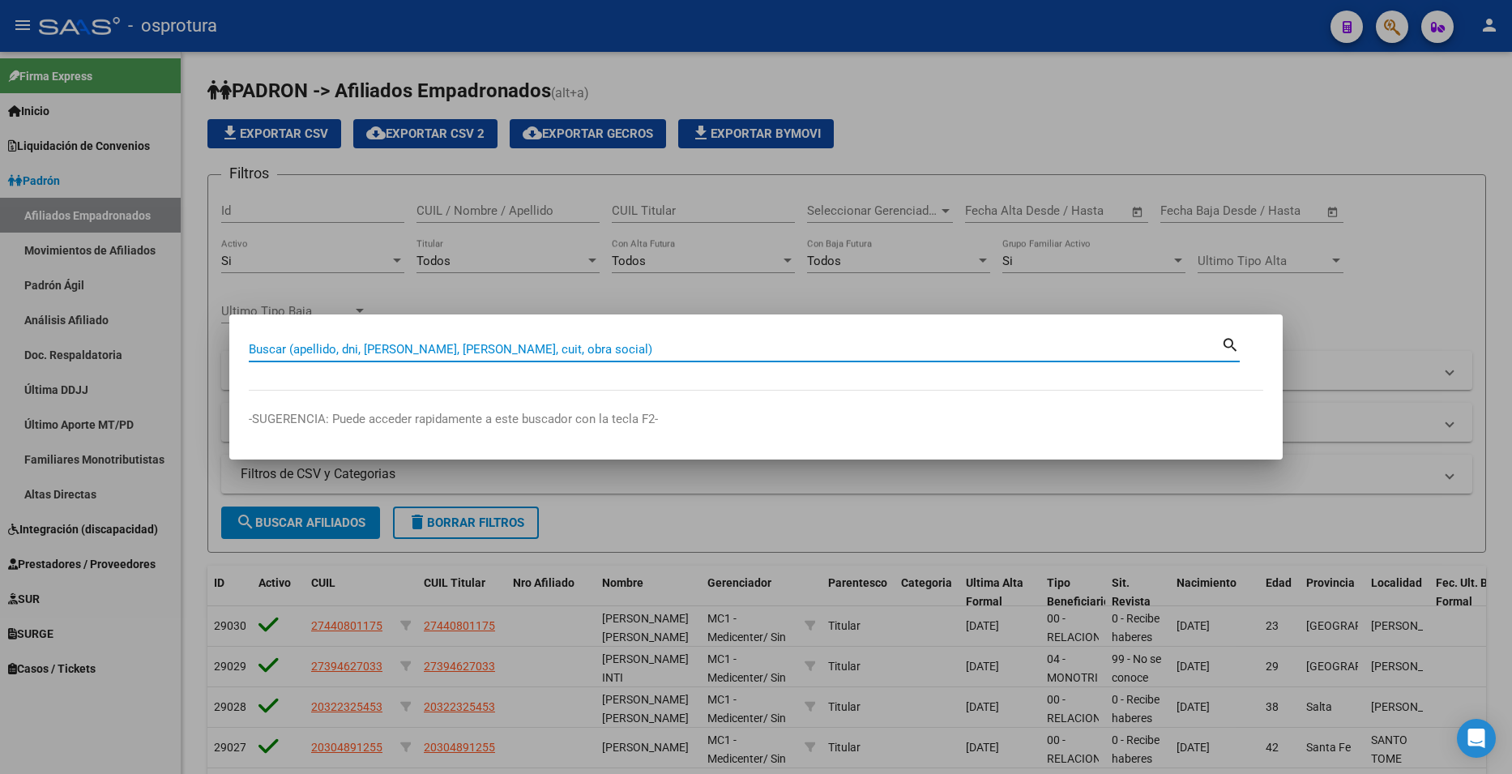
paste input "27379453312"
type input "27379453312"
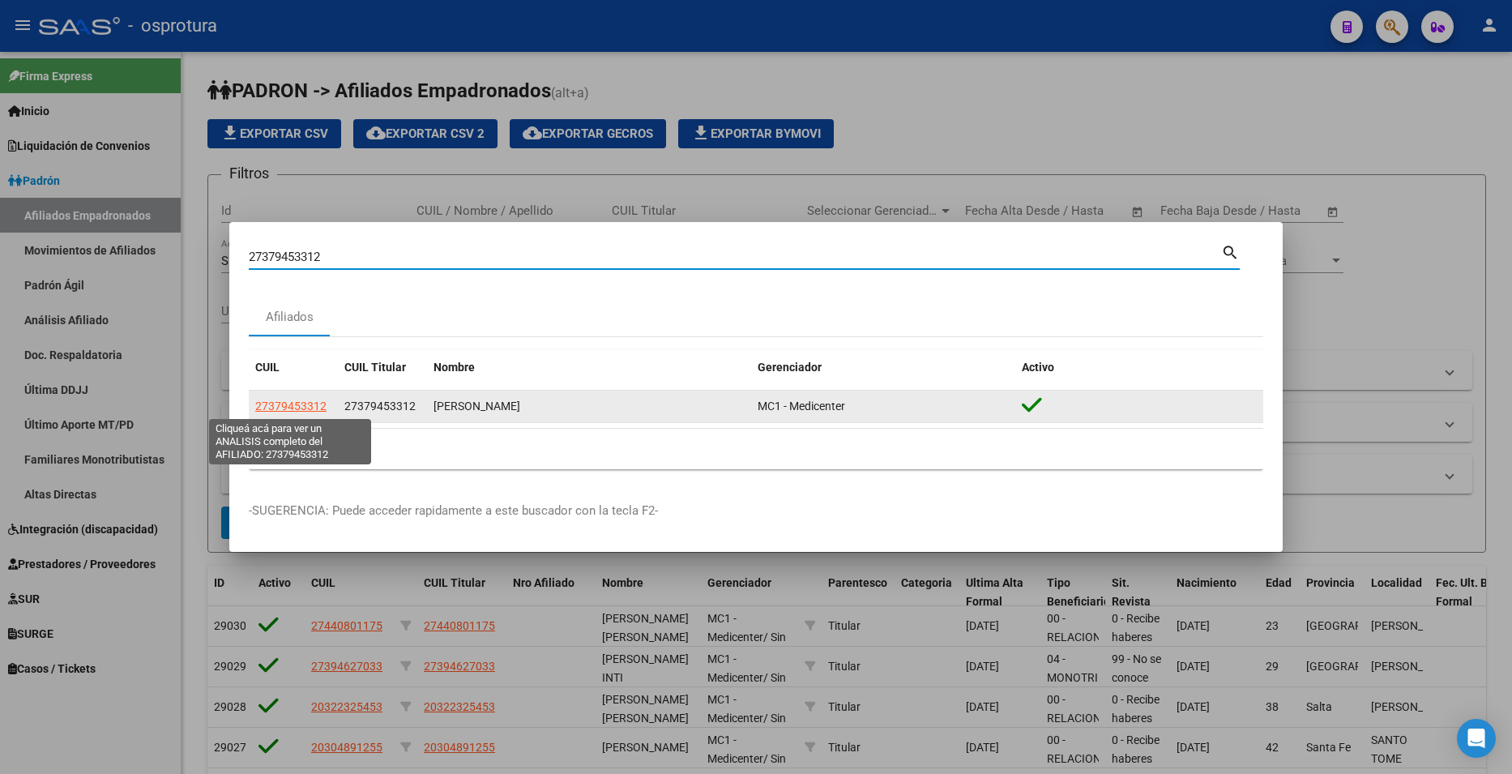
click at [289, 405] on span "27379453312" at bounding box center [290, 406] width 71 height 13
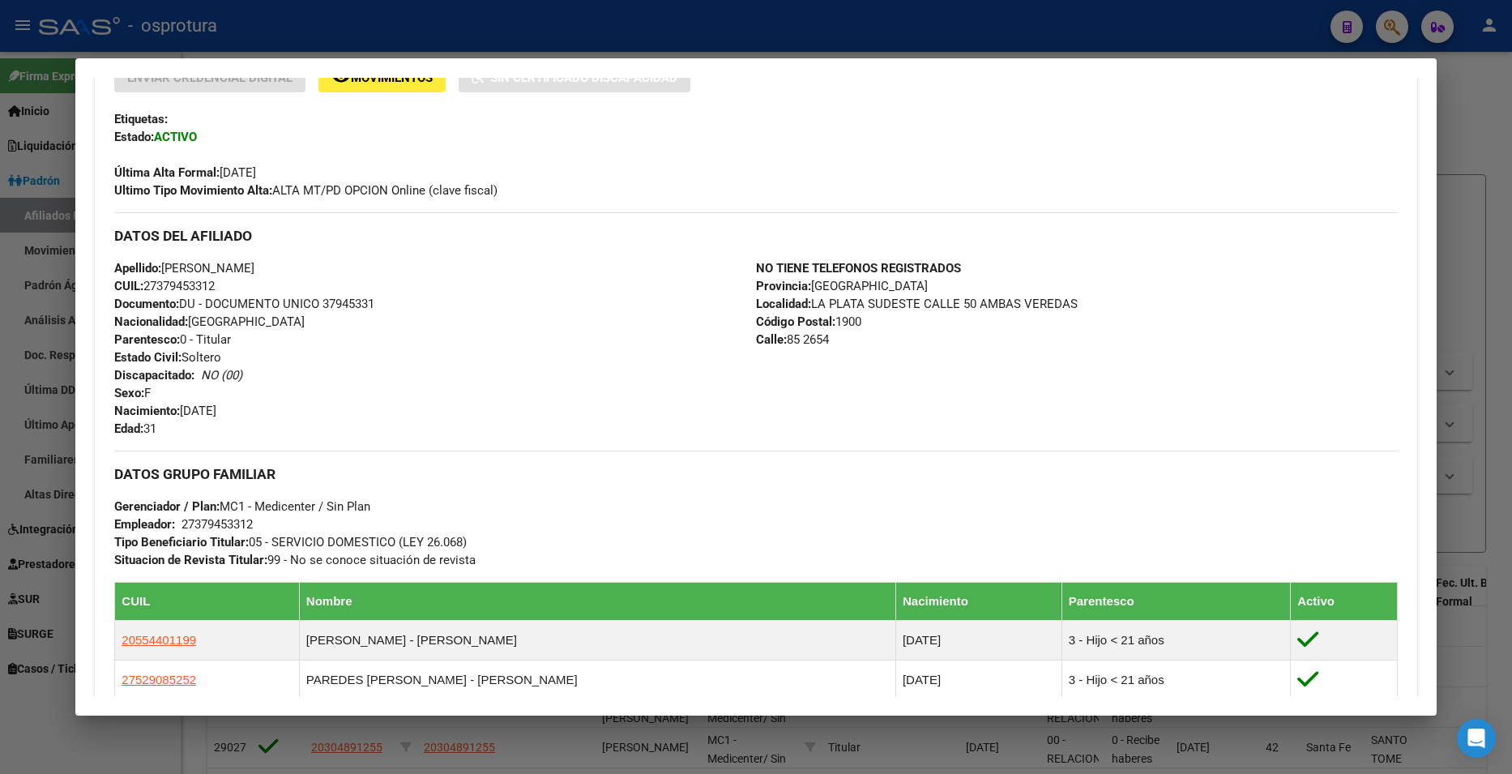
scroll to position [628, 0]
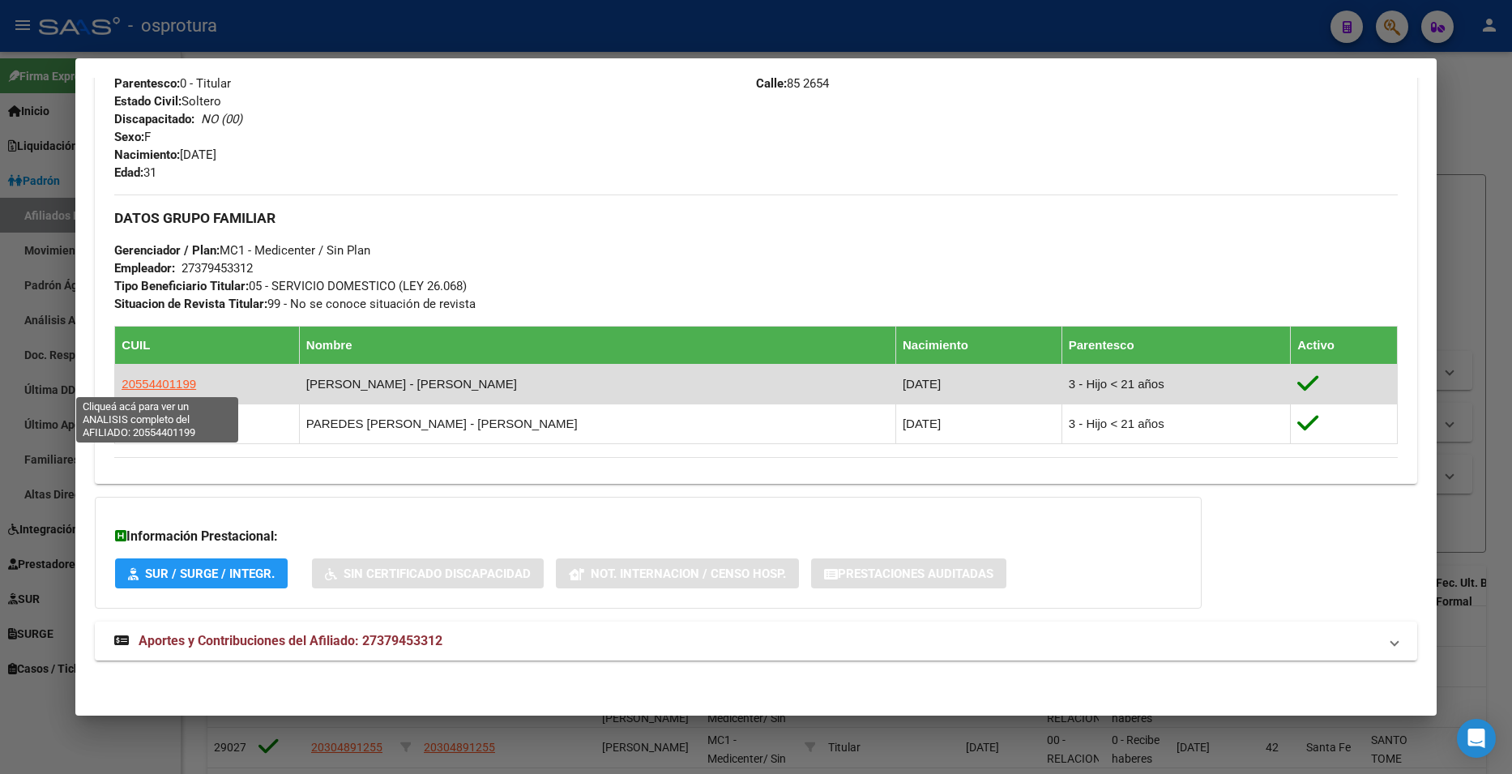
click at [182, 388] on span "20554401199" at bounding box center [159, 384] width 75 height 14
type textarea "20554401199"
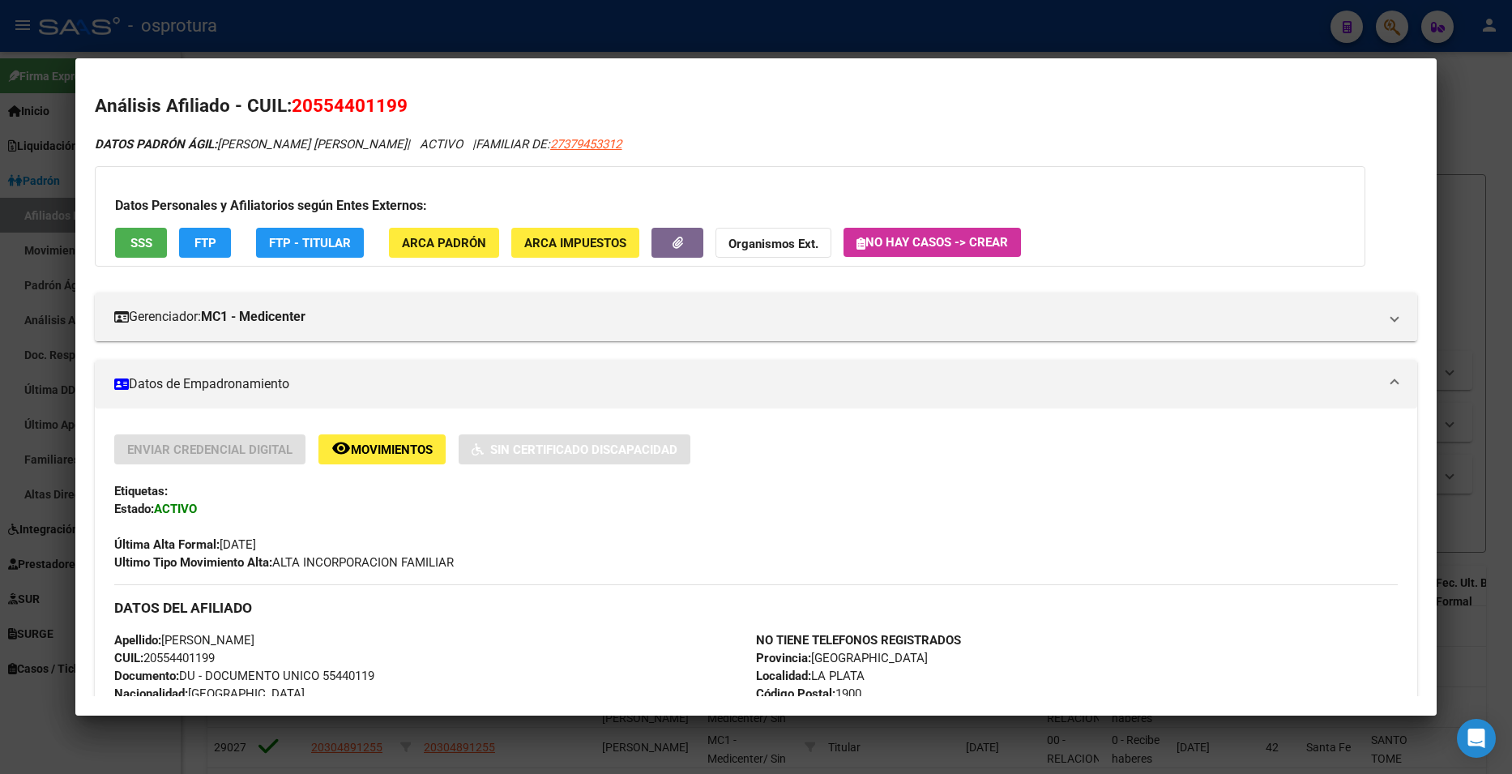
click at [148, 236] on span "SSS" at bounding box center [141, 243] width 22 height 15
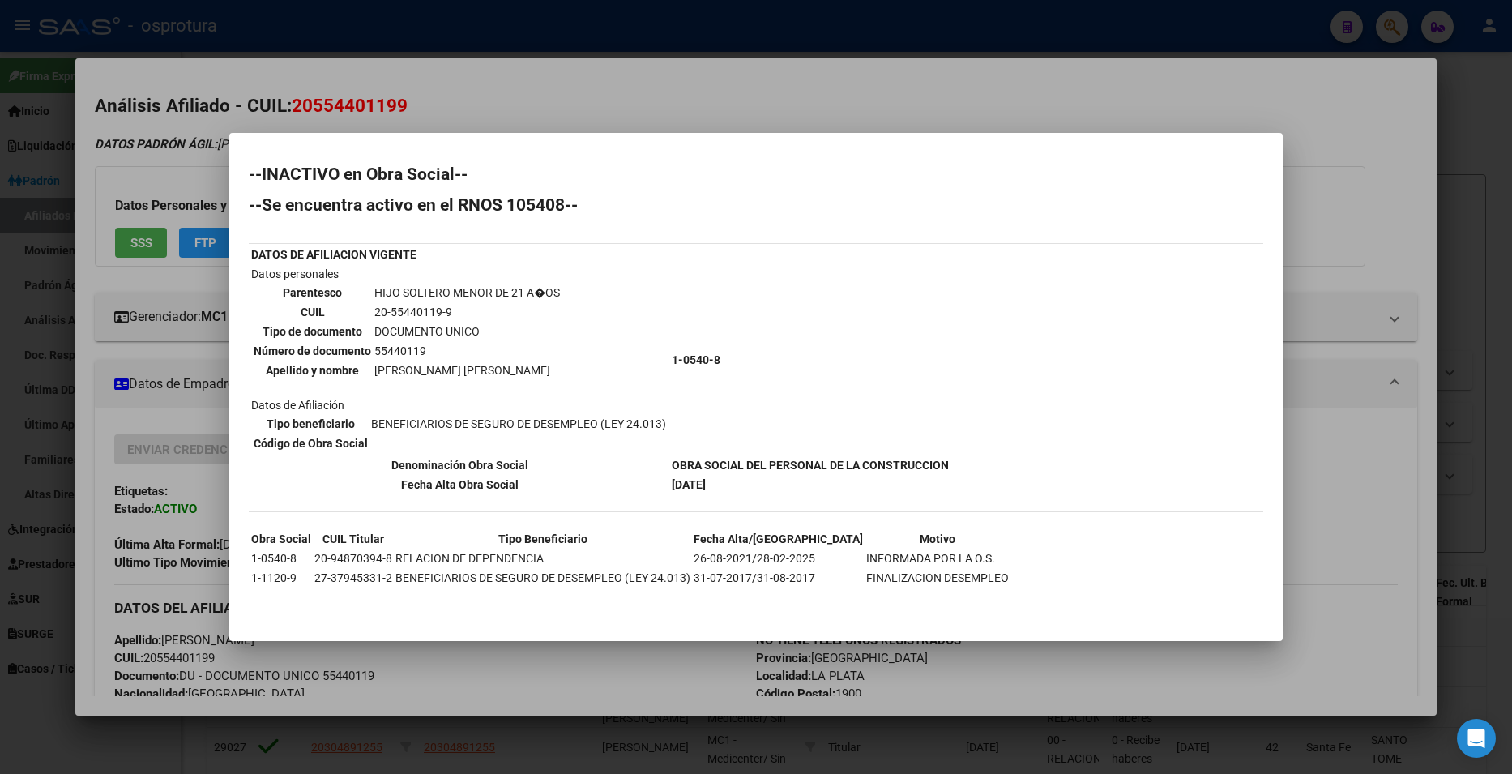
click at [1392, 230] on div at bounding box center [756, 387] width 1512 height 774
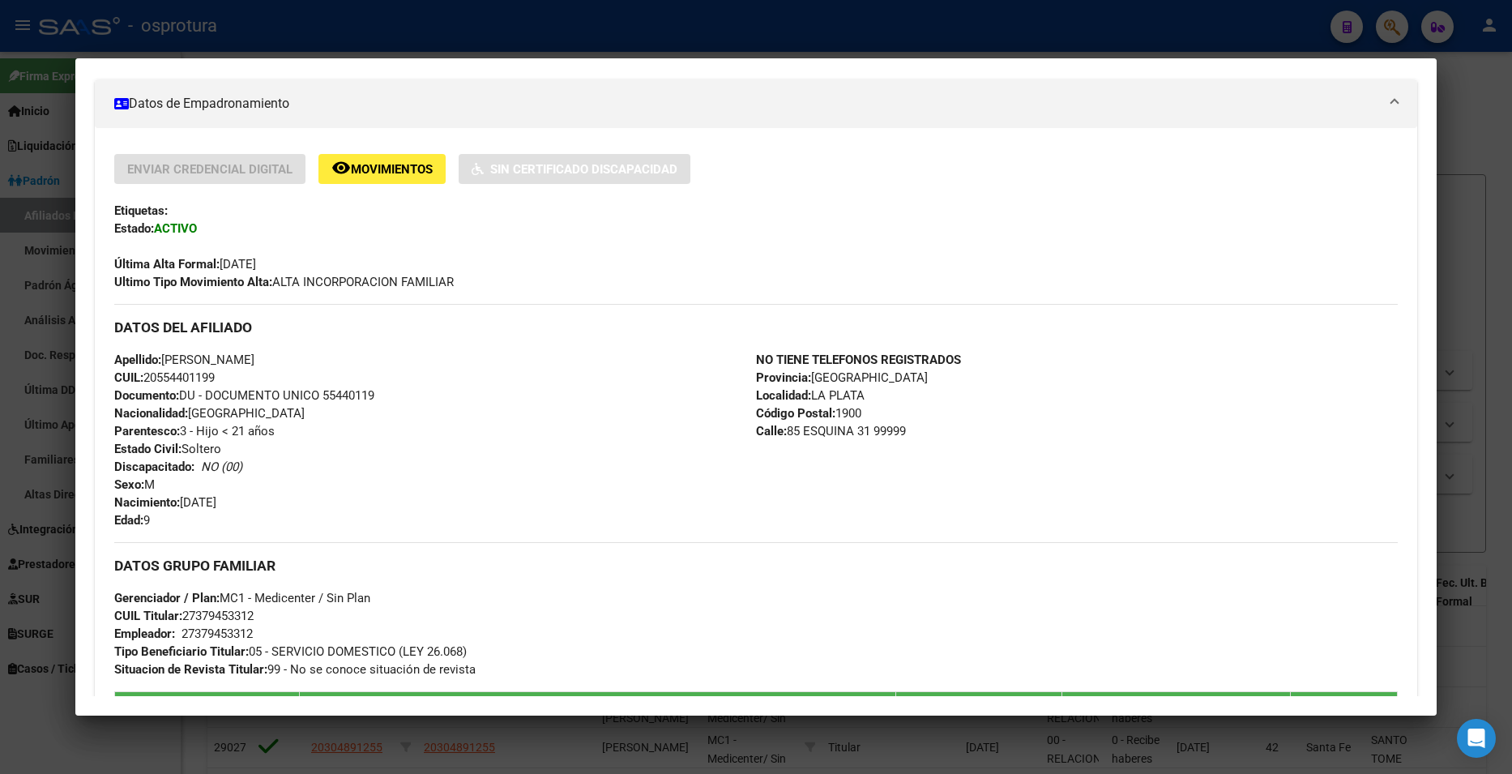
scroll to position [324, 0]
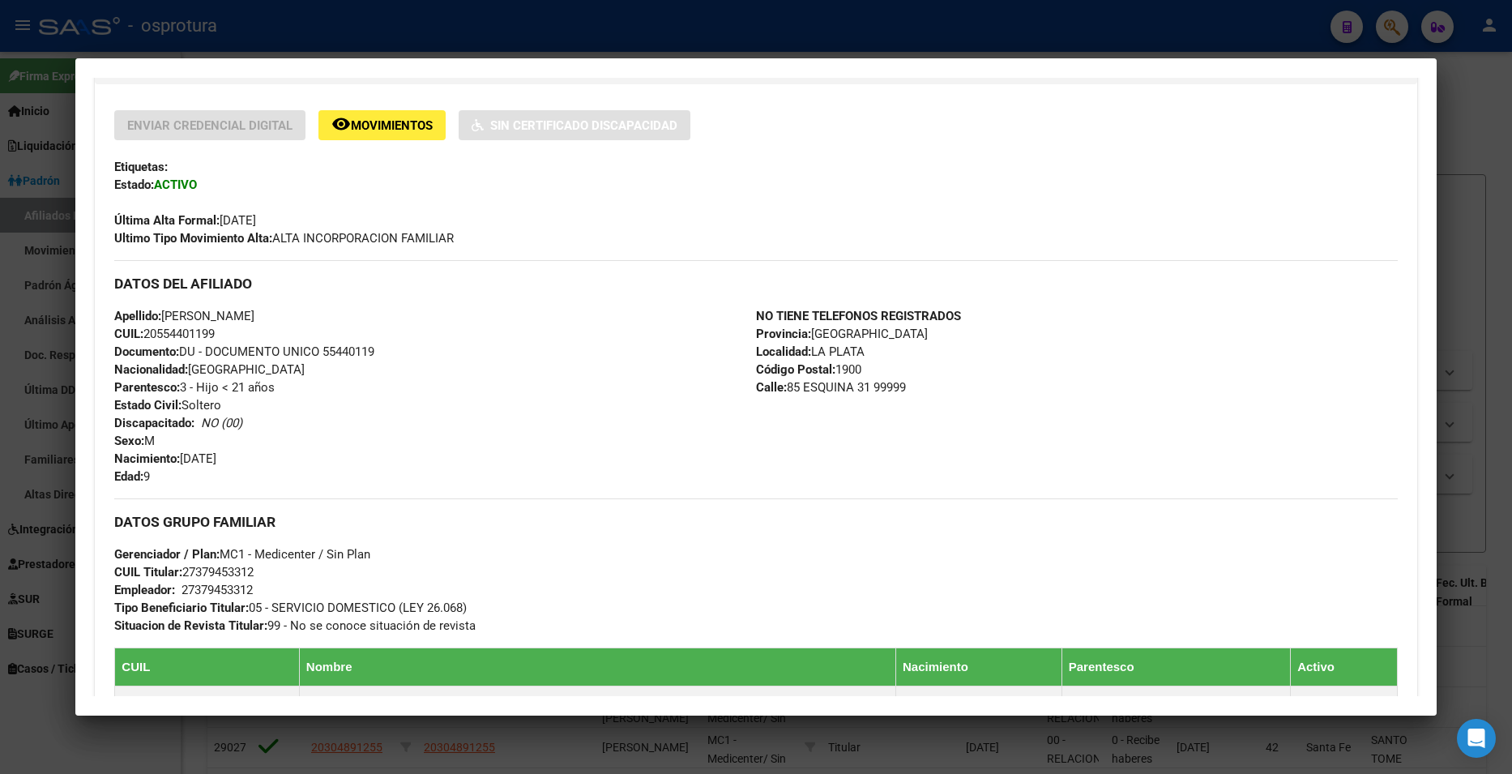
drag, startPoint x: 145, startPoint y: 334, endPoint x: 222, endPoint y: 331, distance: 77.1
click at [215, 331] on span "CUIL: 20554401199" at bounding box center [164, 334] width 101 height 15
copy span "20554401199"
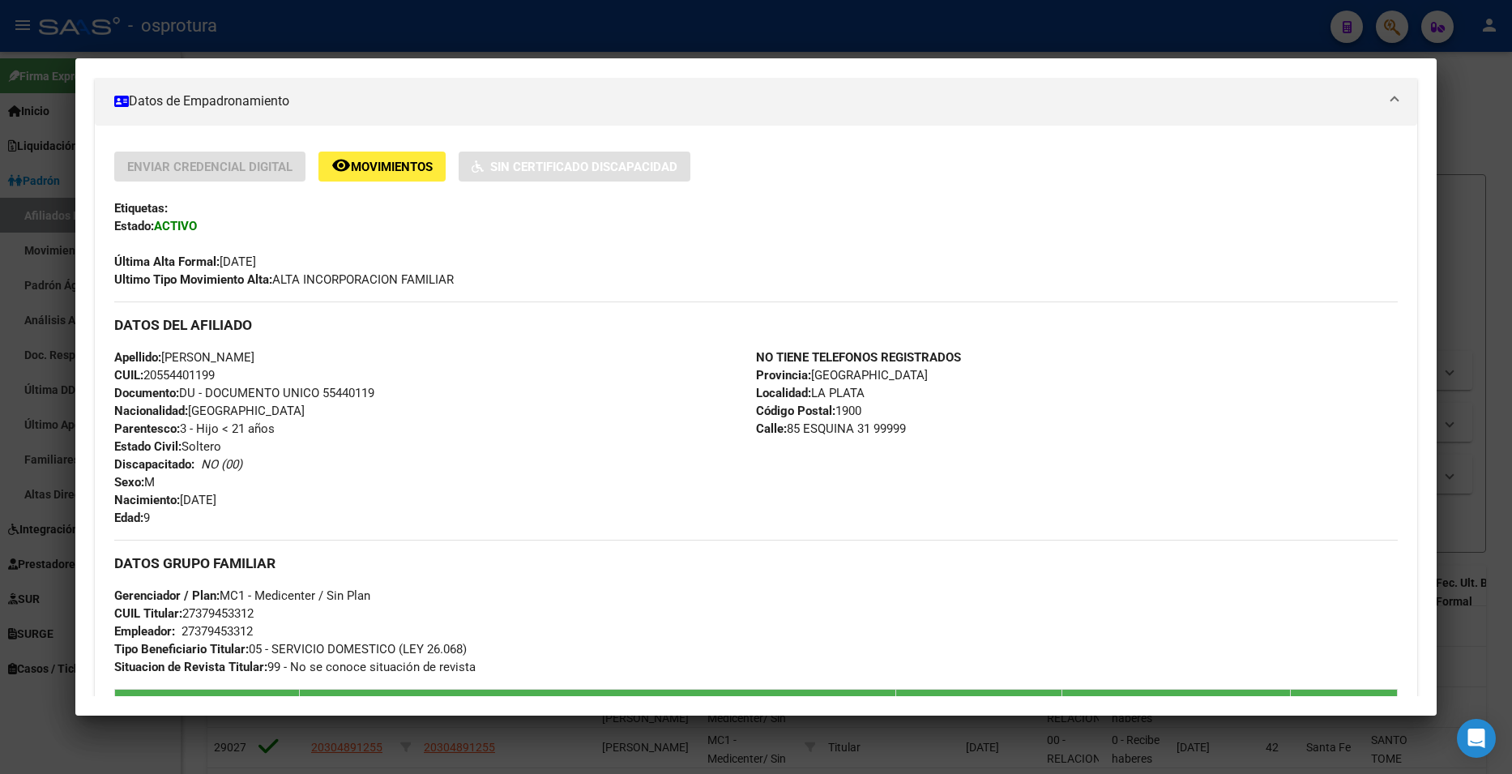
scroll to position [0, 0]
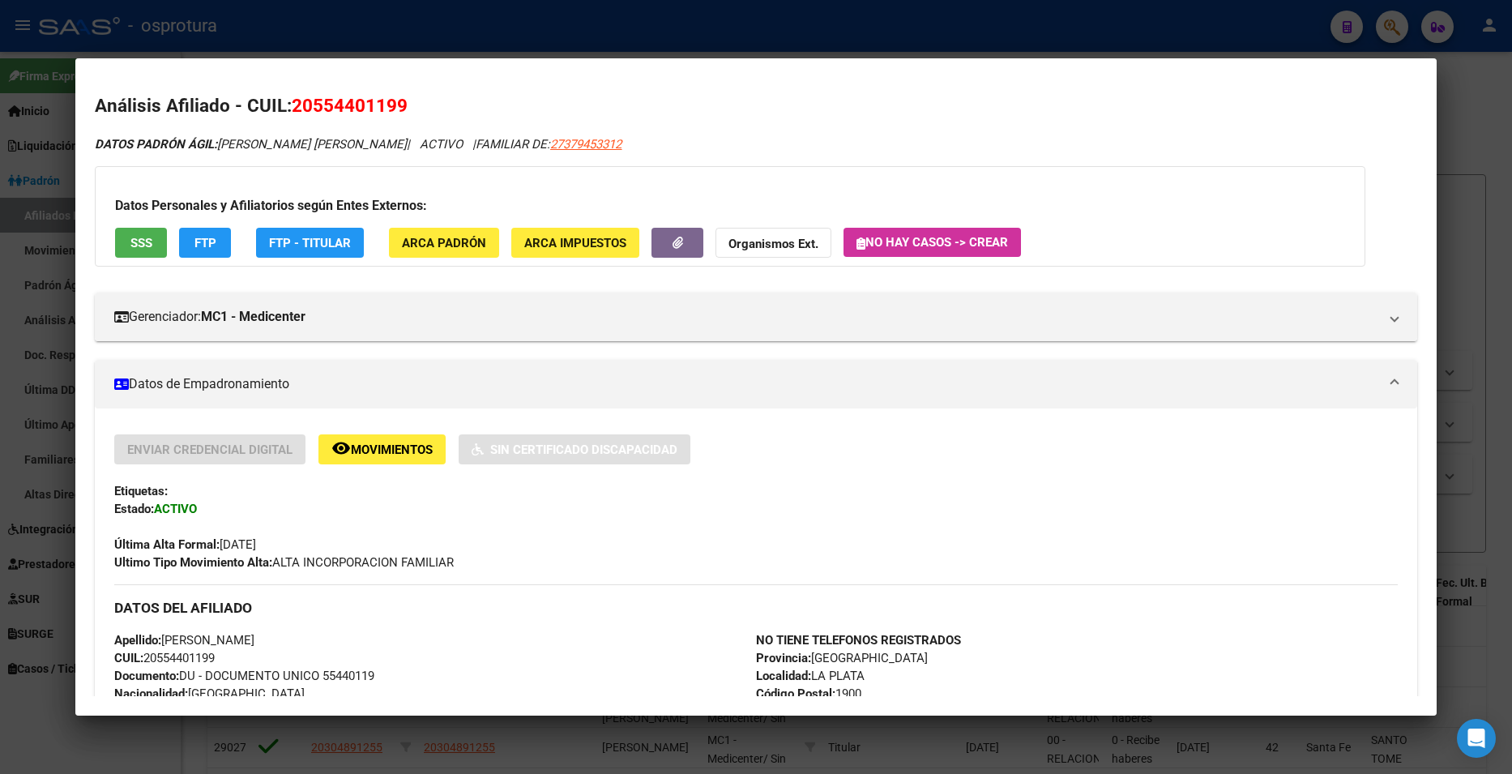
click at [136, 242] on span "SSS" at bounding box center [141, 243] width 22 height 15
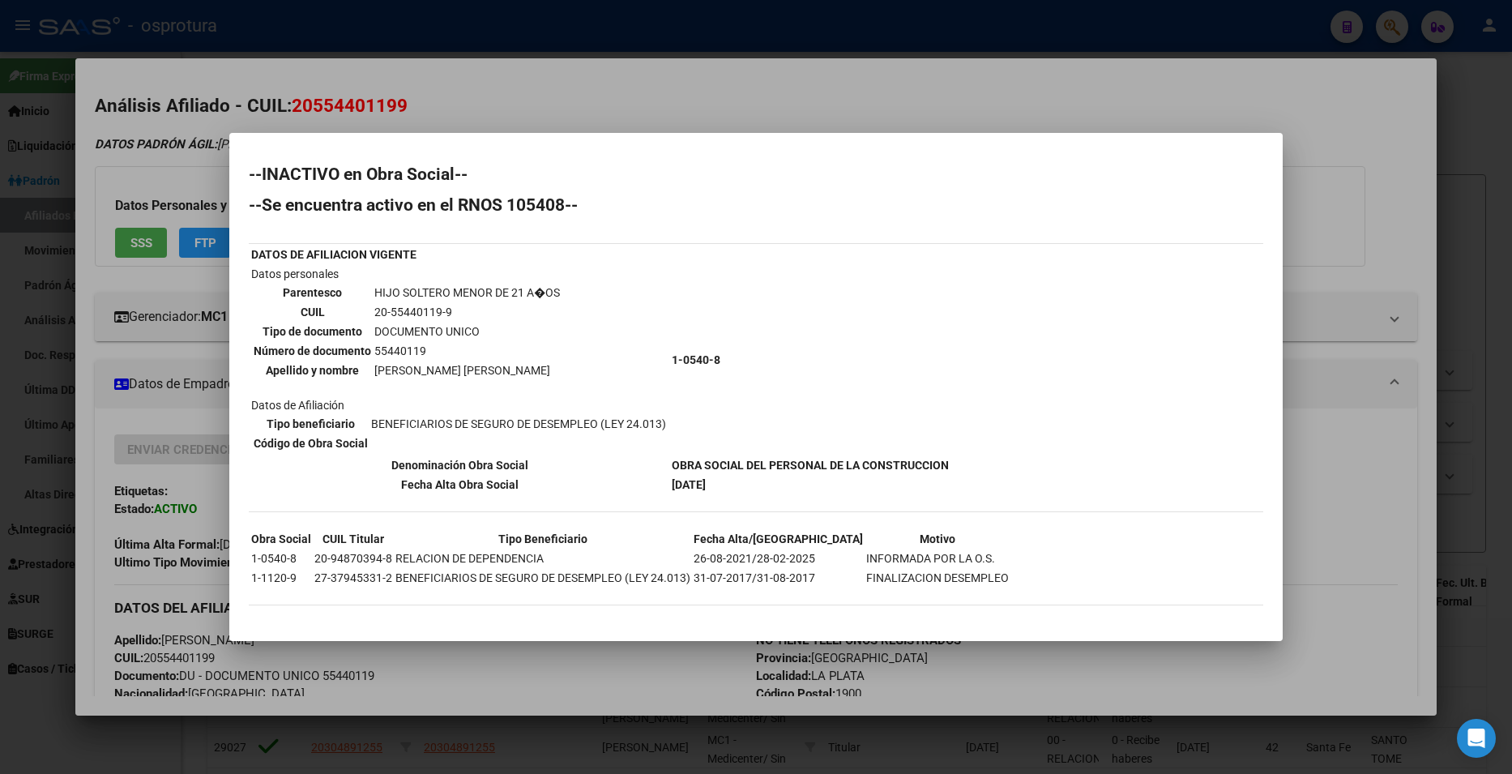
click at [1281, 146] on mat-dialog-container "--INACTIVO en Obra Social-- --Se encuentra activo en el RNOS 105408-- DATOS DE …" at bounding box center [756, 387] width 1054 height 508
click at [1354, 143] on div at bounding box center [756, 387] width 1512 height 774
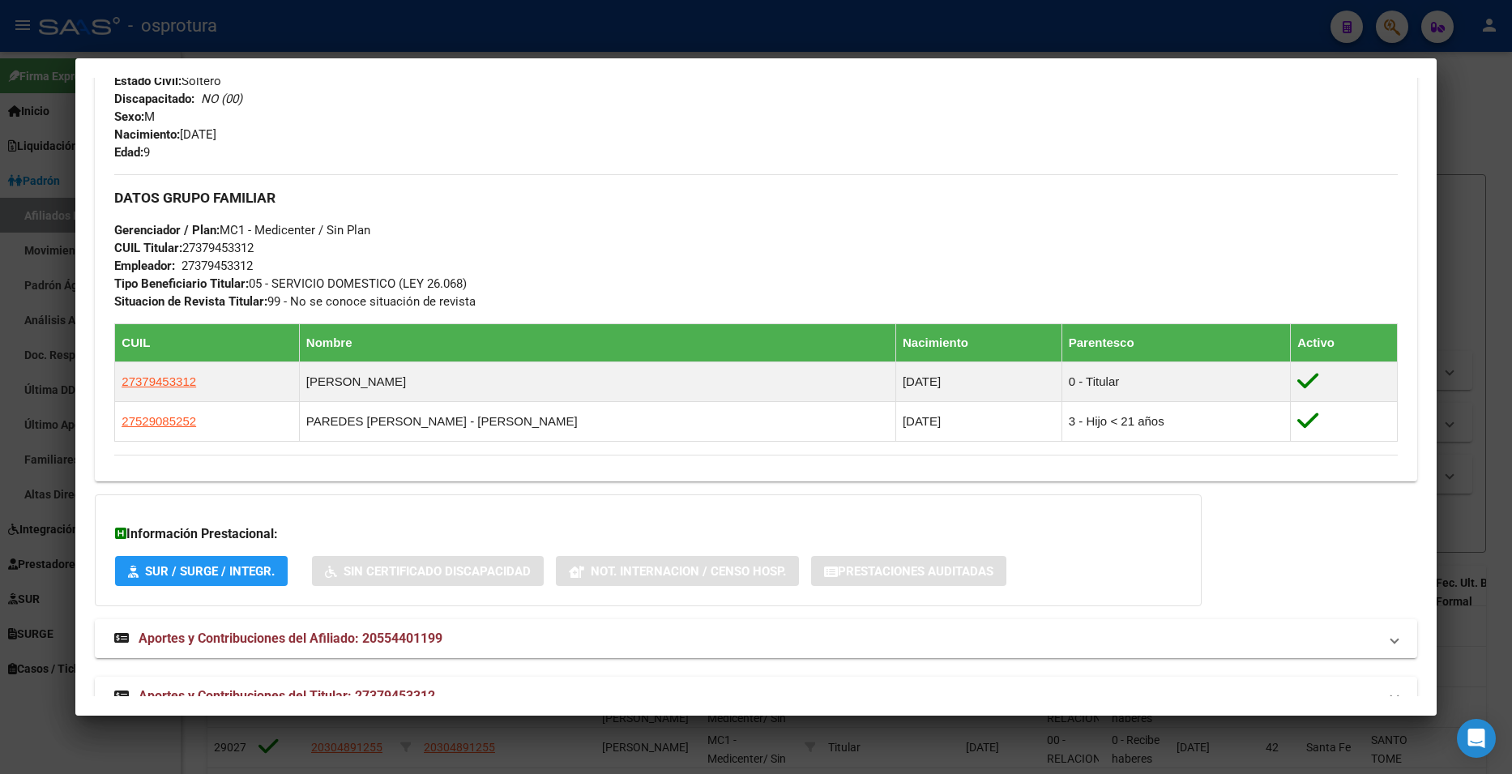
scroll to position [685, 0]
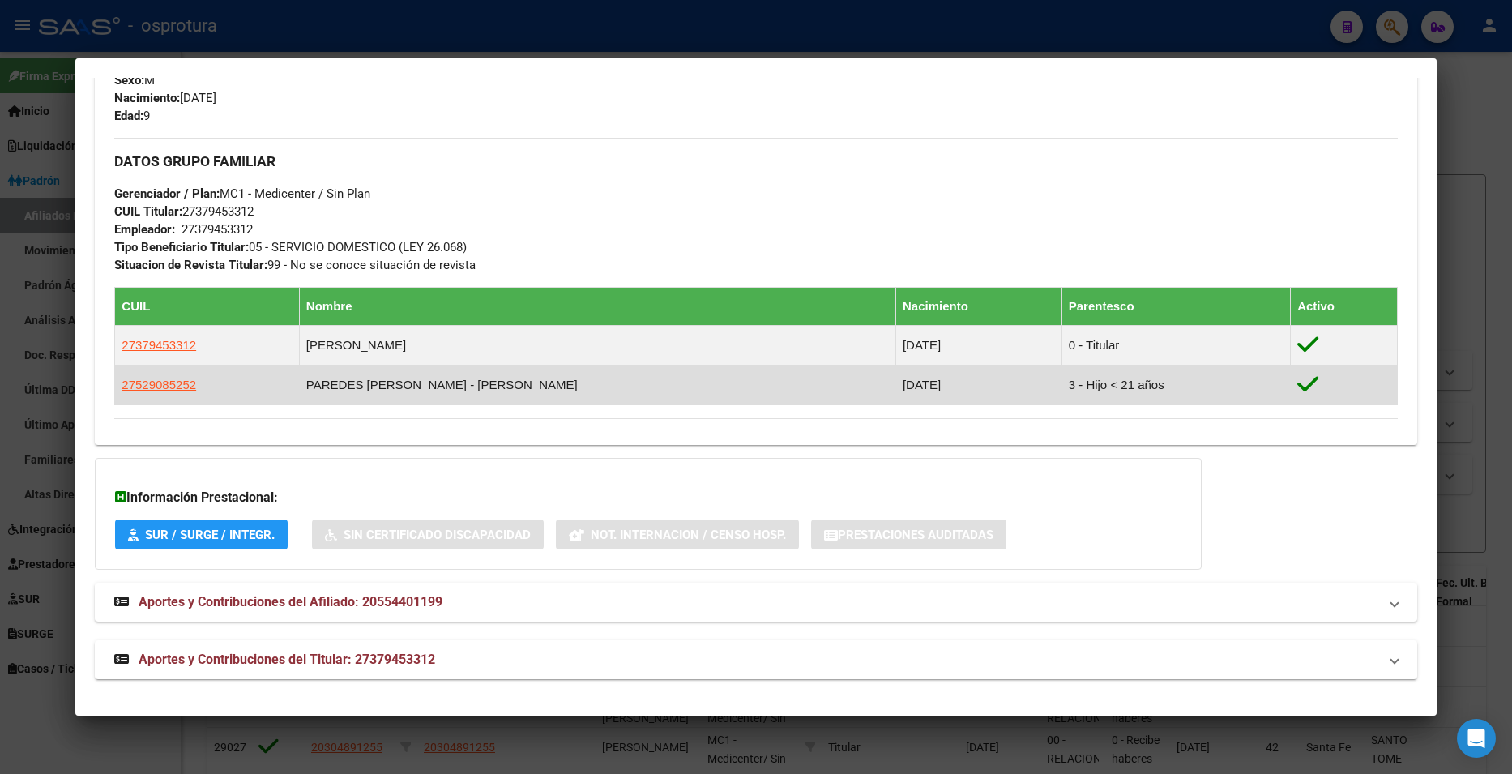
click at [153, 376] on app-link-go-to "27529085252" at bounding box center [159, 385] width 75 height 18
click at [155, 388] on span "27529085252" at bounding box center [159, 385] width 75 height 14
type textarea "27529085252"
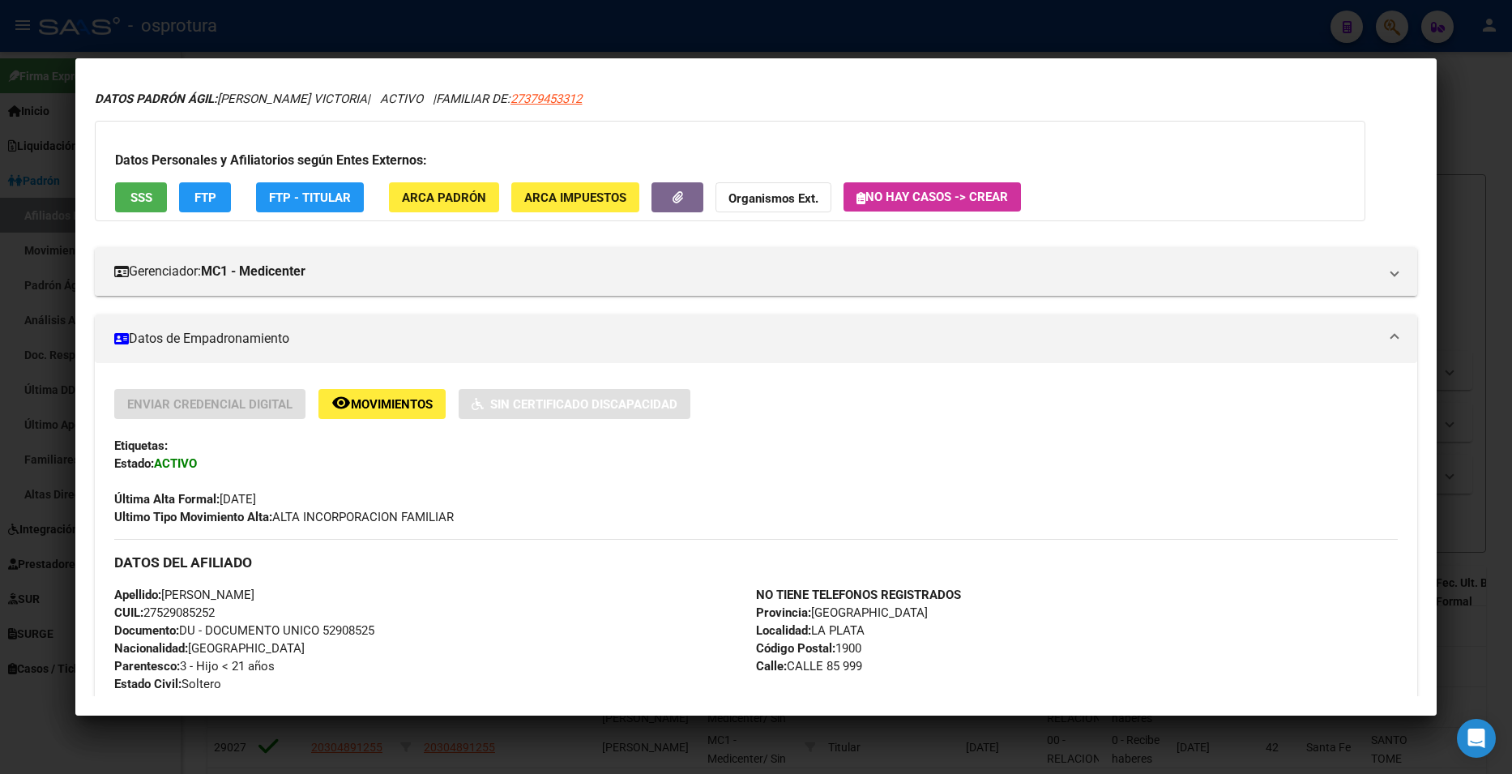
scroll to position [289, 0]
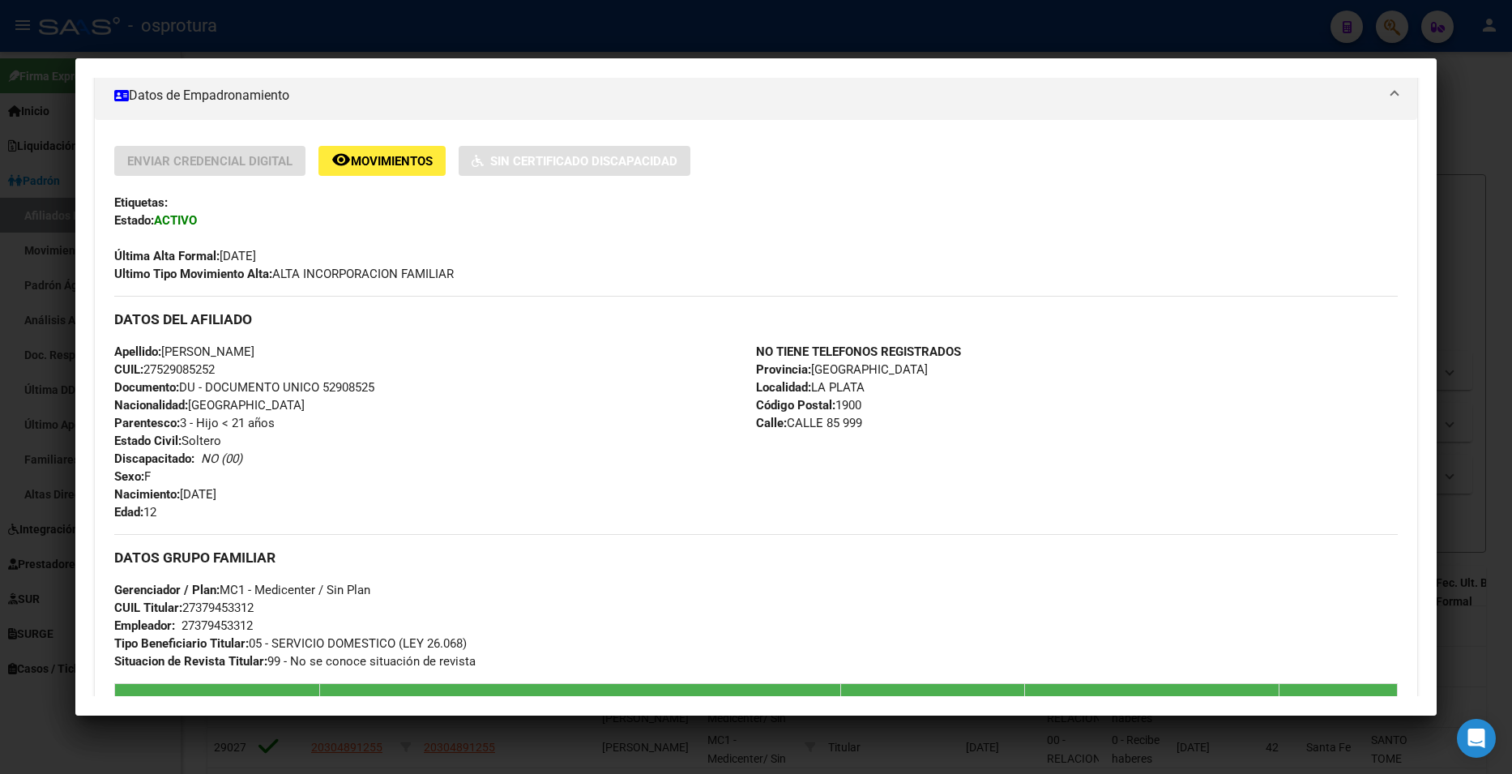
drag, startPoint x: 148, startPoint y: 367, endPoint x: 223, endPoint y: 369, distance: 74.6
click at [223, 369] on div "Apellido: MIA VICTORIA PAREDES ZELAYA CUIL: 27529085252 Documento: DU - DOCUMEN…" at bounding box center [435, 432] width 642 height 178
copy span "27529085252"
click at [377, 36] on div at bounding box center [756, 387] width 1512 height 774
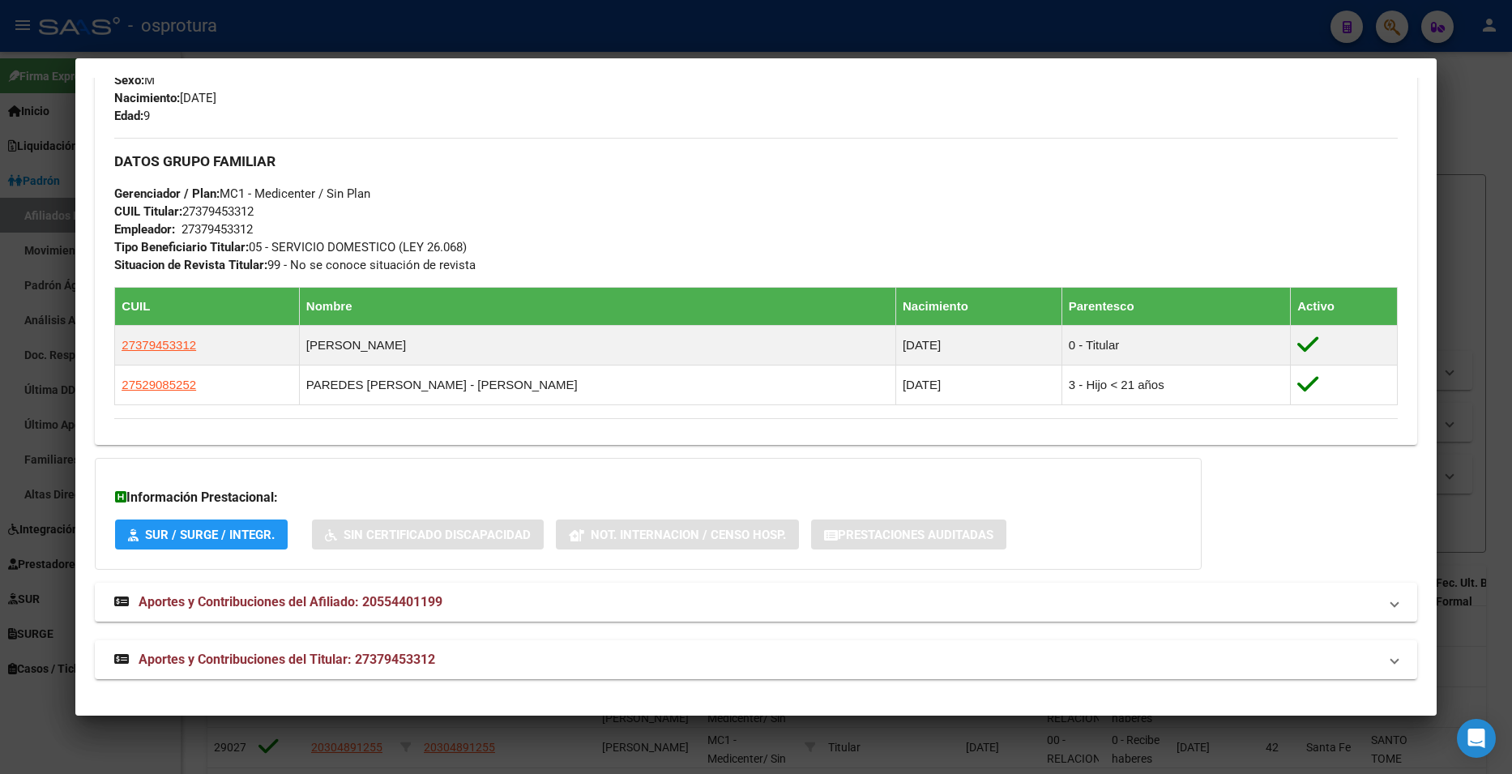
click at [343, 36] on div at bounding box center [756, 387] width 1512 height 774
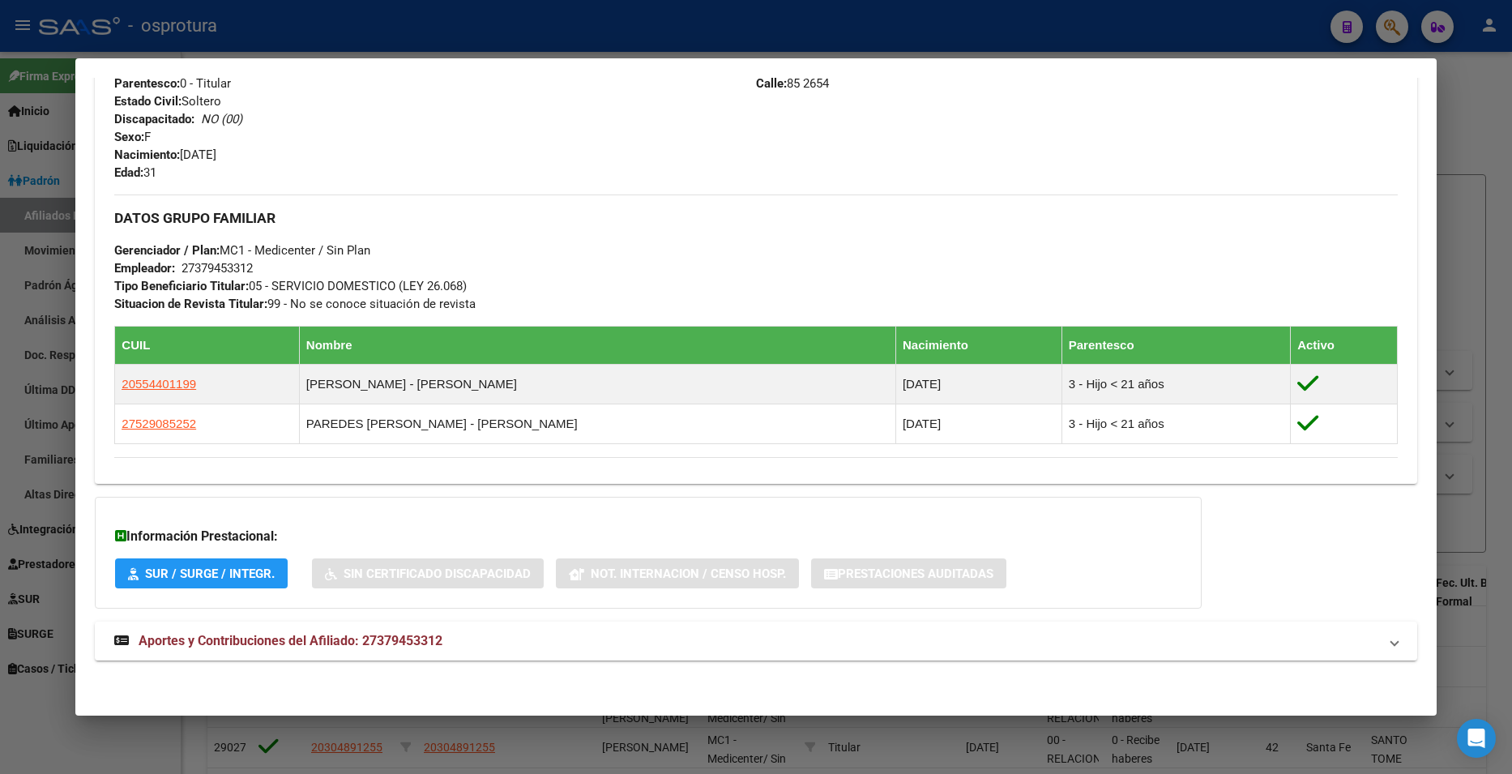
click at [343, 36] on div at bounding box center [756, 387] width 1512 height 774
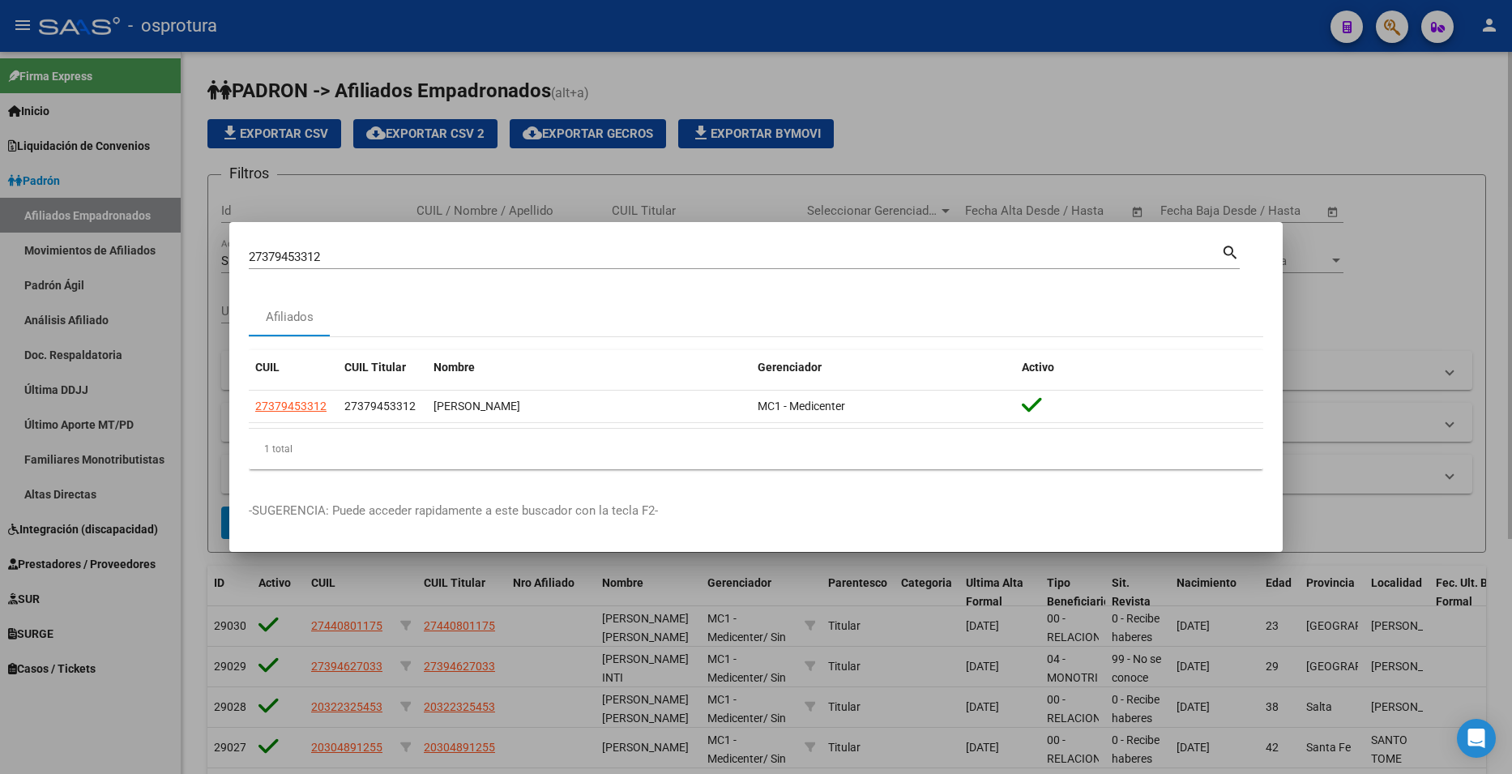
drag, startPoint x: 524, startPoint y: 92, endPoint x: 480, endPoint y: 89, distance: 44.6
click at [524, 91] on div at bounding box center [756, 387] width 1512 height 774
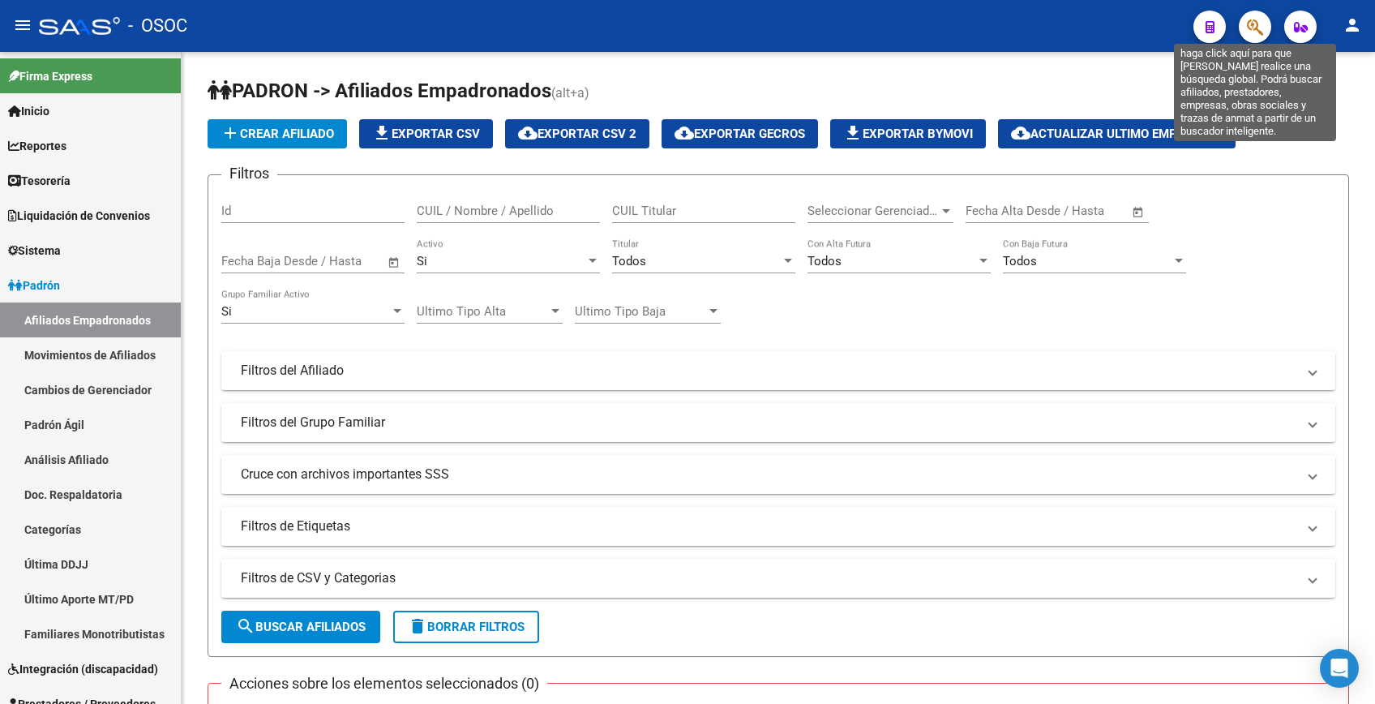
click at [1249, 32] on icon "button" at bounding box center [1255, 27] width 16 height 19
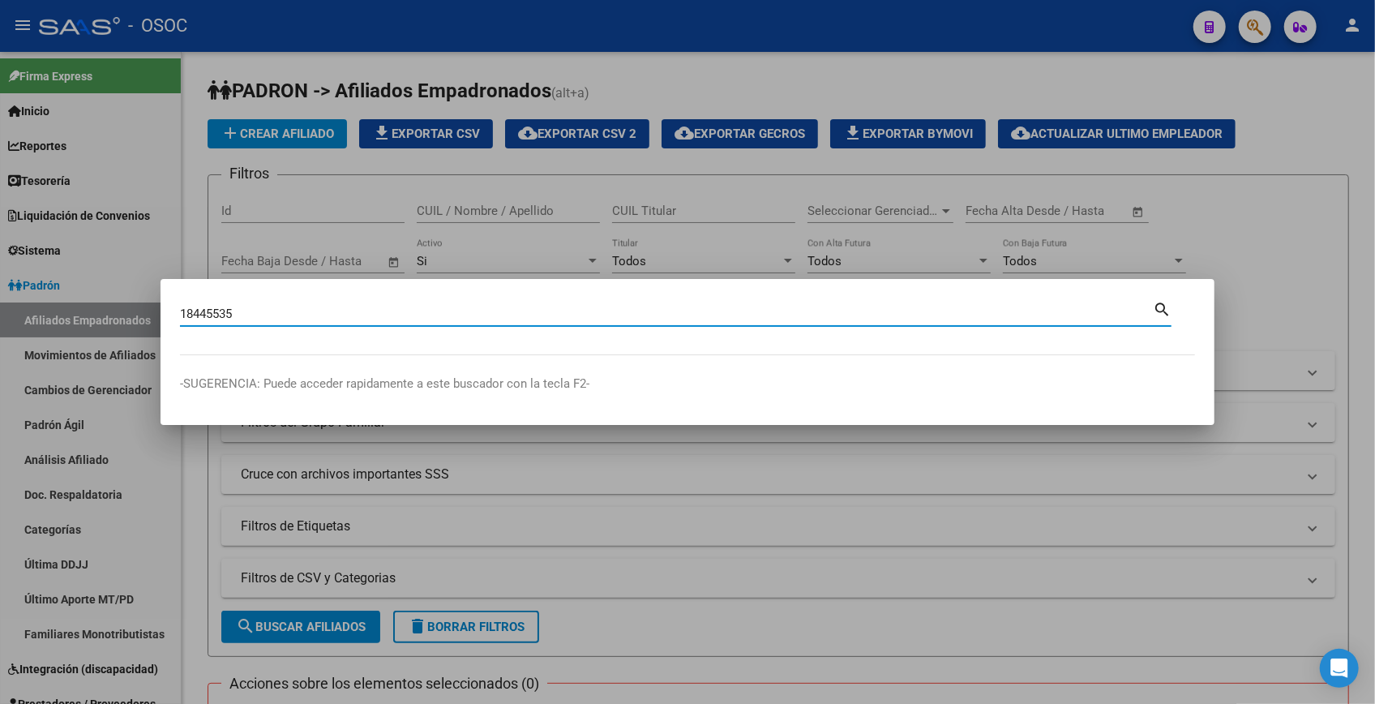
type input "18445535"
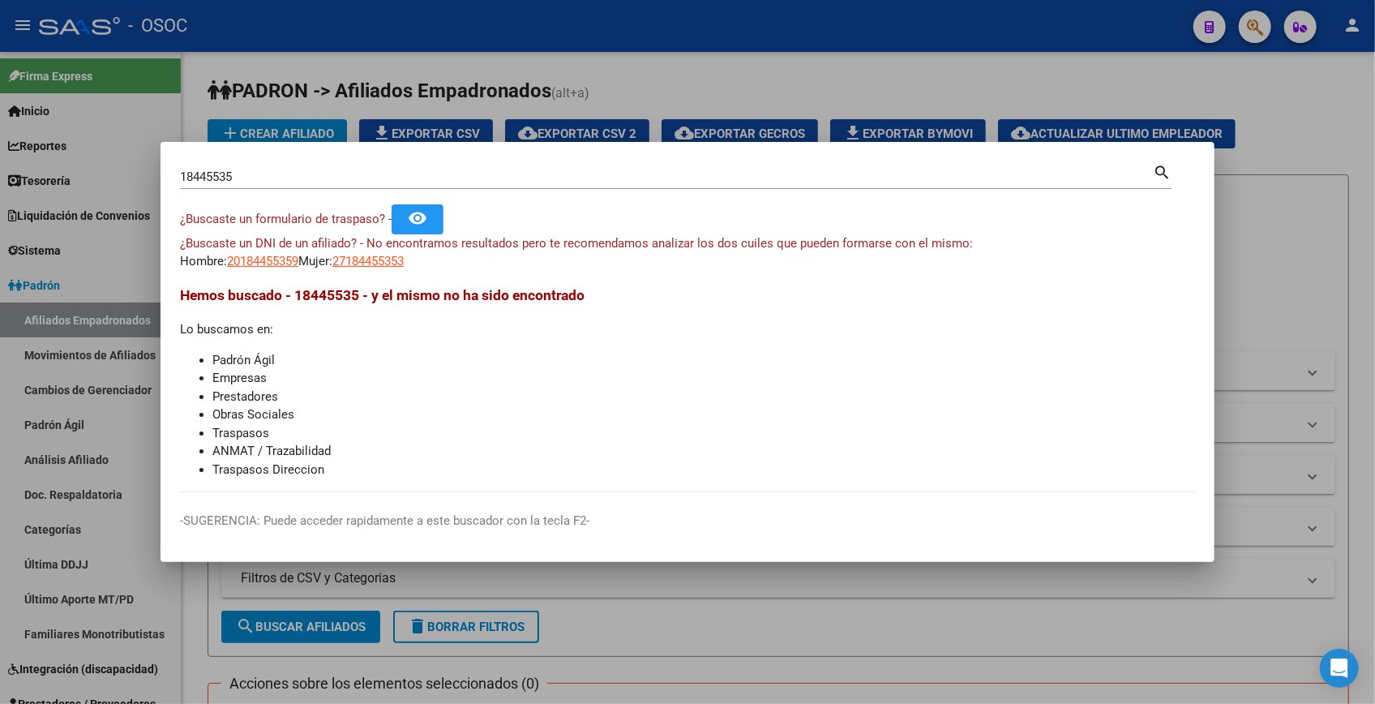
click at [1295, 129] on div at bounding box center [687, 352] width 1375 height 704
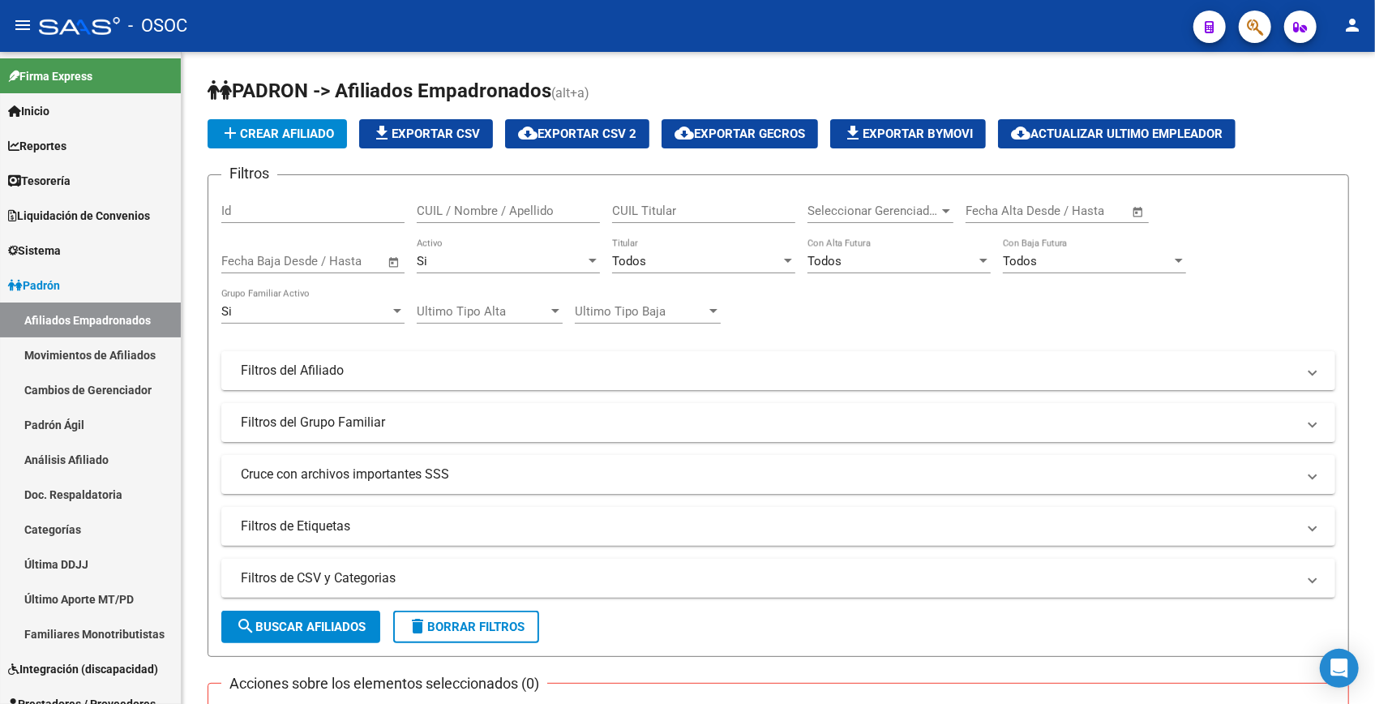
click at [1253, 28] on icon "button" at bounding box center [1255, 27] width 16 height 19
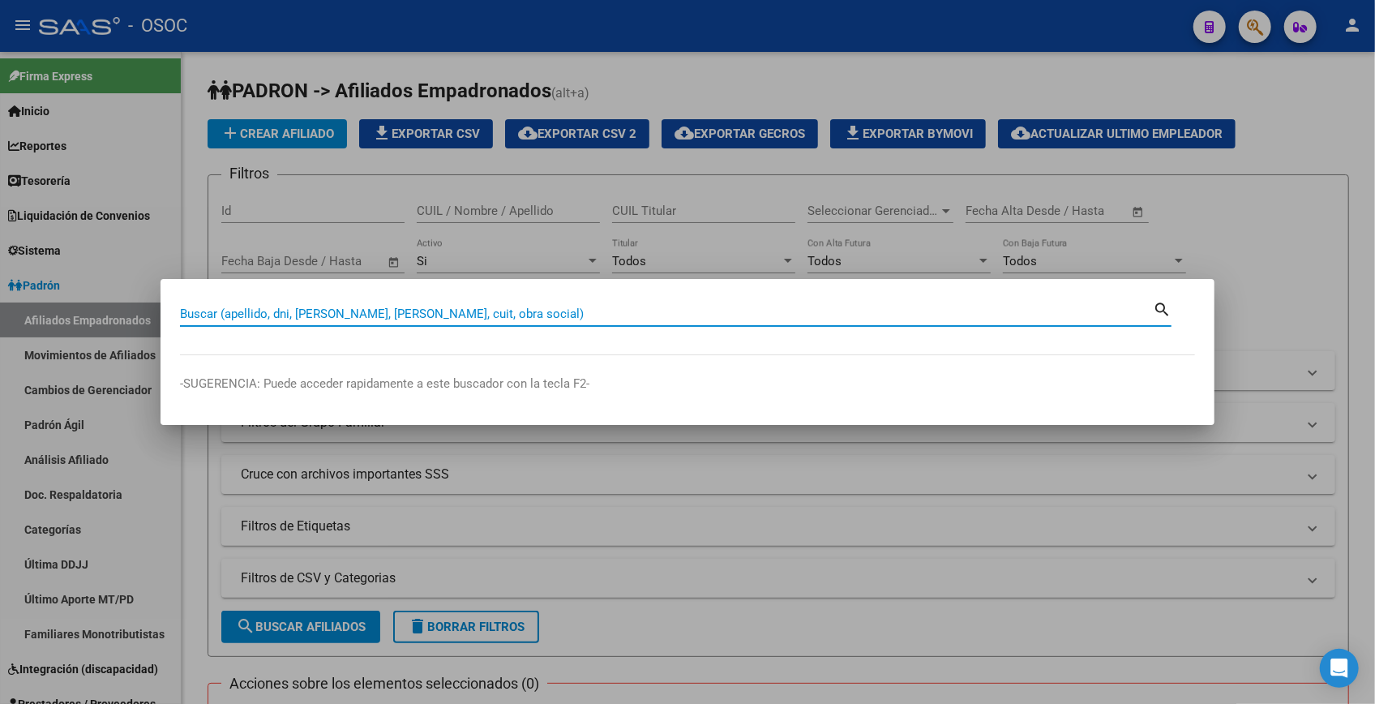
paste input "20439324"
type input "20439324"
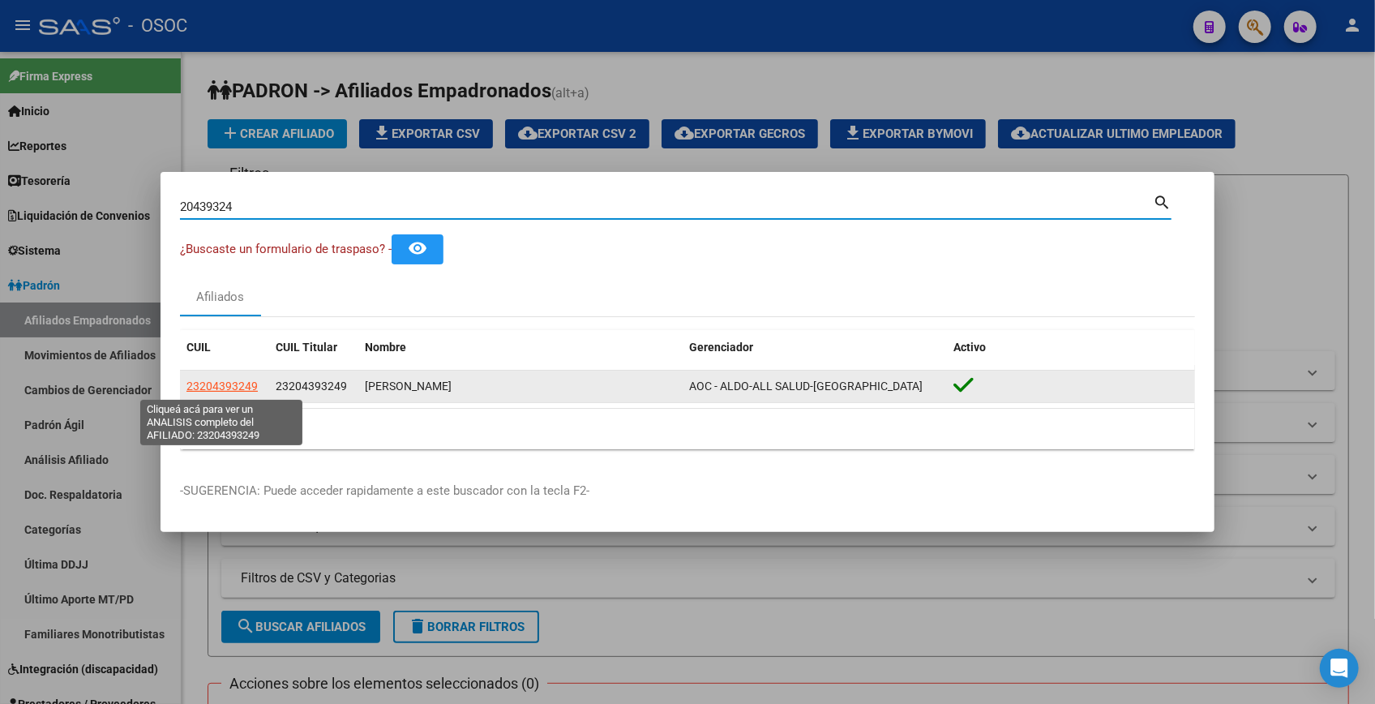
click at [207, 386] on span "23204393249" at bounding box center [221, 385] width 71 height 13
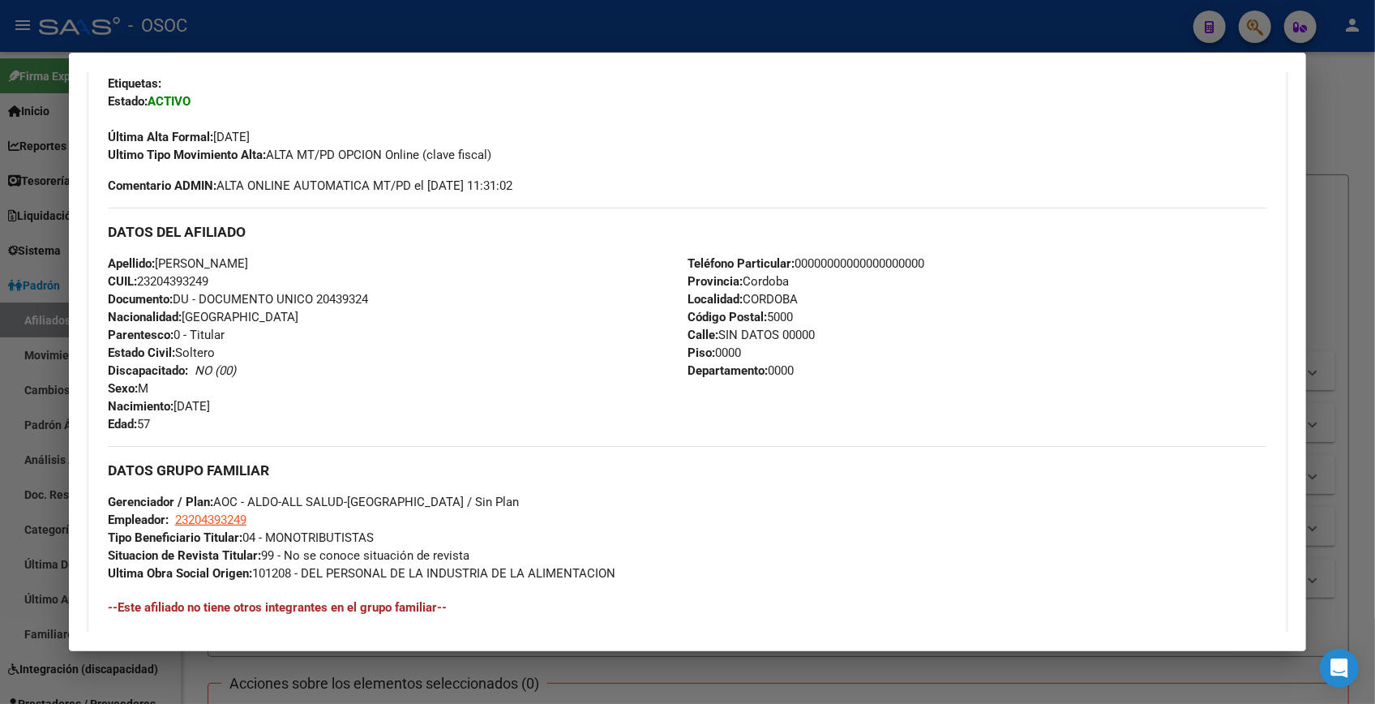
scroll to position [689, 0]
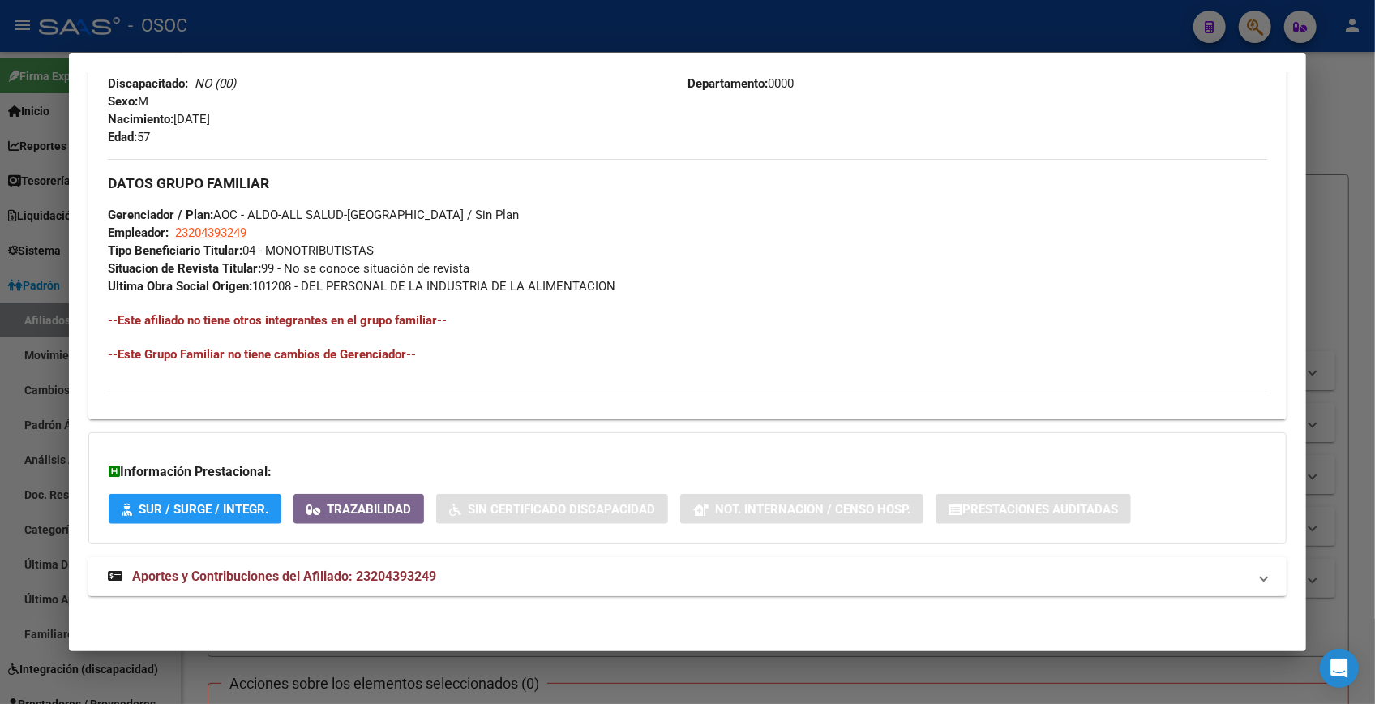
click at [350, 584] on strong "Aportes y Contribuciones del Afiliado: 23204393249" at bounding box center [272, 576] width 328 height 19
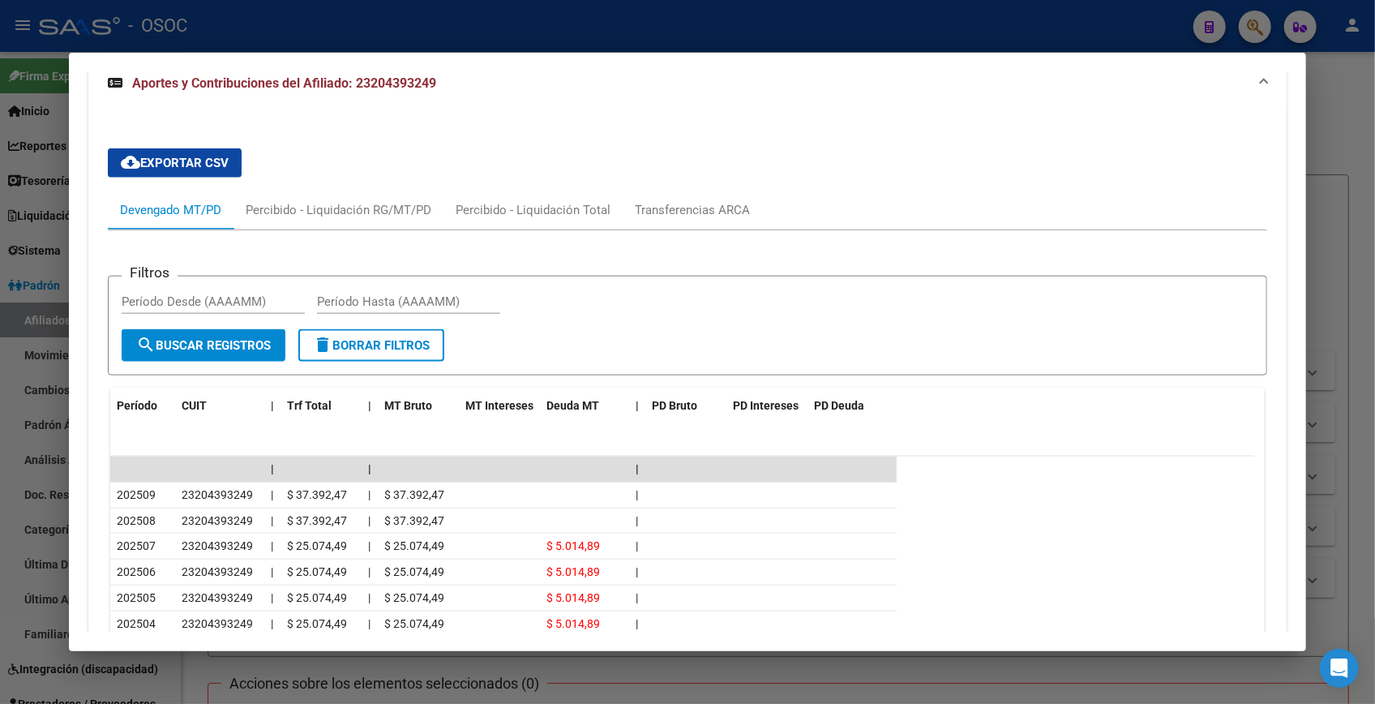
scroll to position [1414, 0]
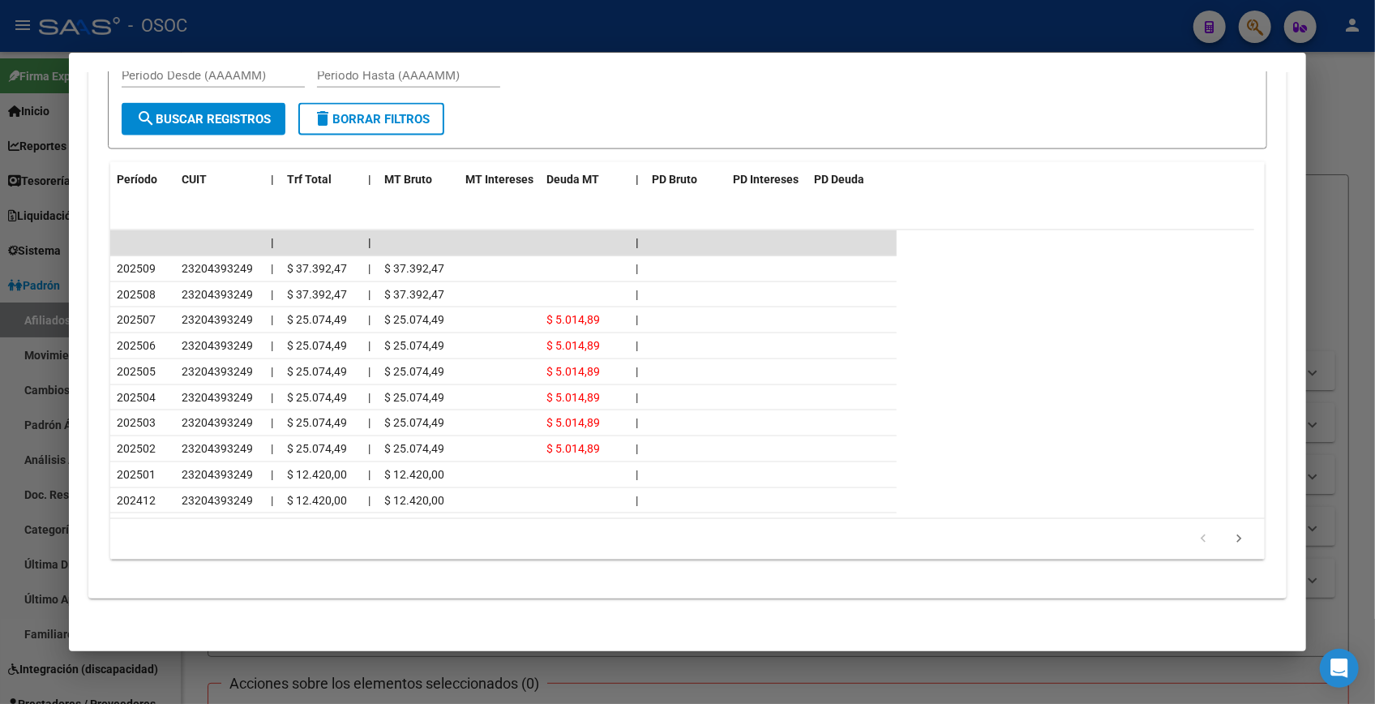
click at [1343, 133] on div at bounding box center [687, 352] width 1375 height 704
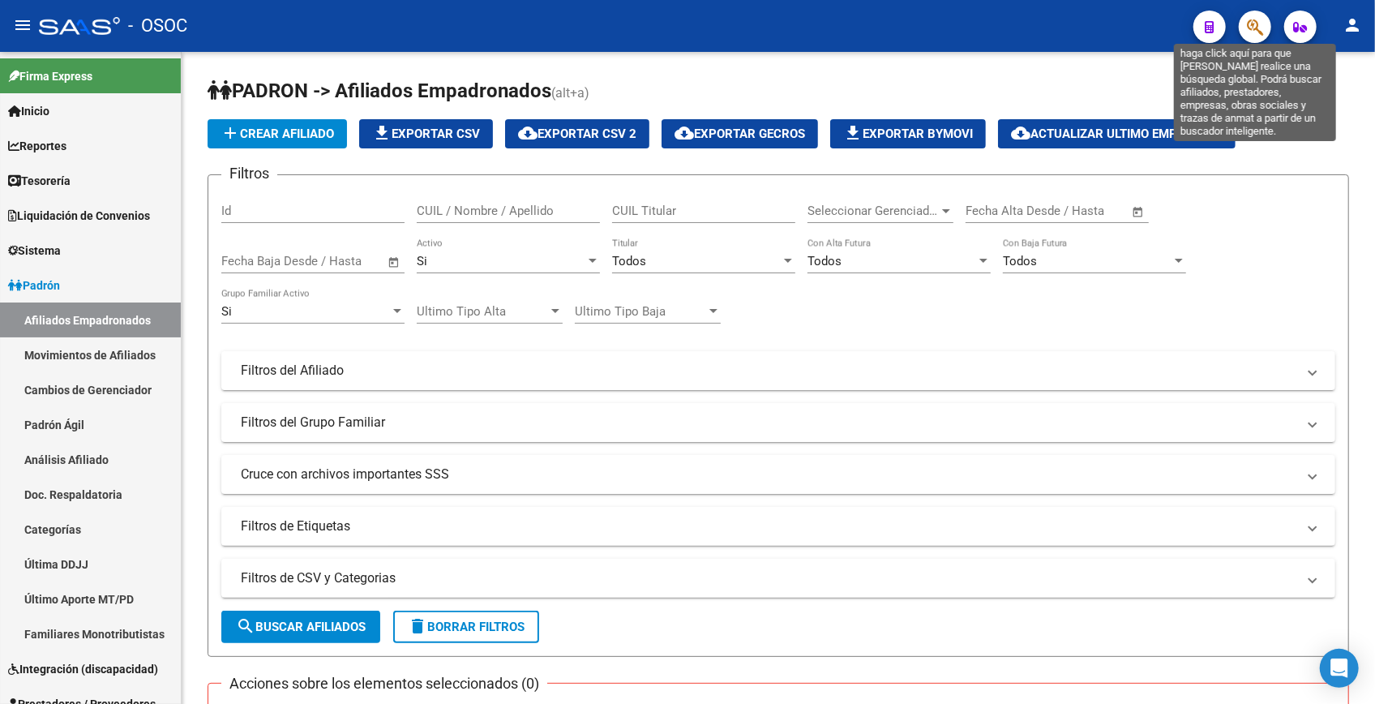
click at [1256, 24] on icon "button" at bounding box center [1255, 27] width 16 height 19
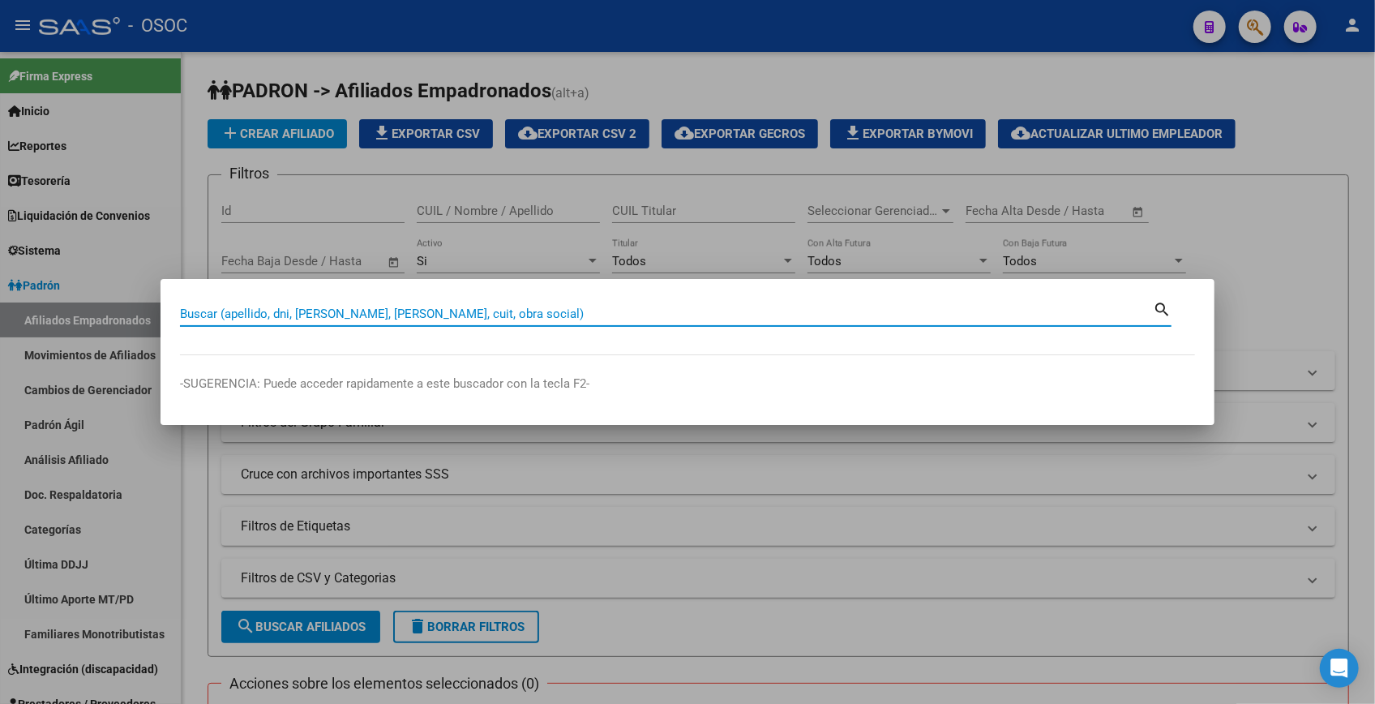
paste input "20439324"
type input "20439324"
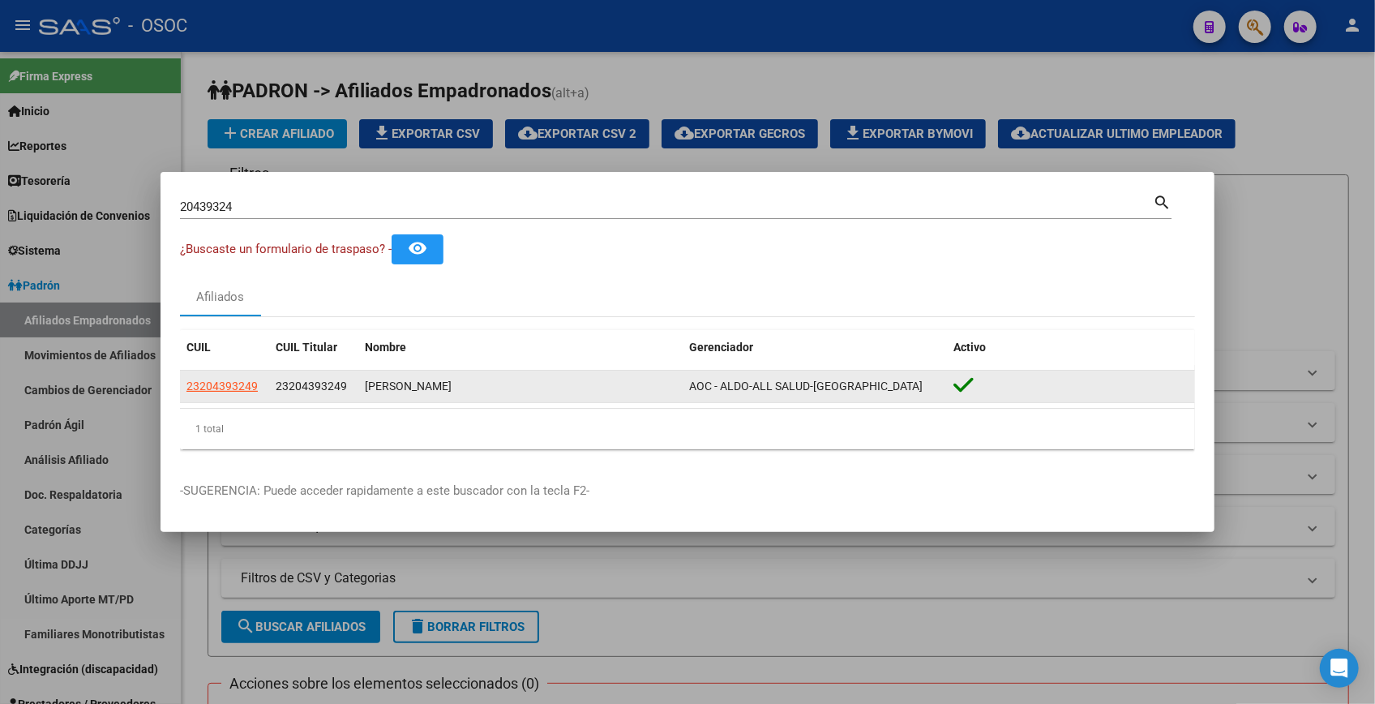
drag, startPoint x: 229, startPoint y: 374, endPoint x: 230, endPoint y: 382, distance: 8.1
click at [230, 374] on datatable-body-cell "23204393249" at bounding box center [224, 386] width 89 height 32
click at [228, 381] on span "23204393249" at bounding box center [221, 385] width 71 height 13
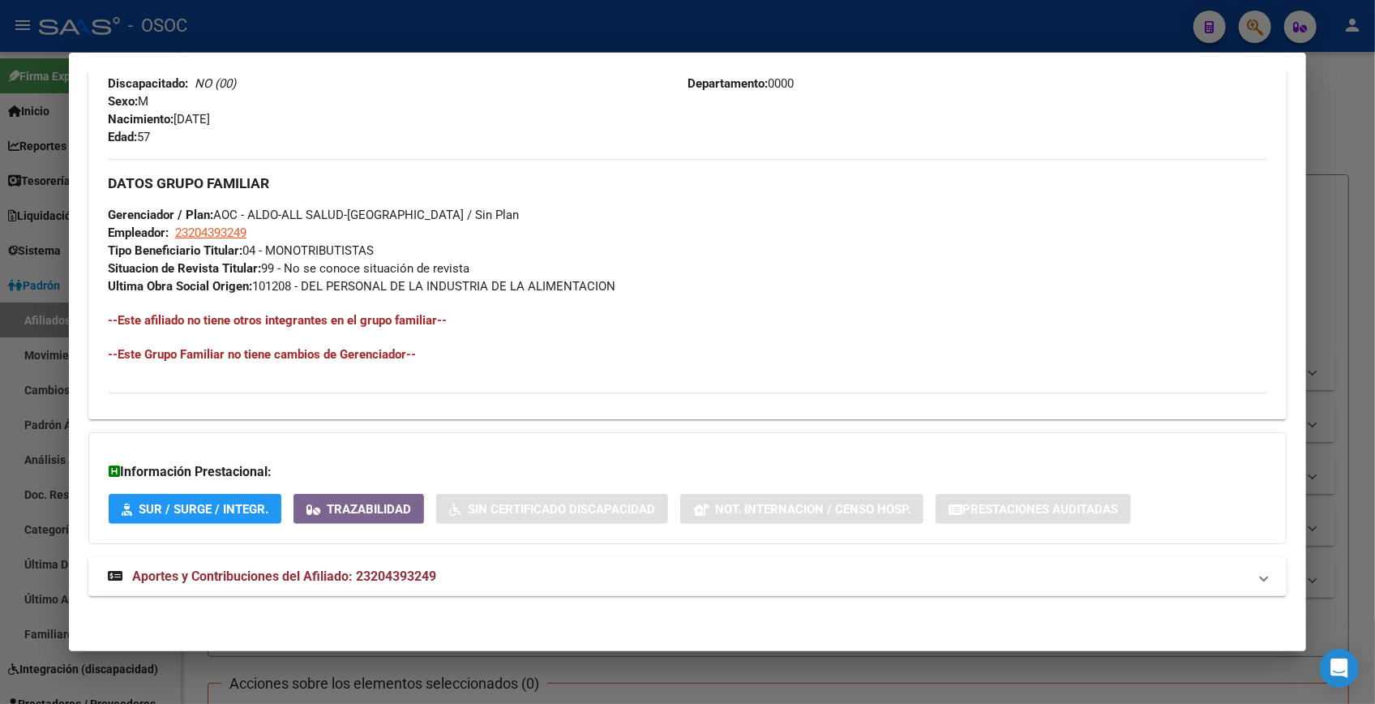
click at [503, 572] on mat-panel-title "Aportes y Contribuciones del Afiliado: 23204393249" at bounding box center [678, 576] width 1140 height 19
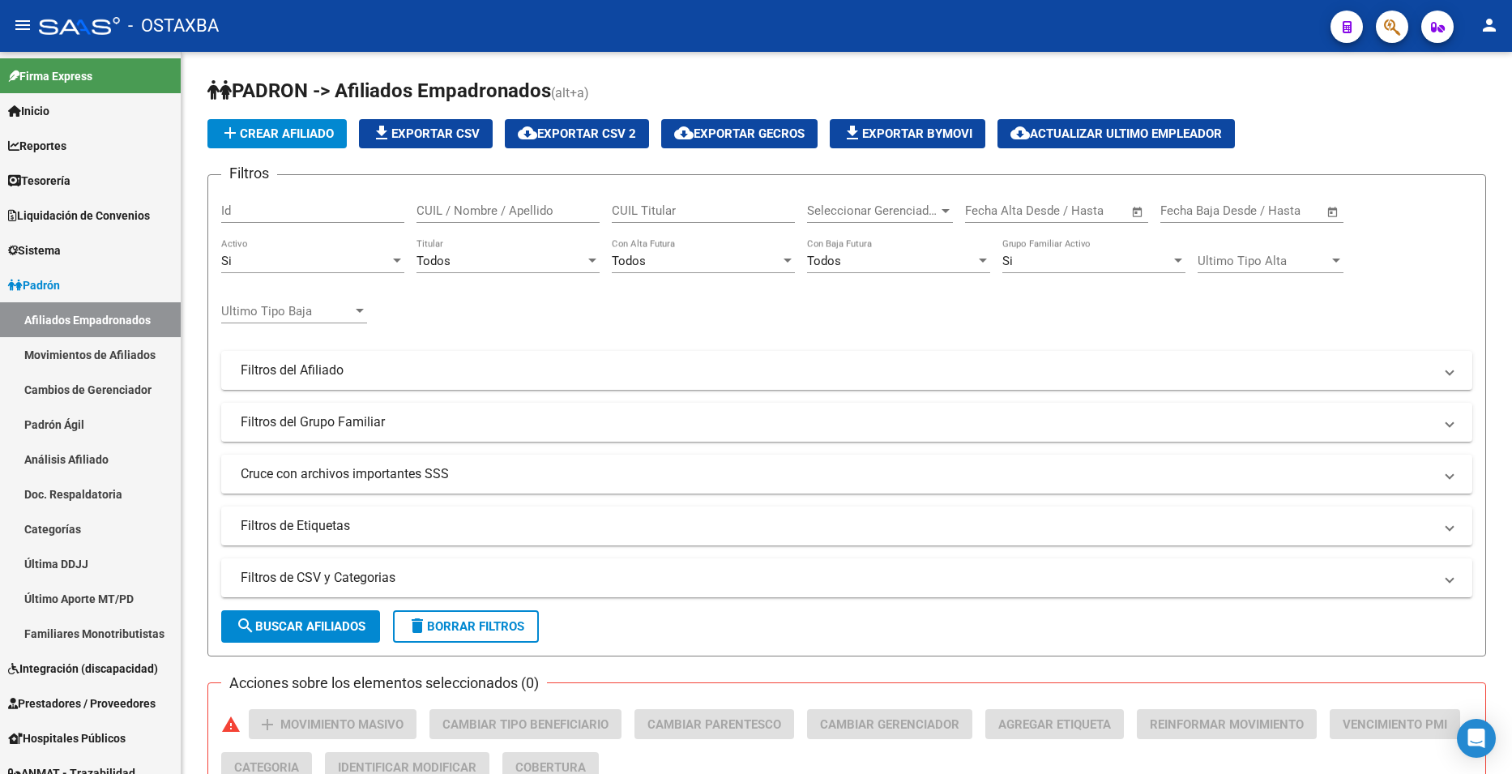
click at [1388, 19] on icon "button" at bounding box center [1392, 27] width 16 height 19
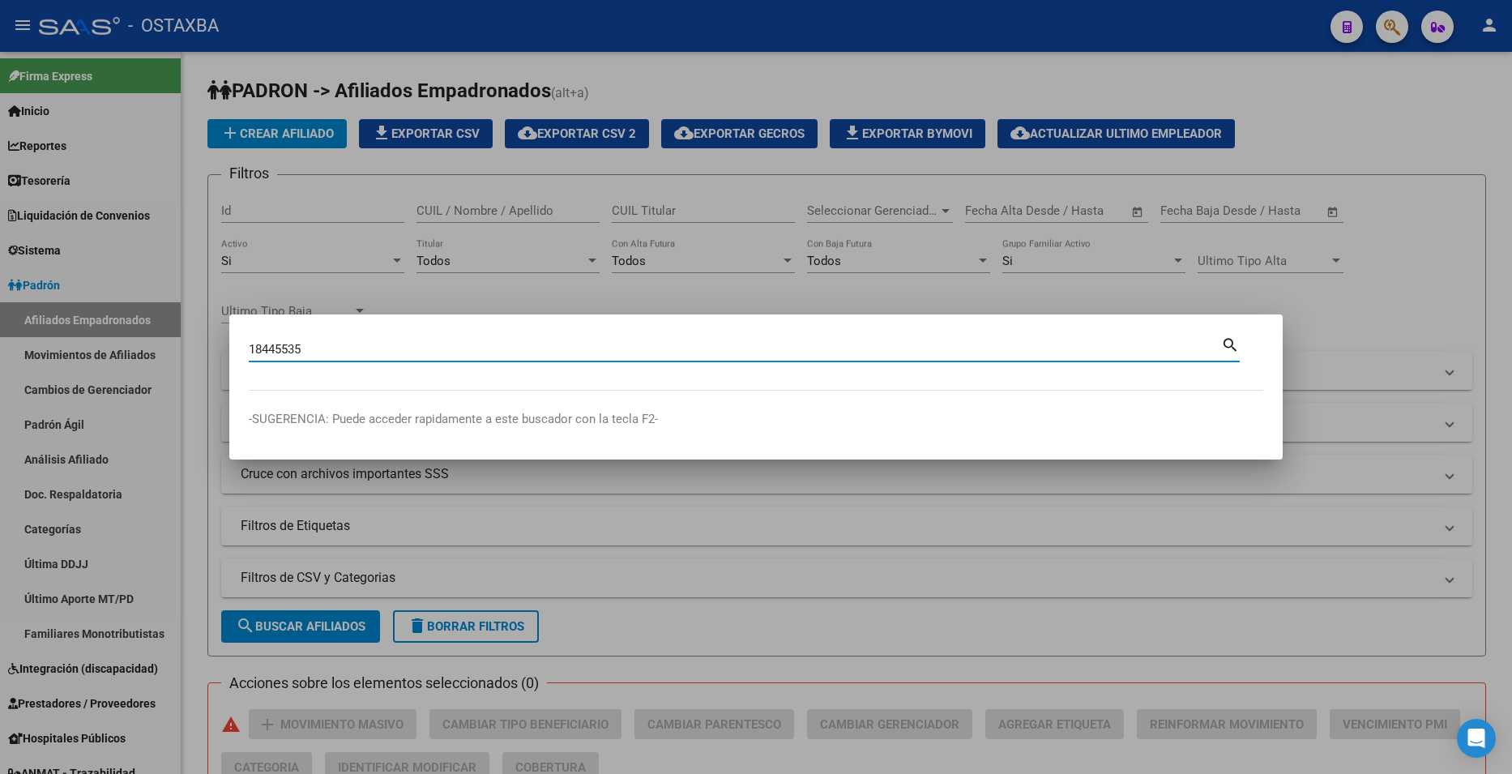
type input "18445535"
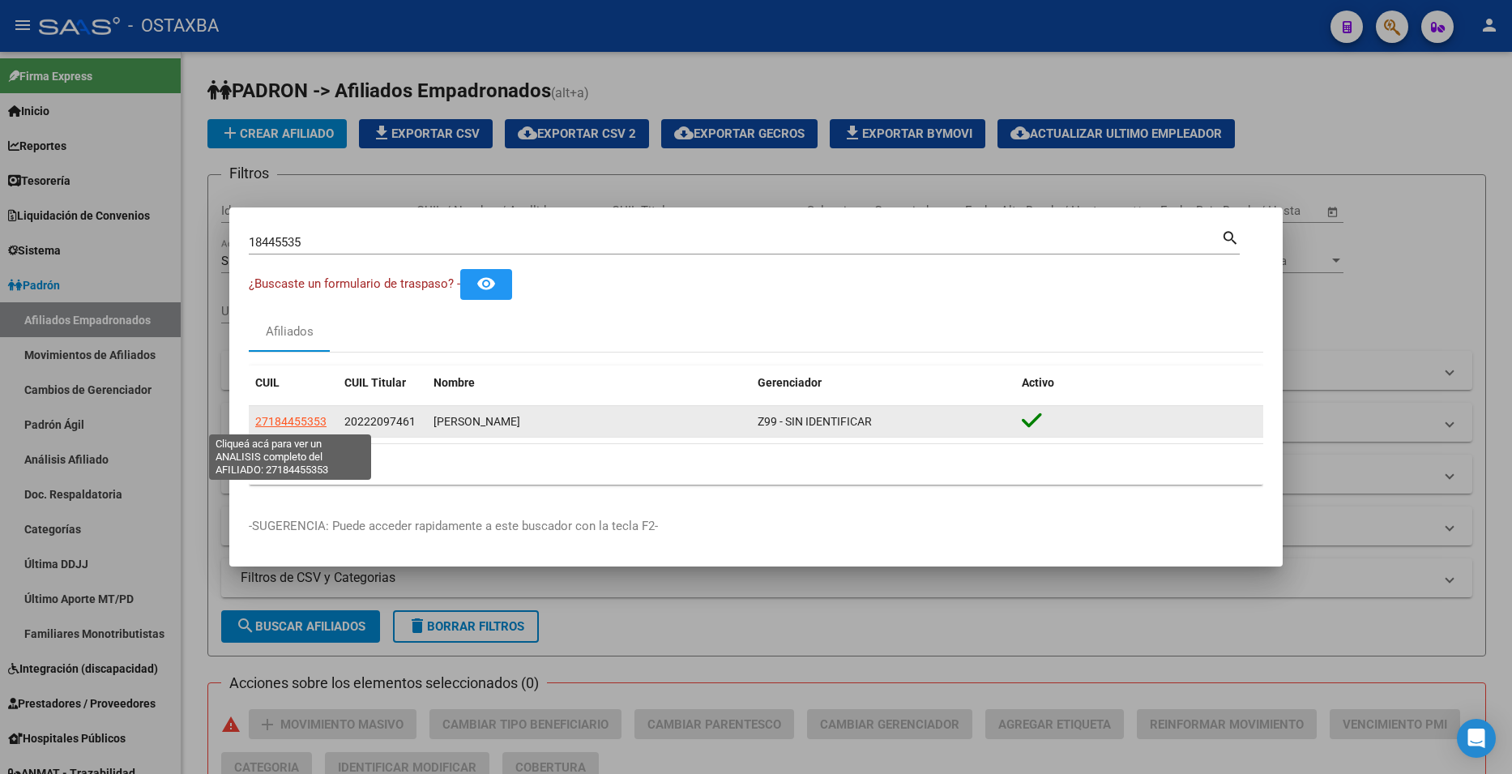
click at [302, 416] on span "27184455353" at bounding box center [290, 421] width 71 height 13
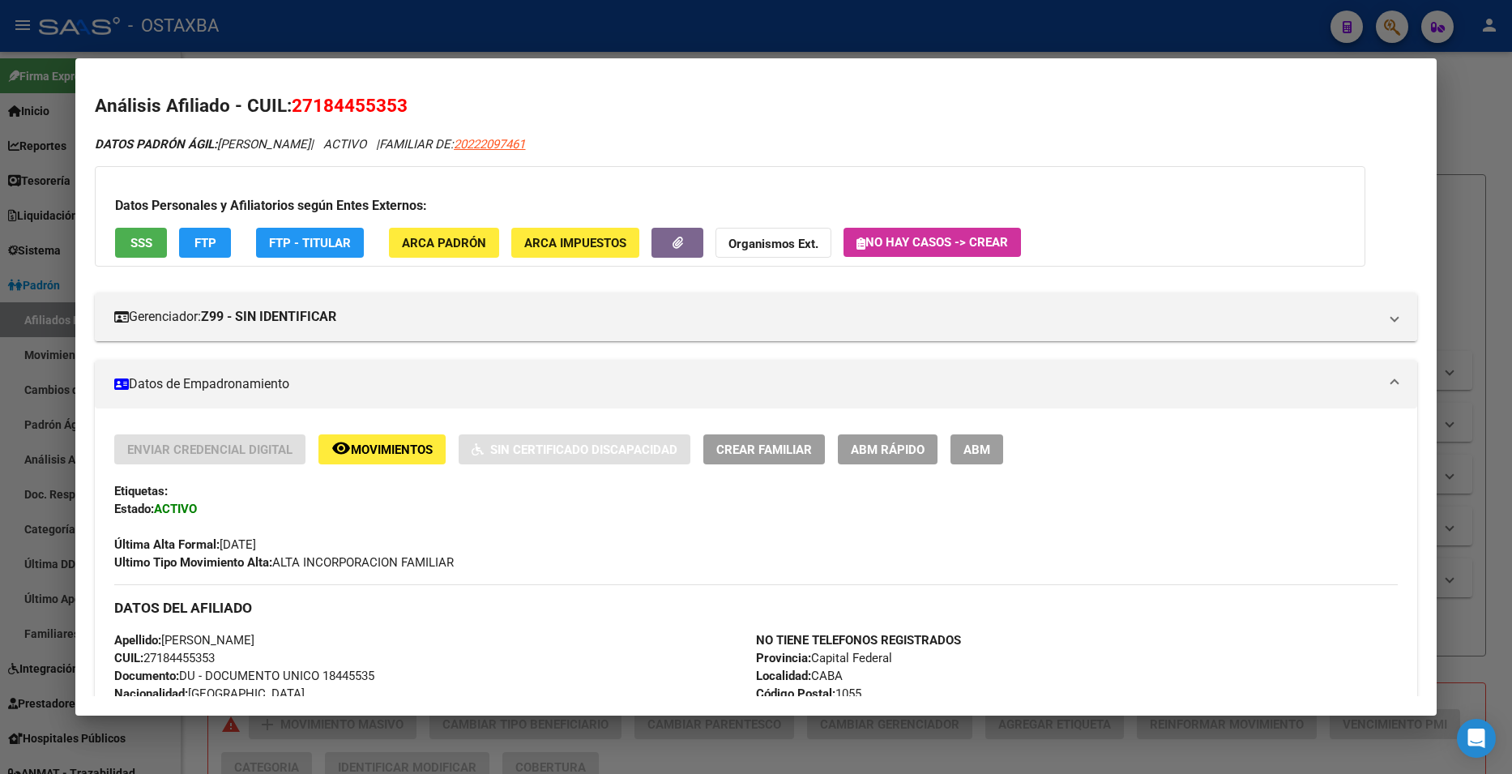
drag, startPoint x: 154, startPoint y: 227, endPoint x: 146, endPoint y: 238, distance: 13.9
click at [146, 238] on div "Datos Personales y Afiliatorios según Entes Externos: SSS FTP FTP - Titular ARC…" at bounding box center [730, 216] width 1271 height 101
click at [146, 238] on span "SSS" at bounding box center [141, 243] width 22 height 15
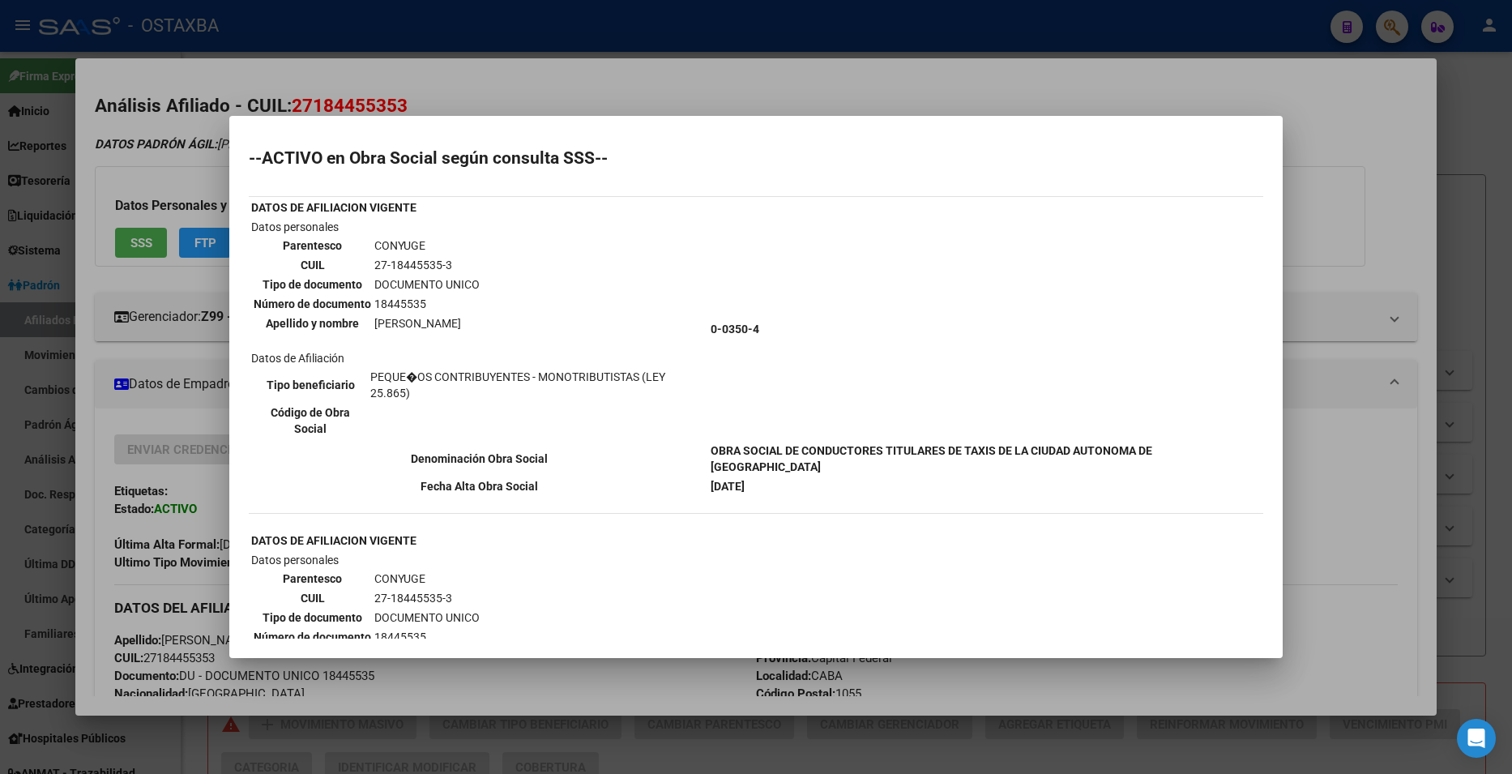
click at [1358, 452] on div at bounding box center [756, 387] width 1512 height 774
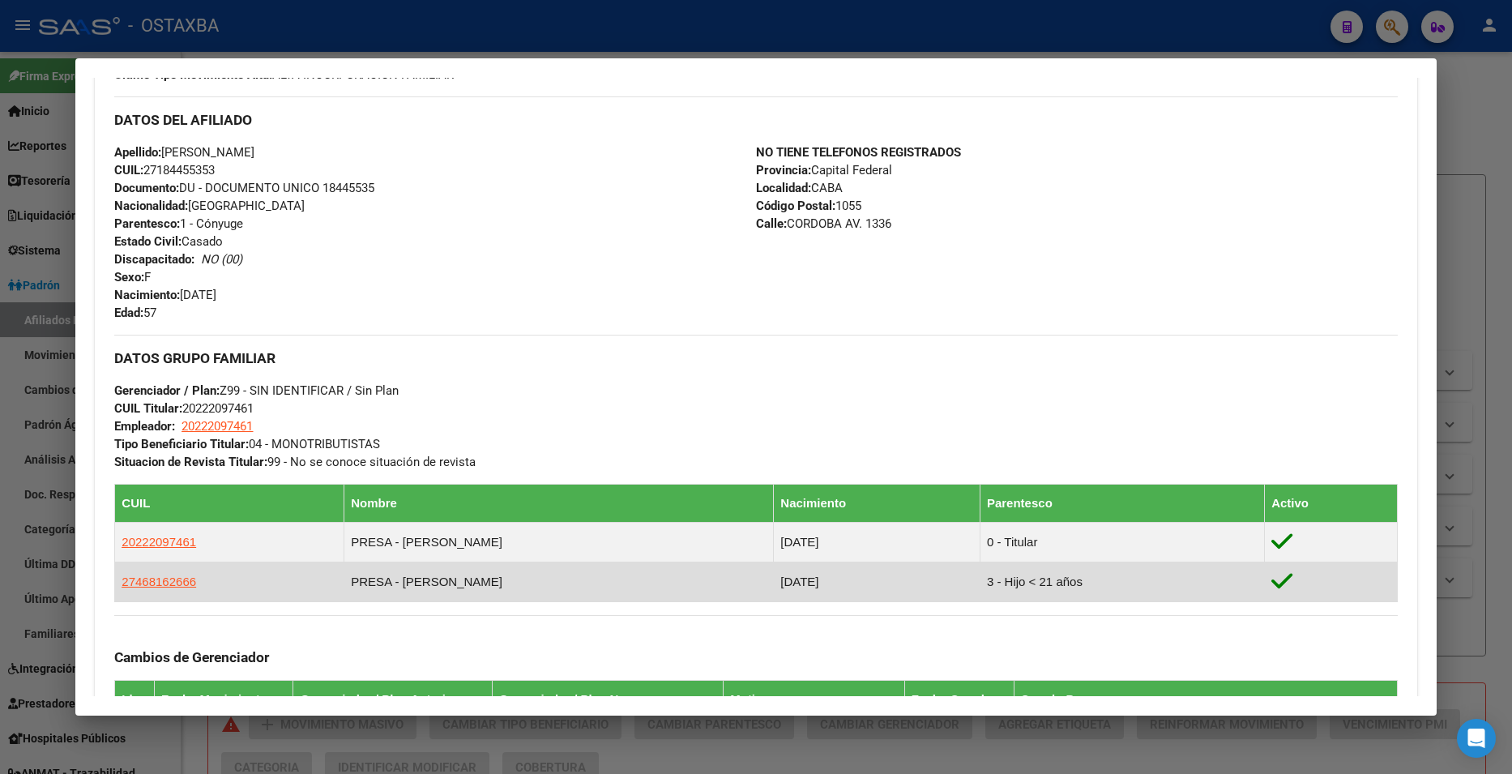
scroll to position [648, 0]
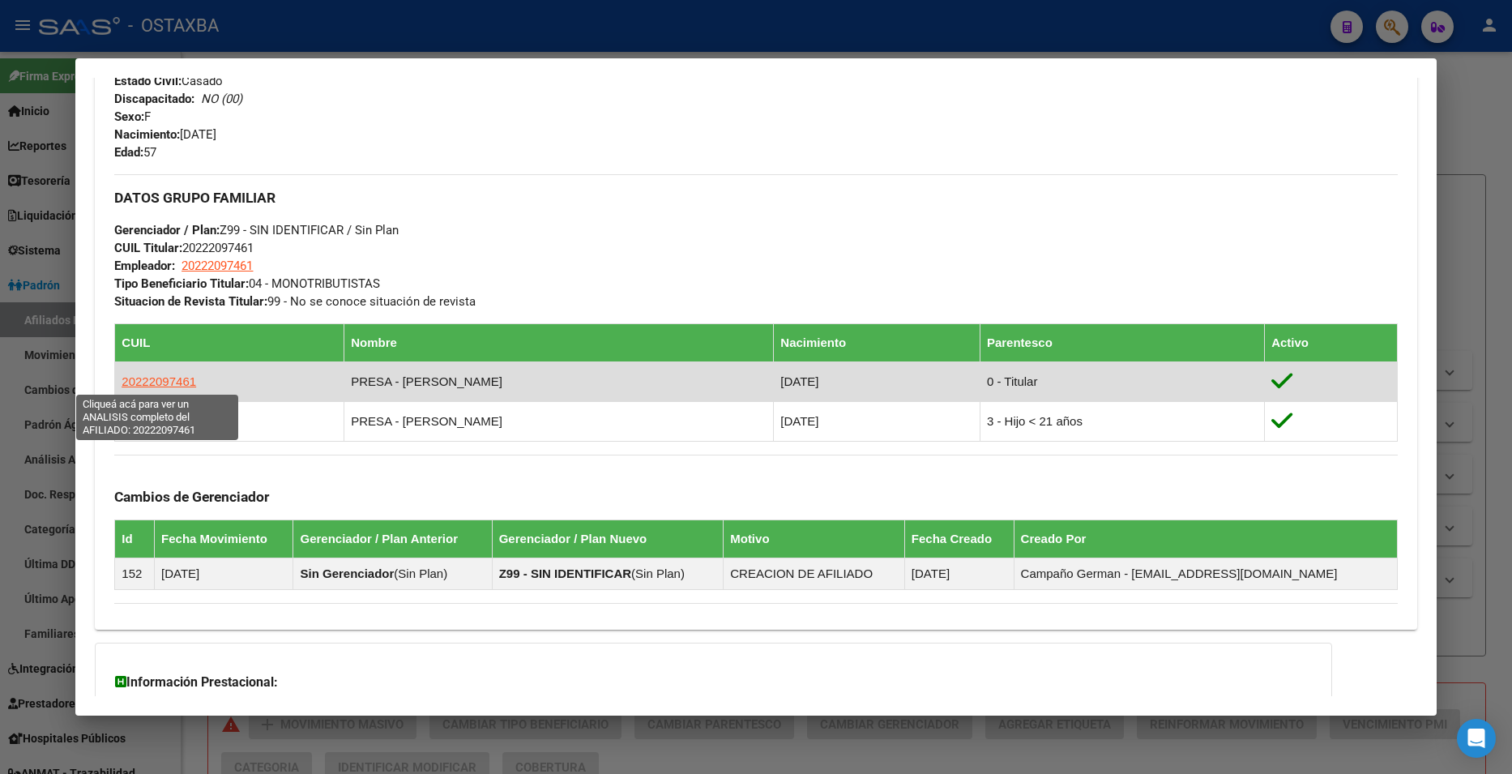
click at [181, 384] on span "20222097461" at bounding box center [159, 381] width 75 height 14
type textarea "20222097461"
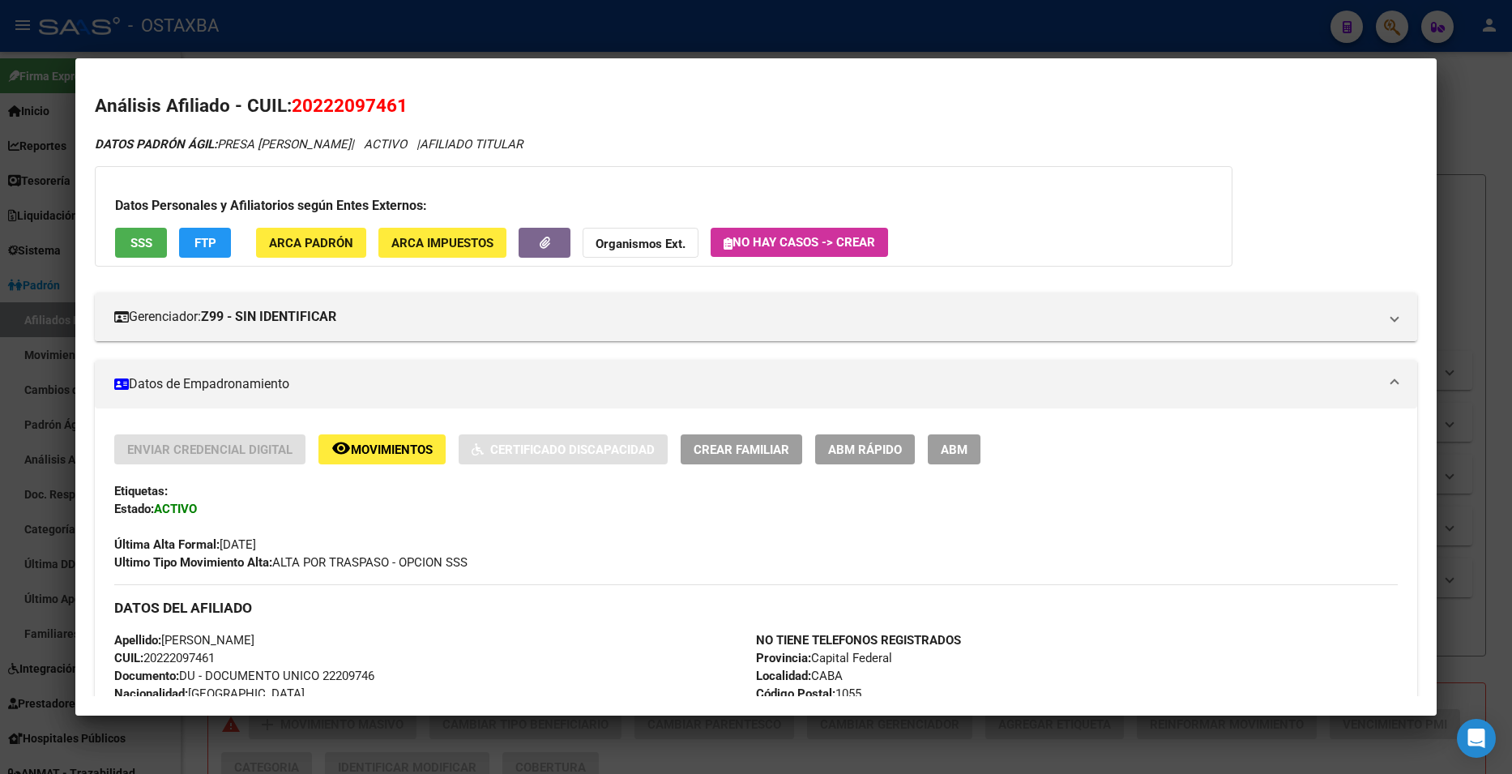
scroll to position [6, 0]
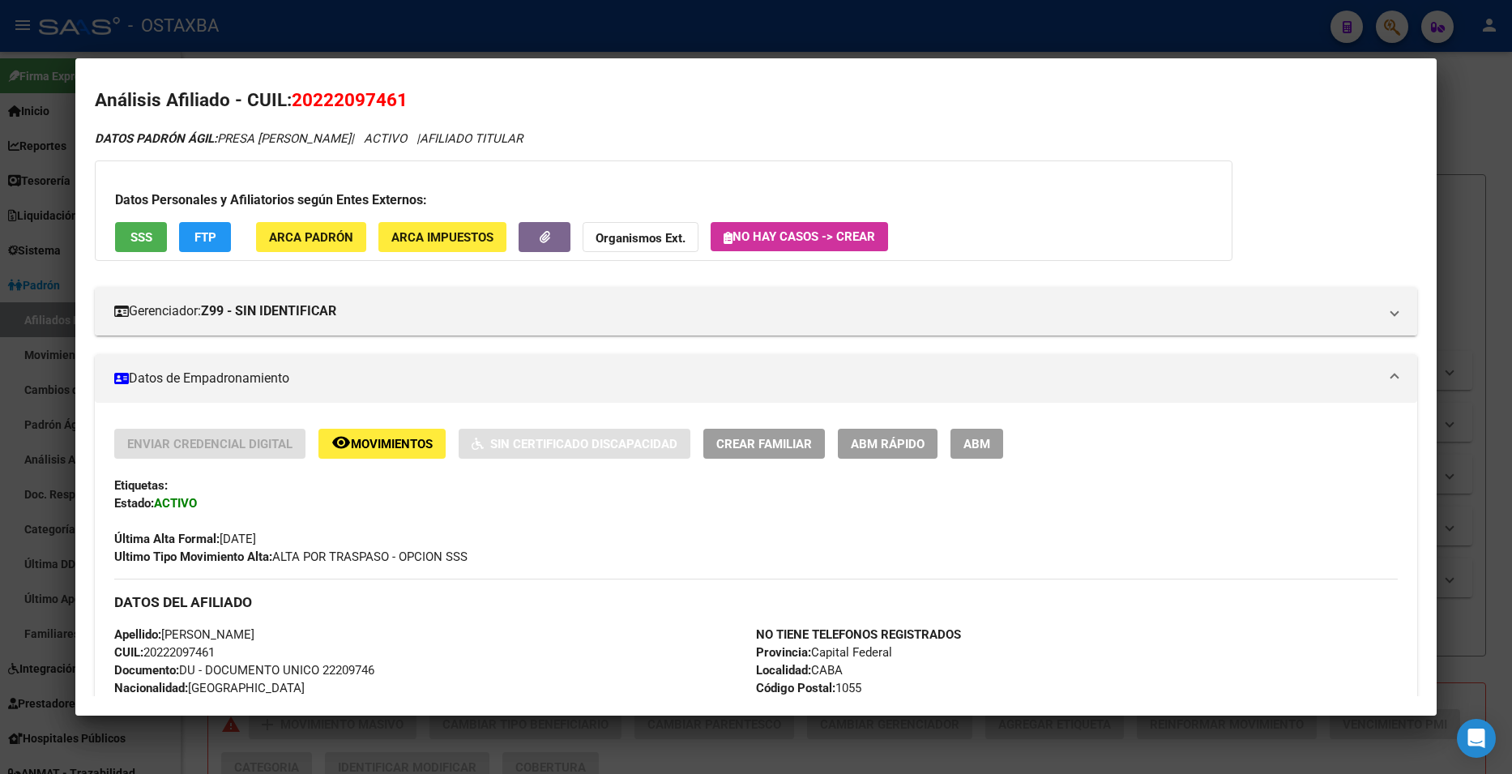
click at [162, 237] on button "SSS" at bounding box center [141, 237] width 52 height 30
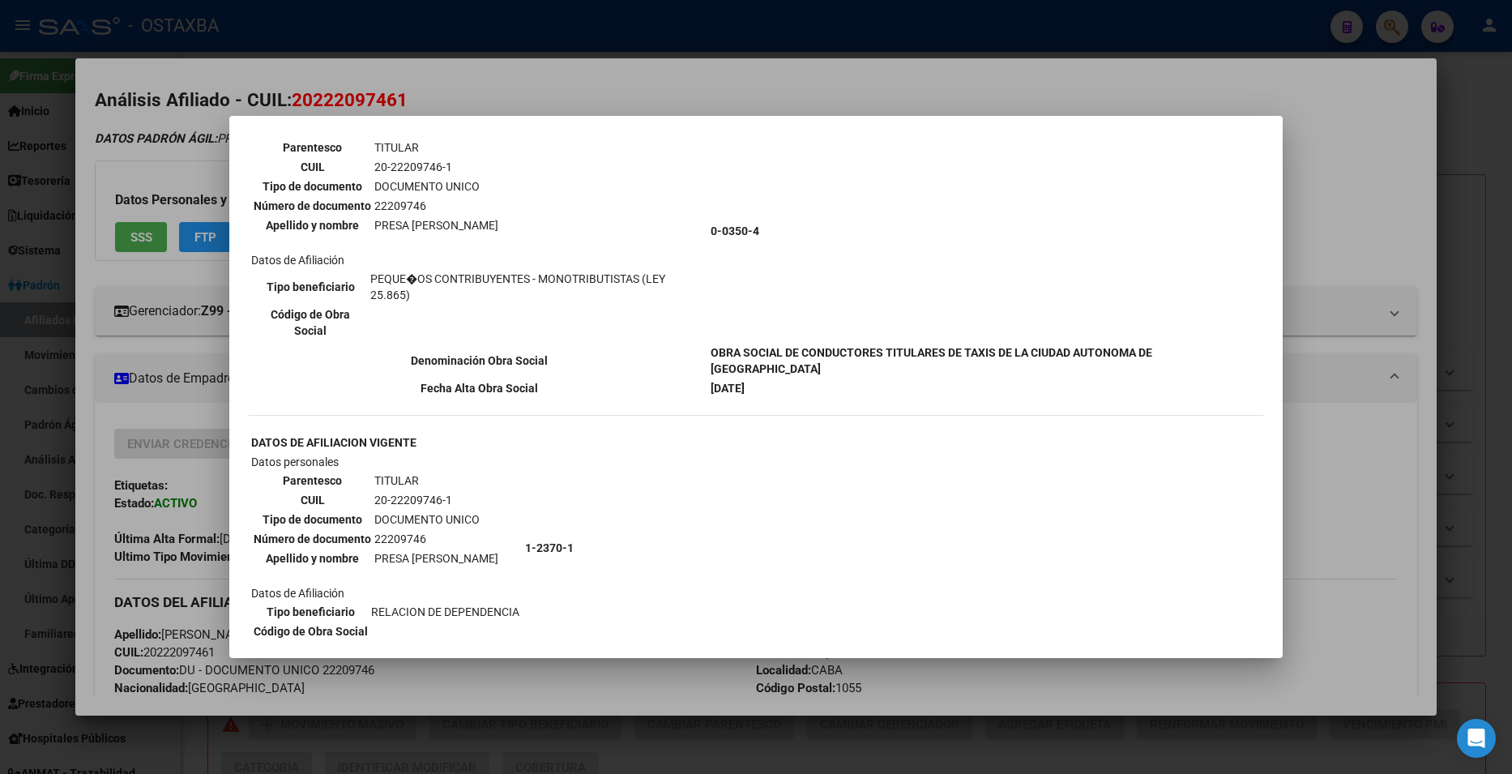
scroll to position [32, 0]
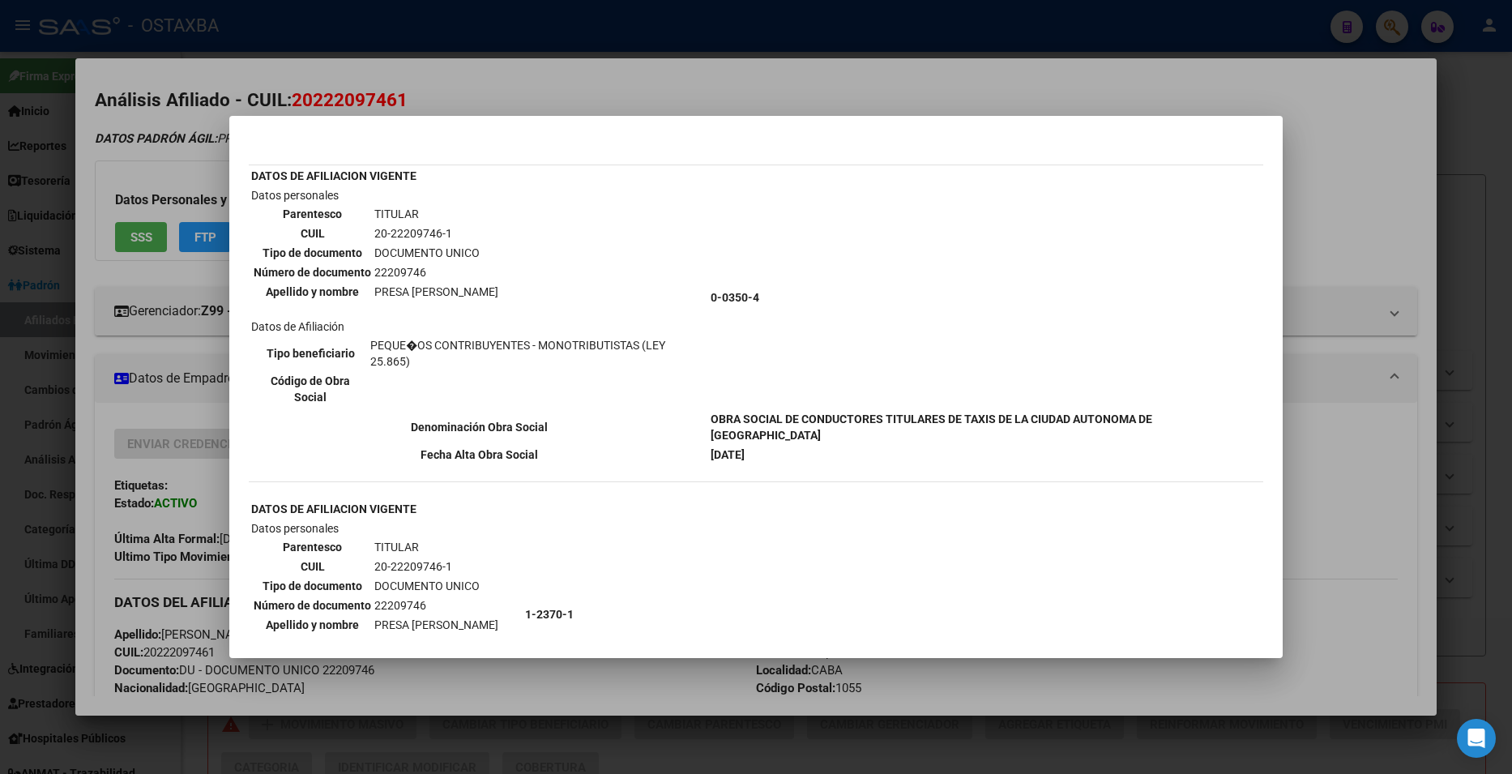
click at [1361, 239] on div at bounding box center [756, 387] width 1512 height 774
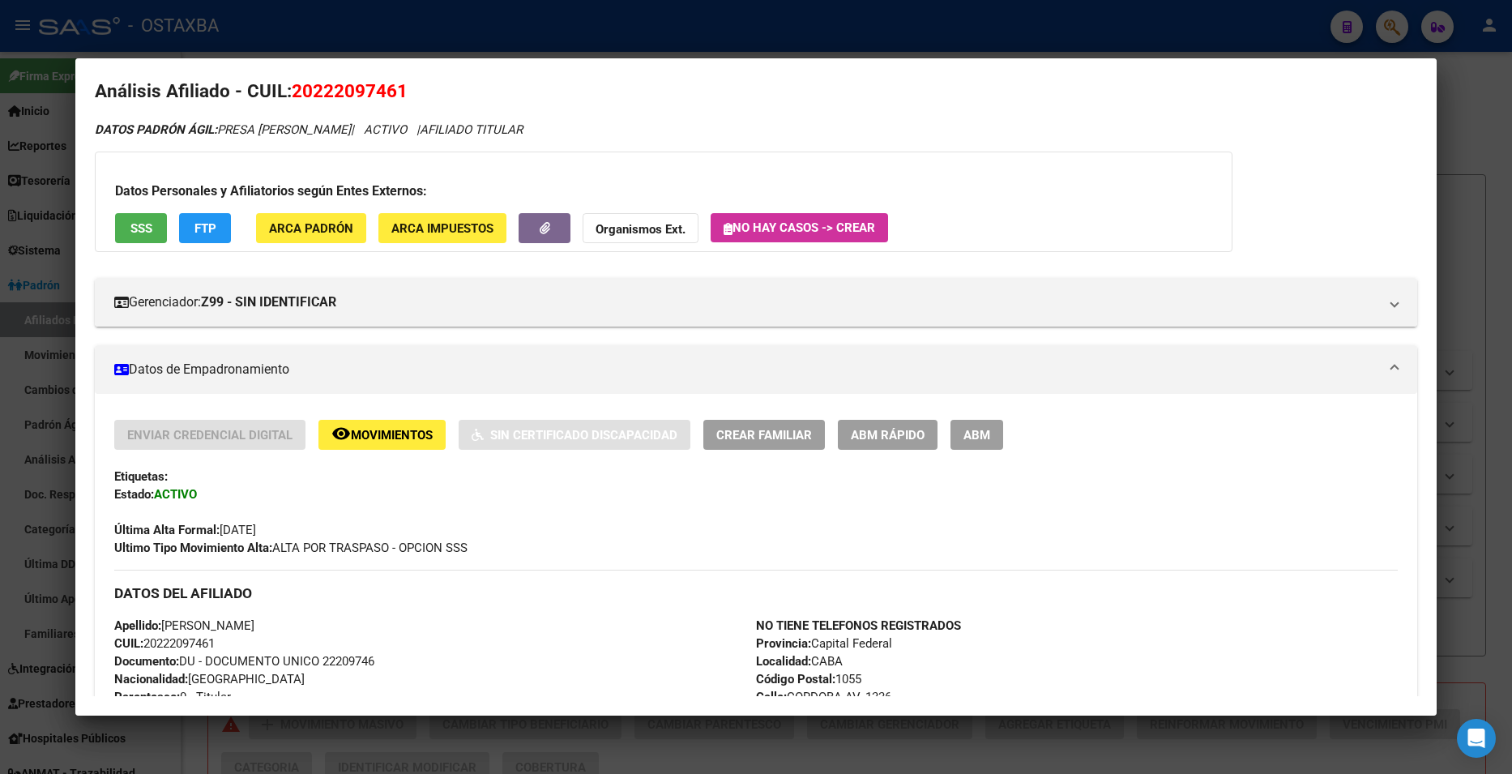
scroll to position [0, 0]
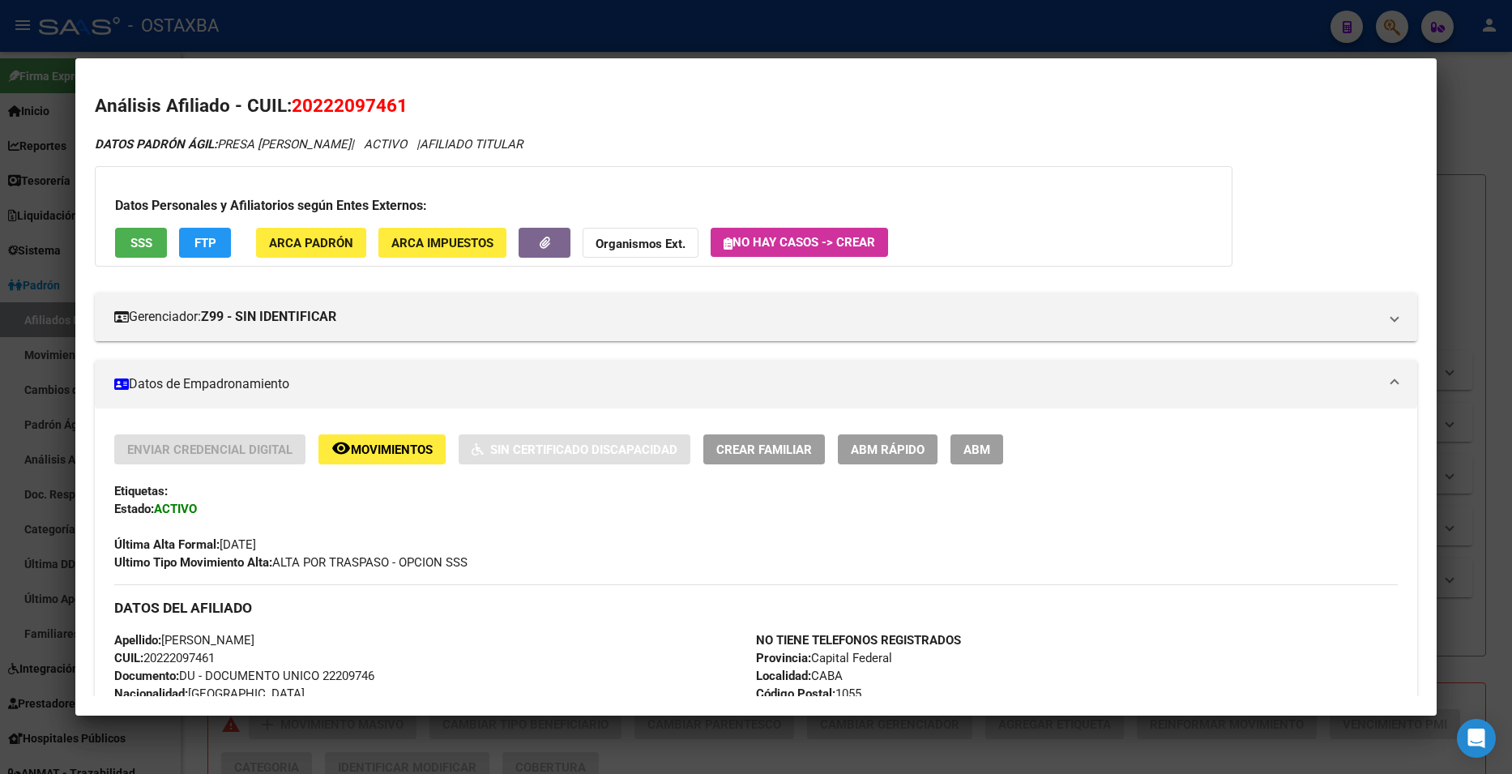
click at [39, 100] on div at bounding box center [756, 387] width 1512 height 774
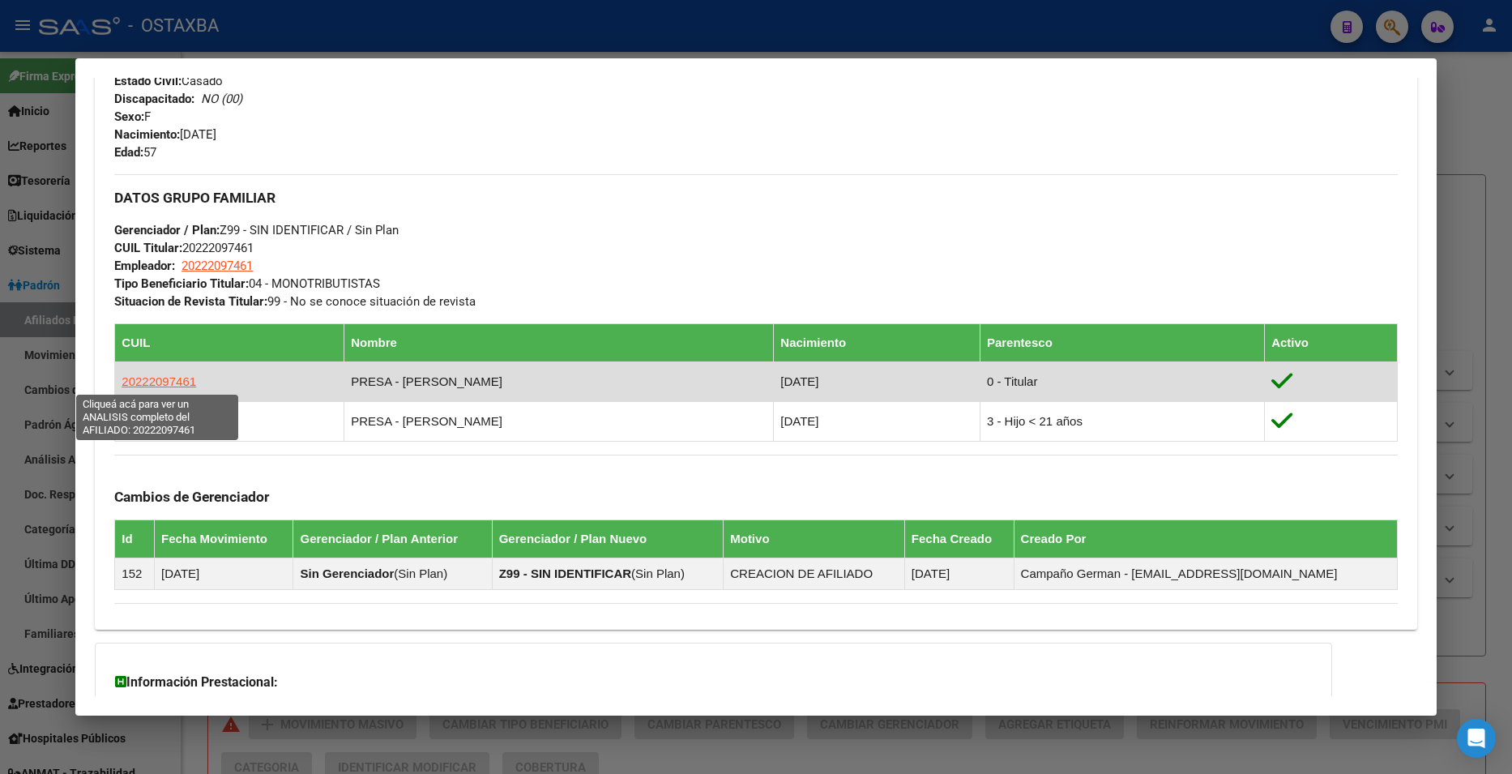
click at [152, 383] on span "20222097461" at bounding box center [159, 381] width 75 height 14
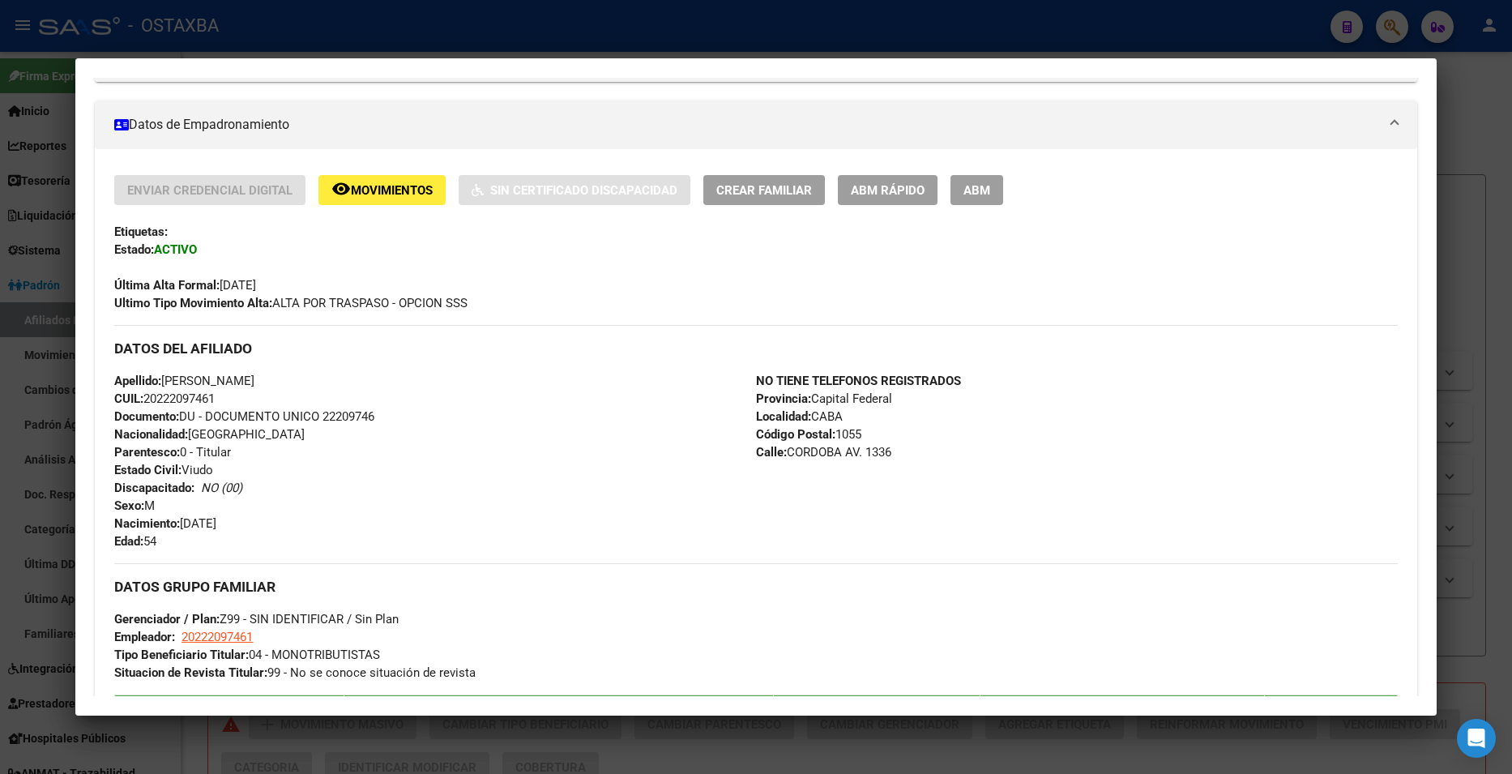
scroll to position [324, 0]
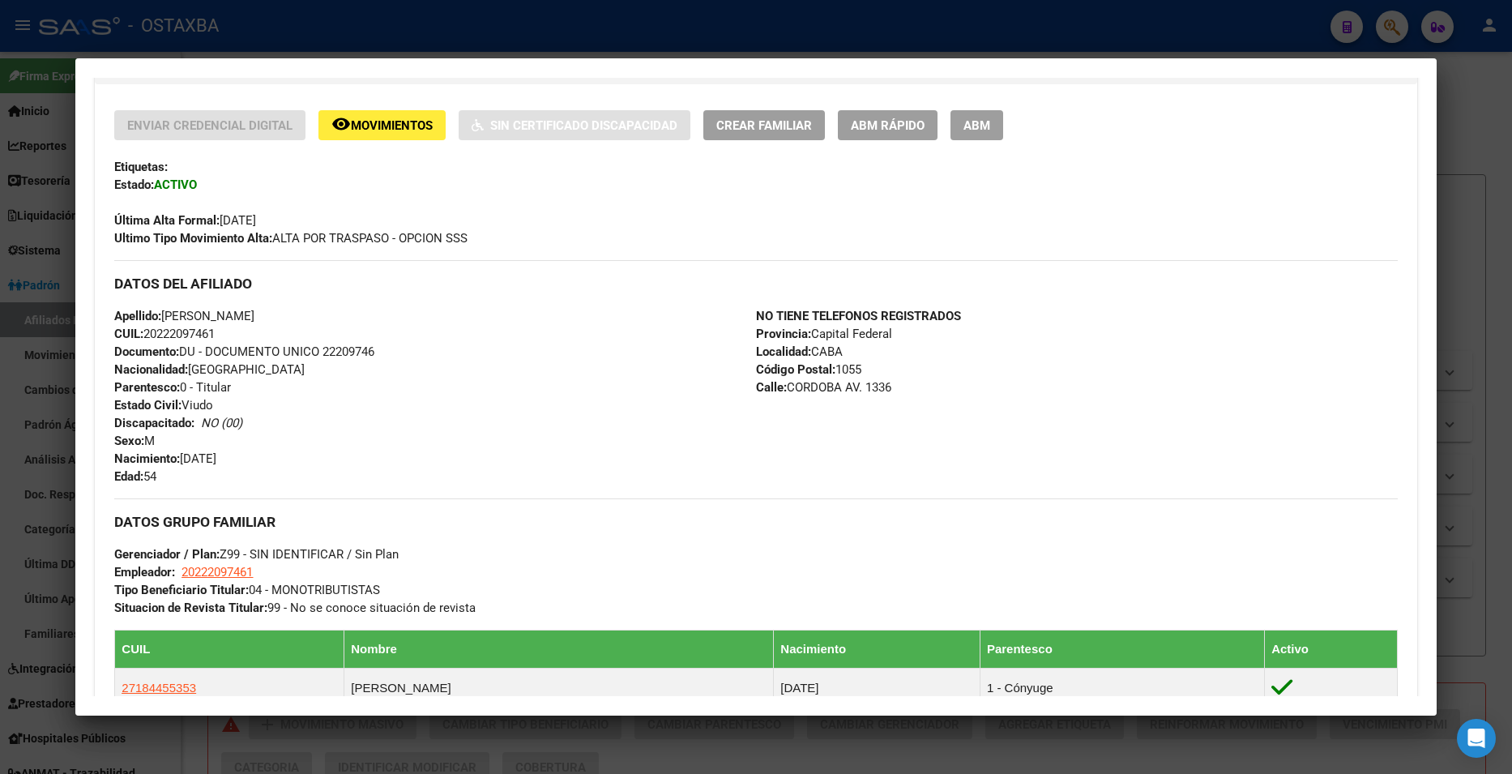
click at [346, 349] on span "Documento: DU - DOCUMENTO UNICO 22209746" at bounding box center [244, 351] width 260 height 15
copy span "22209746"
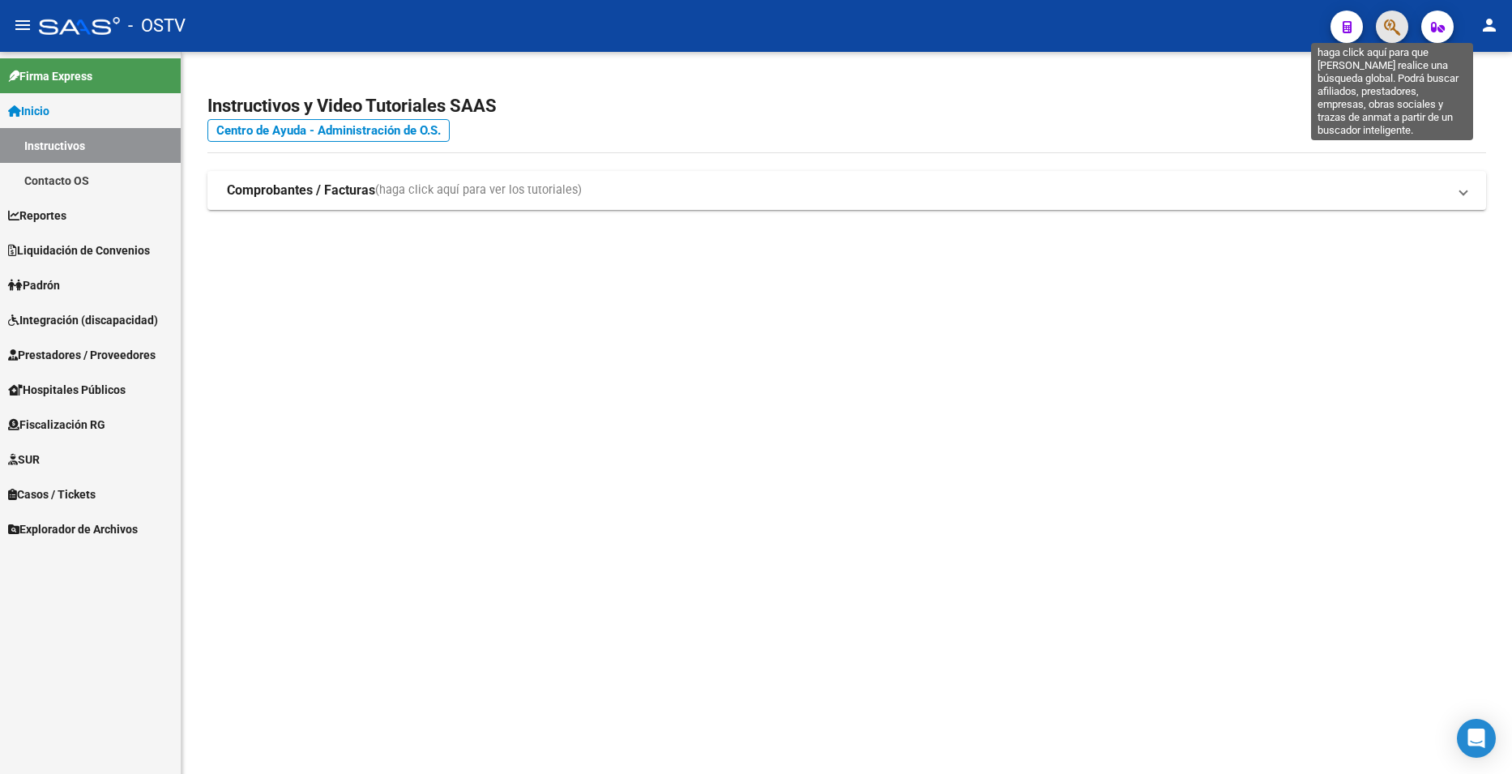
click at [1399, 22] on icon "button" at bounding box center [1392, 27] width 16 height 19
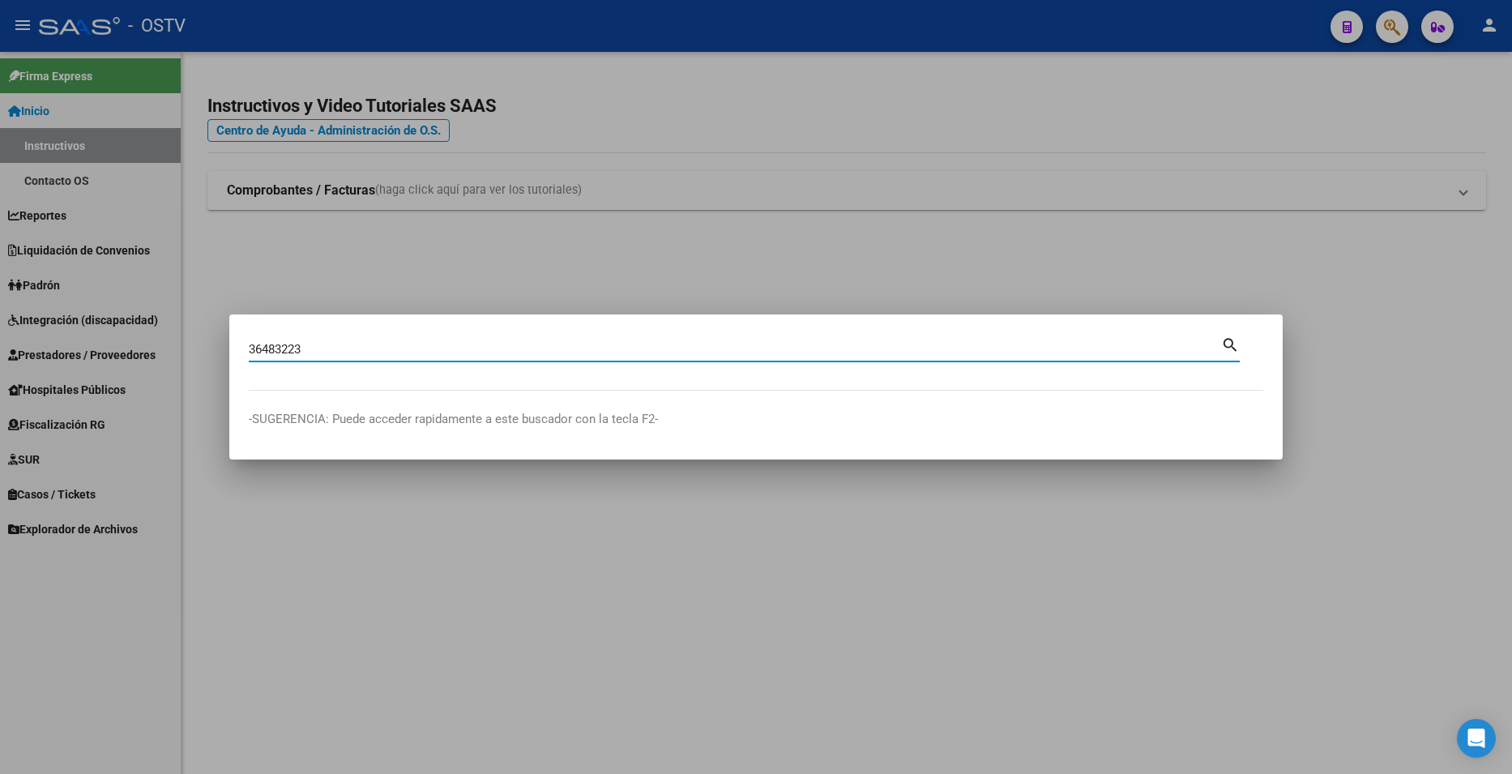
type input "36483223"
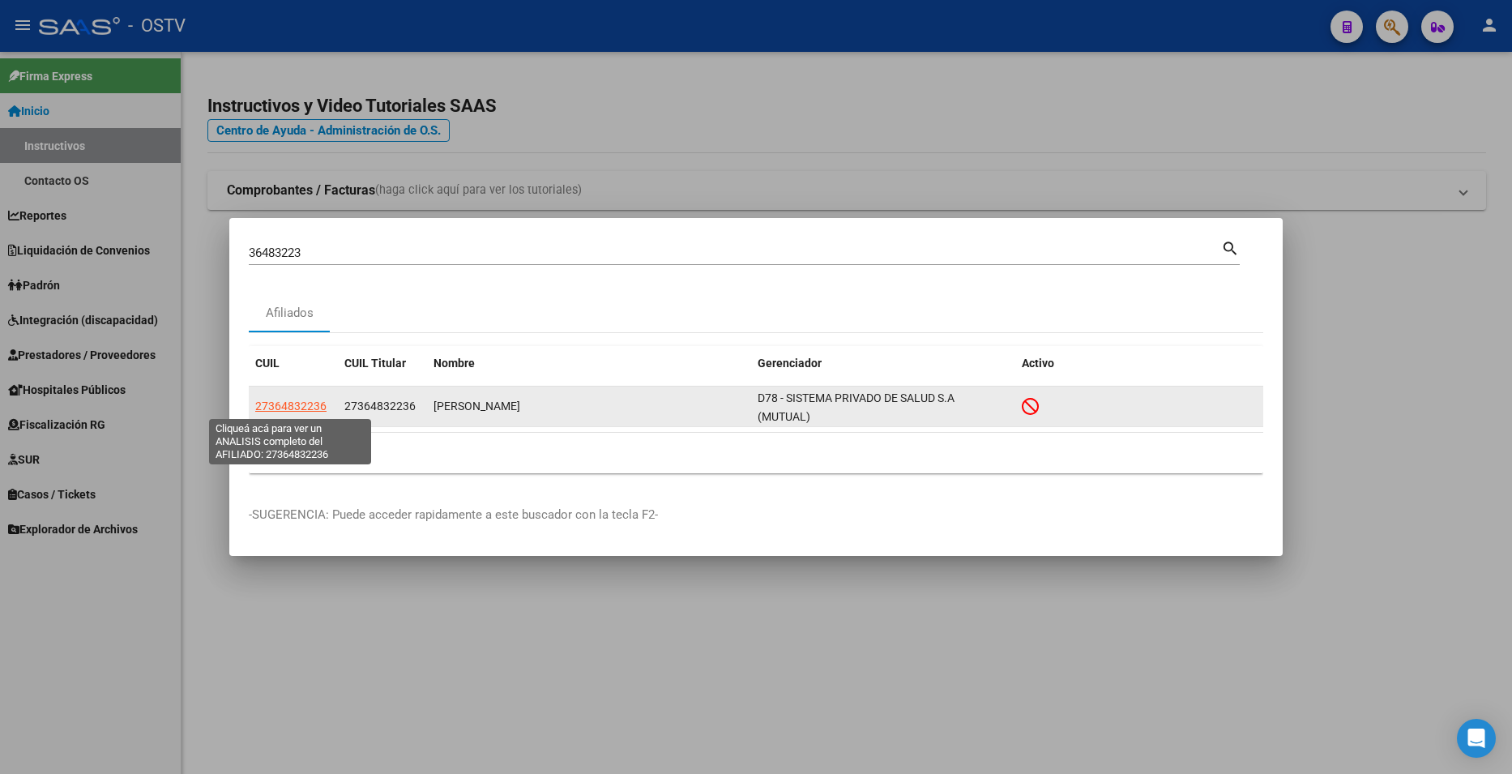
click at [316, 405] on span "27364832236" at bounding box center [290, 406] width 71 height 13
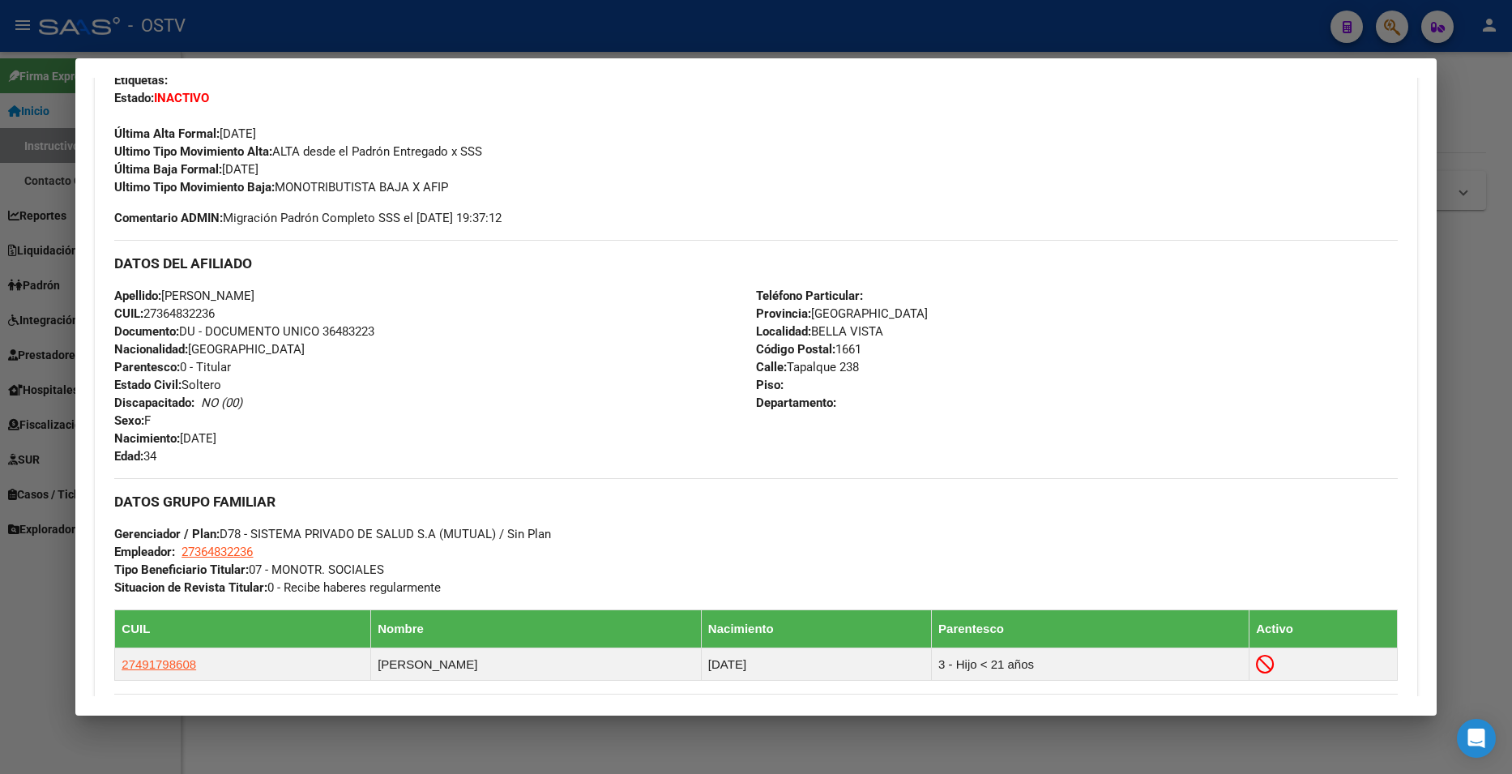
scroll to position [648, 0]
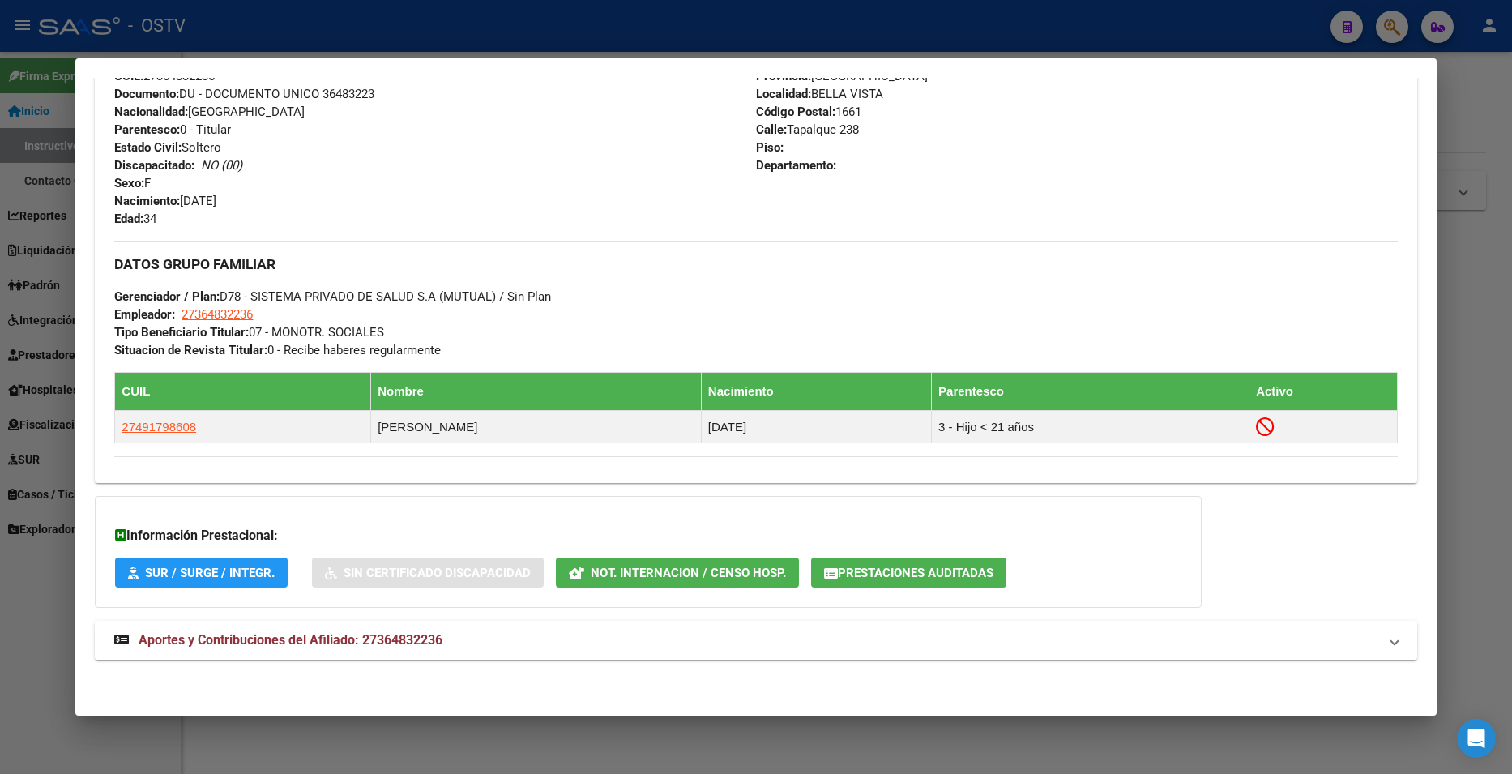
click at [408, 657] on mat-expansion-panel-header "Aportes y Contribuciones del Afiliado: 27364832236" at bounding box center [756, 640] width 1322 height 39
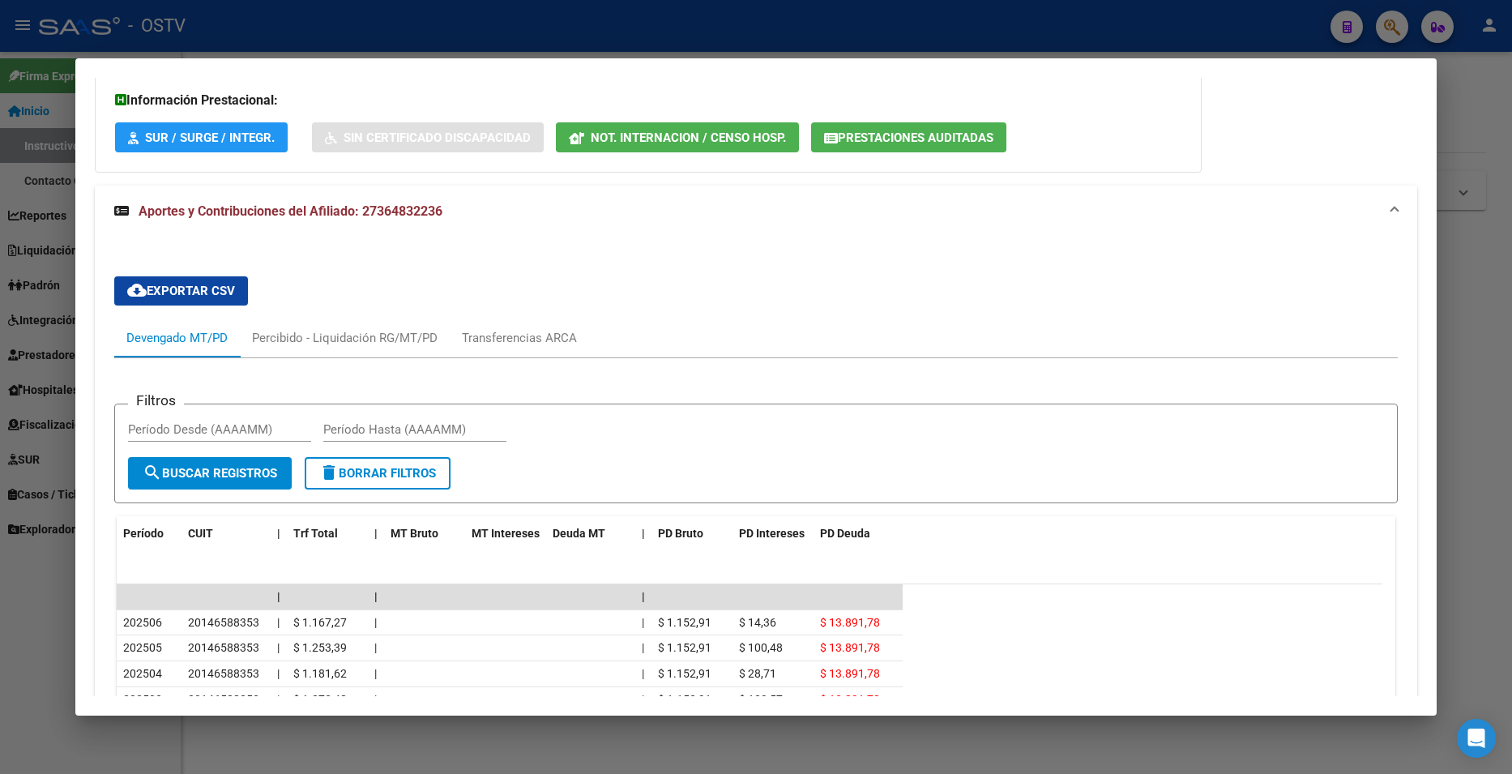
scroll to position [890, 0]
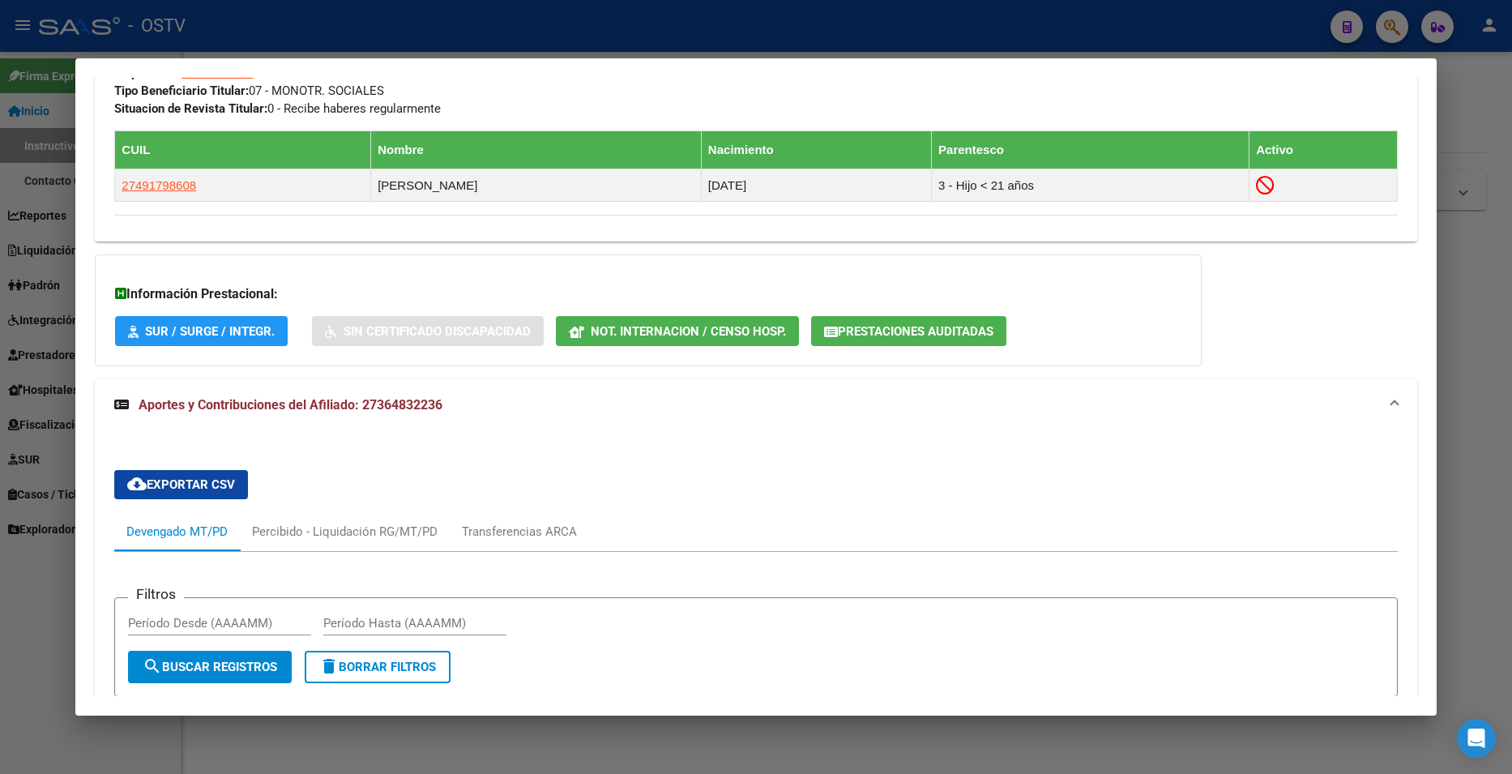
click at [1485, 96] on div at bounding box center [756, 387] width 1512 height 774
